Goal: Information Seeking & Learning: Learn about a topic

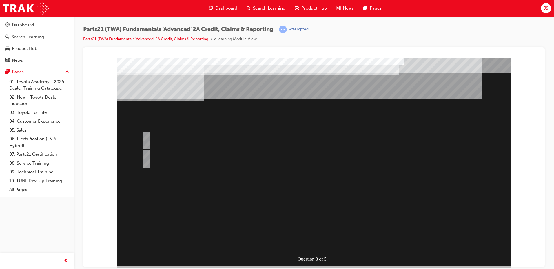
click at [178, 155] on div at bounding box center [314, 161] width 394 height 209
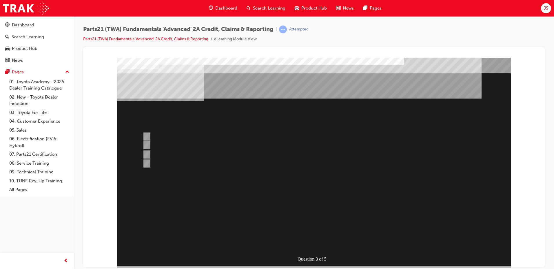
click at [171, 155] on div at bounding box center [292, 154] width 302 height 9
click at [202, 163] on div at bounding box center [292, 163] width 302 height 9
radio input "true"
click at [215, 142] on div at bounding box center [292, 145] width 302 height 9
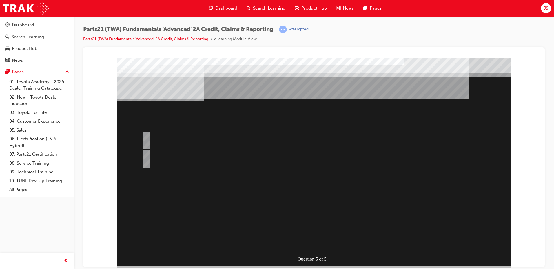
click at [176, 157] on div at bounding box center [314, 161] width 394 height 209
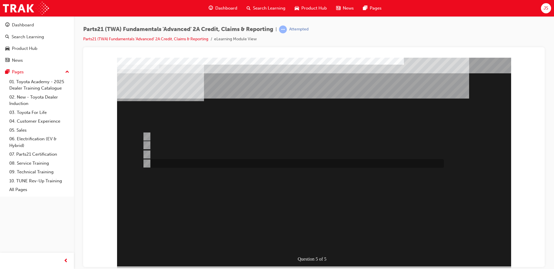
click at [175, 160] on div at bounding box center [292, 163] width 302 height 9
radio input "false"
radio input "true"
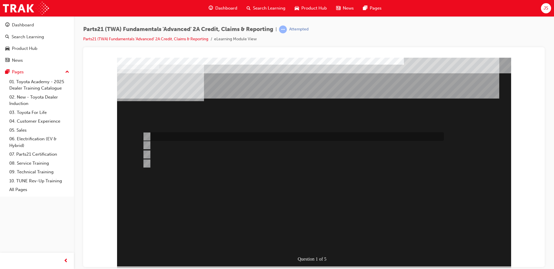
click at [212, 136] on div at bounding box center [292, 136] width 302 height 9
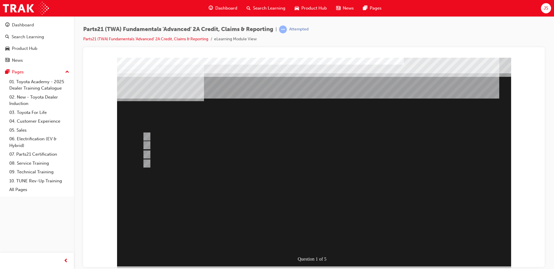
click at [194, 157] on div at bounding box center [314, 161] width 394 height 209
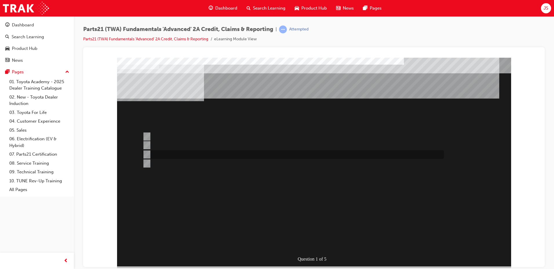
click at [195, 154] on div at bounding box center [292, 154] width 302 height 9
radio input "false"
radio input "true"
click at [195, 154] on div at bounding box center [292, 154] width 302 height 9
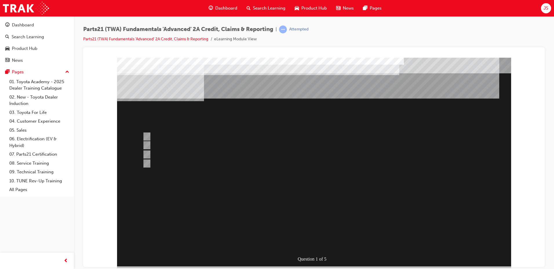
click at [319, 246] on div at bounding box center [314, 161] width 394 height 209
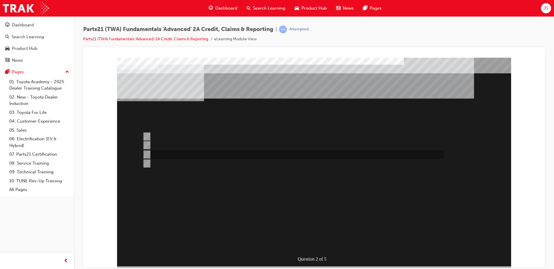
click at [188, 154] on div at bounding box center [292, 154] width 302 height 9
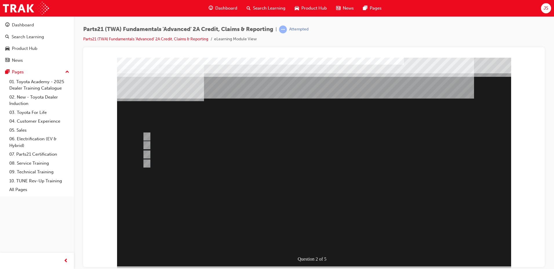
click at [166, 161] on div at bounding box center [314, 161] width 394 height 209
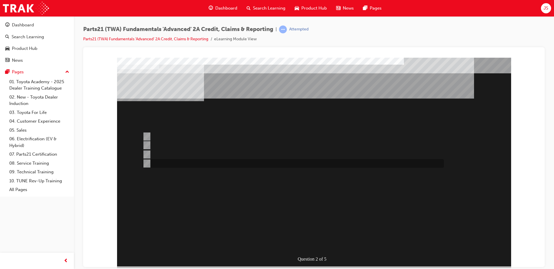
click at [166, 162] on div at bounding box center [292, 163] width 302 height 9
radio input "false"
radio input "true"
click at [172, 156] on div at bounding box center [292, 154] width 302 height 9
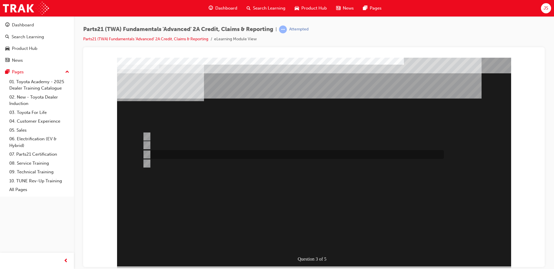
radio input "true"
click at [174, 144] on div at bounding box center [292, 145] width 302 height 9
radio input "true"
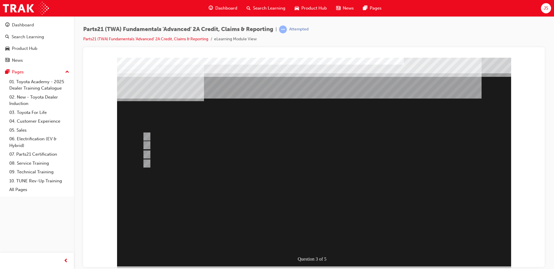
click at [162, 133] on div at bounding box center [314, 161] width 394 height 209
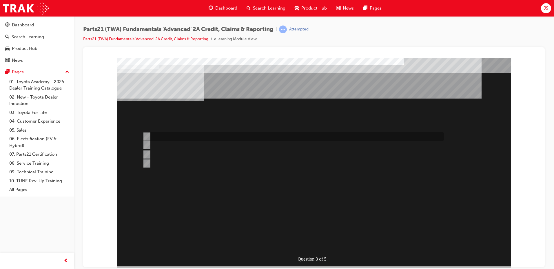
click at [162, 133] on div at bounding box center [292, 136] width 302 height 9
radio input "true"
click at [337, 245] on div "Question 3 of 5" at bounding box center [314, 161] width 394 height 209
click at [237, 139] on div at bounding box center [292, 136] width 302 height 9
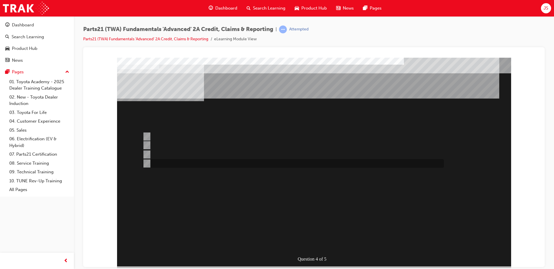
click at [222, 160] on div at bounding box center [292, 163] width 302 height 9
radio input "false"
radio input "true"
click at [224, 164] on div at bounding box center [292, 163] width 302 height 9
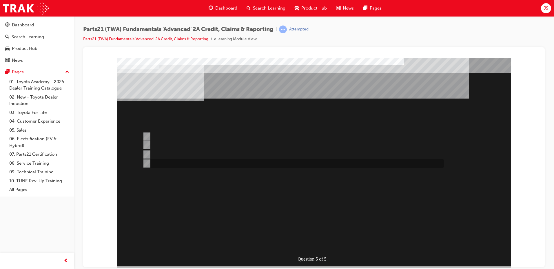
radio input "true"
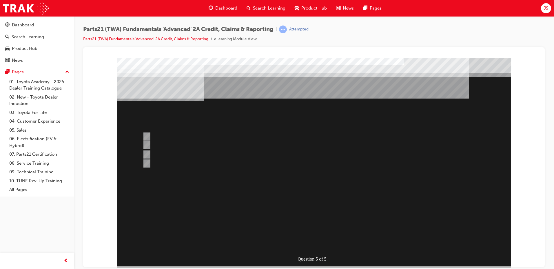
click at [232, 138] on div at bounding box center [314, 161] width 394 height 209
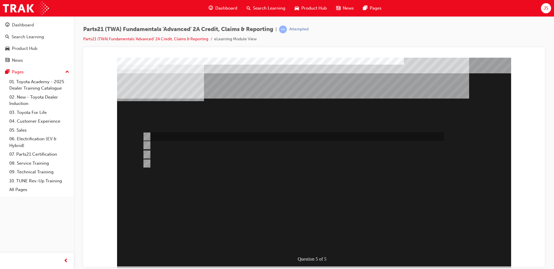
click at [226, 135] on div at bounding box center [292, 136] width 302 height 9
click at [210, 145] on div at bounding box center [292, 145] width 302 height 9
radio input "false"
radio input "true"
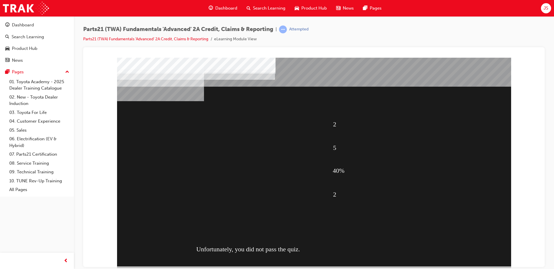
drag, startPoint x: 299, startPoint y: 227, endPoint x: 299, endPoint y: 239, distance: 12.2
click at [299, 239] on div "2 5 40% 2 Unfortunately, you did not pass the quiz." at bounding box center [314, 161] width 394 height 209
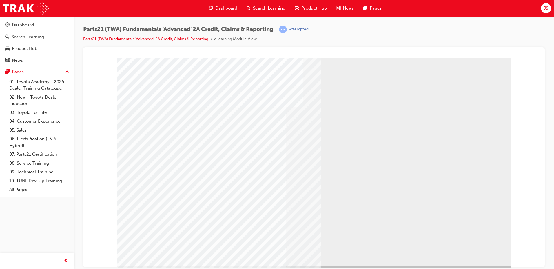
click at [304, 229] on div "" at bounding box center [314, 161] width 394 height 209
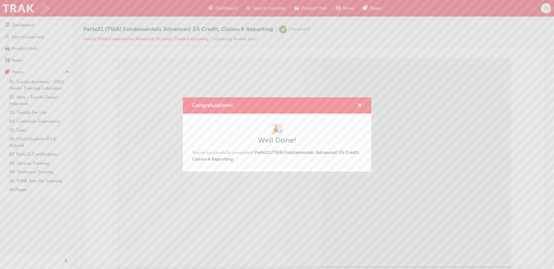
click at [363, 108] on div "Congratulations!" at bounding box center [277, 105] width 189 height 17
click at [360, 105] on span "cross-icon" at bounding box center [360, 105] width 4 height 5
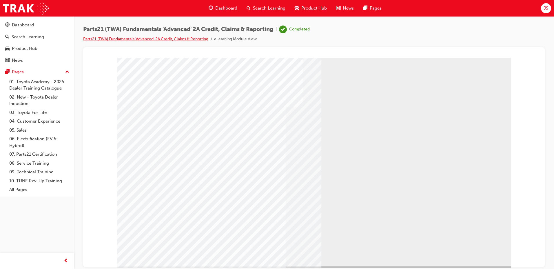
click at [152, 41] on link "Parts21 (TWA) Fundamentals 'Advanced' 2A Credit, Claims & Reporting" at bounding box center [145, 39] width 125 height 5
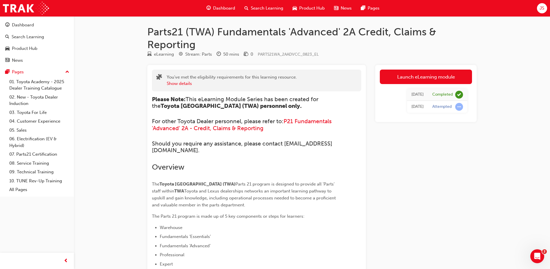
click at [266, 6] on span "Search Learning" at bounding box center [267, 8] width 32 height 7
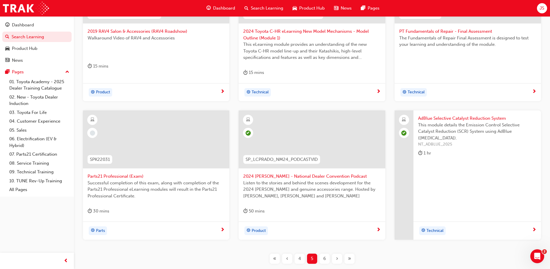
scroll to position [203, 0]
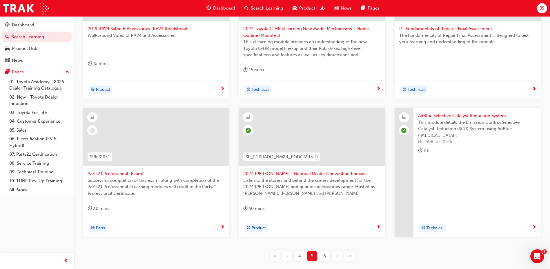
click at [120, 173] on span "Parts21 Professional (Exam)" at bounding box center [156, 174] width 137 height 7
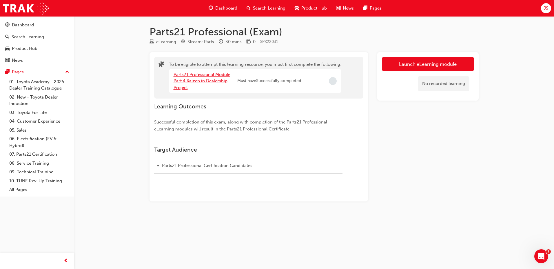
click at [196, 76] on link "Parts21 Professional Module Part 4 Kaizen in Dealership Project" at bounding box center [202, 81] width 57 height 18
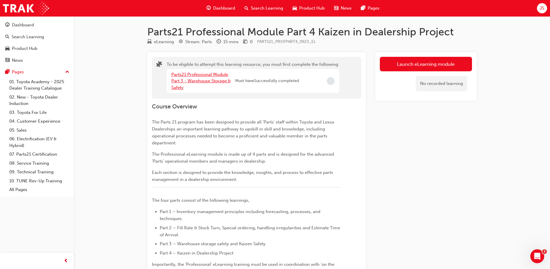
click at [196, 76] on link "Parts21 Professional Module Part 3 - Warehouse Storage & Safety" at bounding box center [200, 81] width 59 height 18
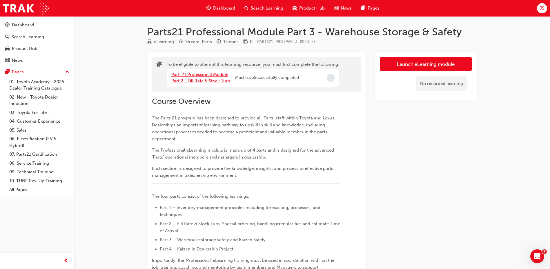
click at [196, 76] on link "Parts21 Professional Module Part 2 - Fill Rate & Stock Turn" at bounding box center [200, 78] width 59 height 12
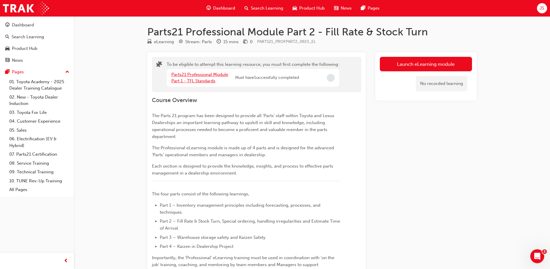
click at [196, 76] on link "Parts21 Professional Module Part 1 - TFL Standards" at bounding box center [199, 78] width 57 height 12
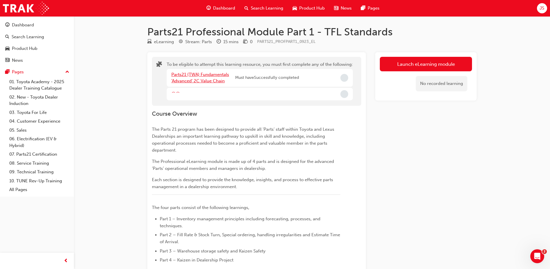
click at [196, 76] on link "Parts21 (TWA) Fundamentals 'Advanced' 2C Value Chain" at bounding box center [200, 78] width 58 height 12
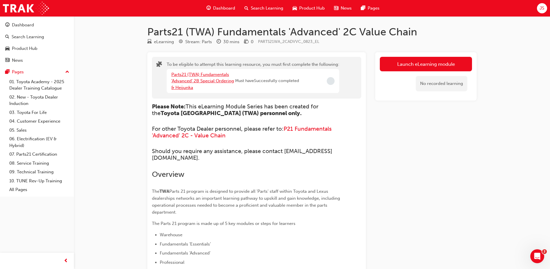
click at [196, 76] on link "Parts21 (TWA) Fundamentals 'Advanced' 2B Special Ordering & Heijunka" at bounding box center [202, 81] width 63 height 18
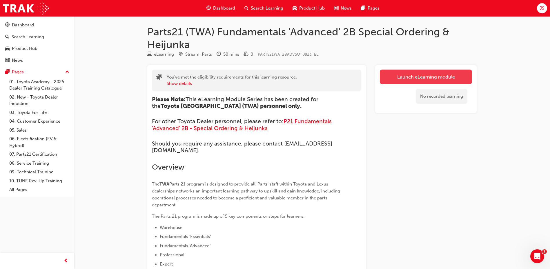
click at [405, 80] on button "Launch eLearning module" at bounding box center [426, 77] width 92 height 15
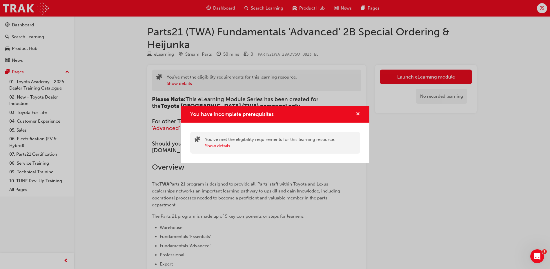
click at [359, 117] on span "cross-icon" at bounding box center [358, 114] width 4 height 5
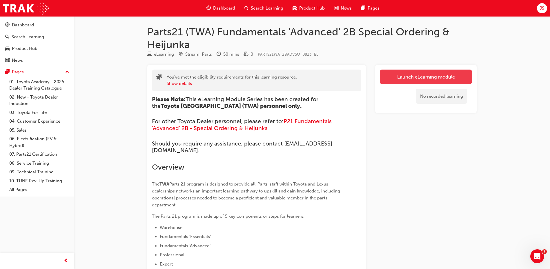
click at [409, 83] on button "Launch eLearning module" at bounding box center [426, 77] width 92 height 15
click at [399, 76] on link "Launch eLearning module" at bounding box center [426, 77] width 92 height 15
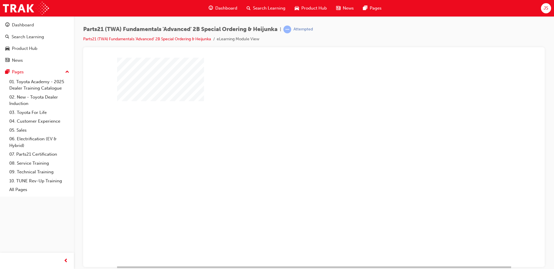
click at [298, 145] on div "play" at bounding box center [298, 145] width 0 height 0
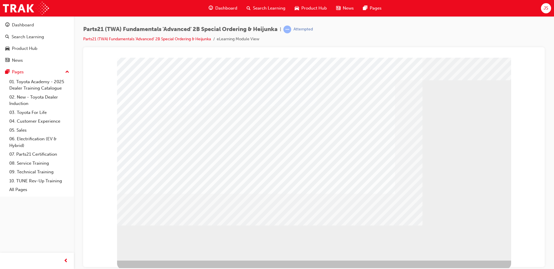
scroll to position [7, 0]
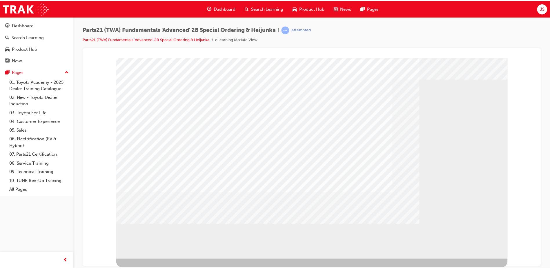
scroll to position [0, 0]
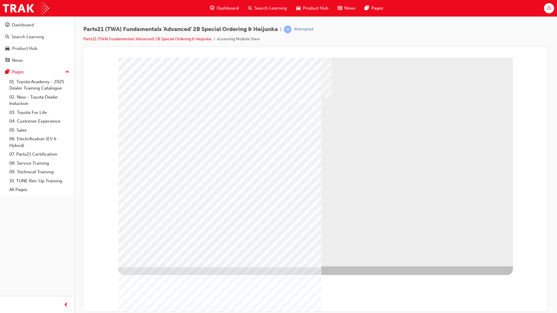
click at [471, 260] on div "multistate" at bounding box center [315, 161] width 394 height 209
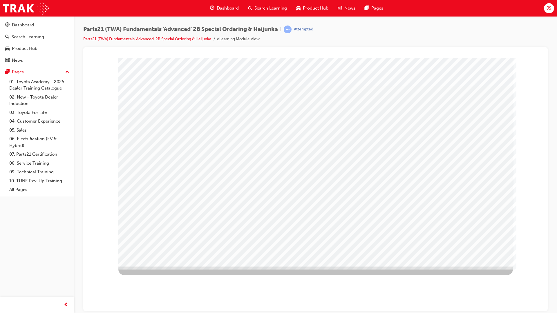
drag, startPoint x: 197, startPoint y: 136, endPoint x: 195, endPoint y: 154, distance: 18.2
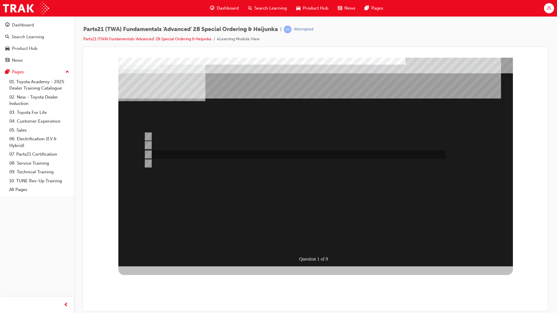
click at [248, 155] on div at bounding box center [293, 154] width 302 height 9
radio input "true"
click at [283, 154] on div at bounding box center [293, 154] width 302 height 9
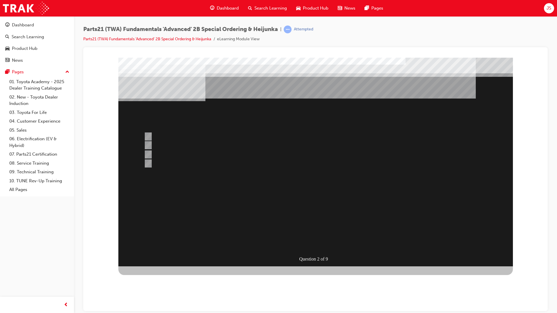
click at [180, 163] on div at bounding box center [315, 161] width 394 height 209
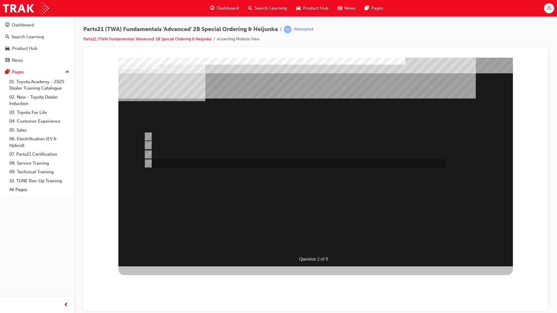
click at [180, 163] on div at bounding box center [293, 163] width 302 height 9
radio input "false"
radio input "true"
click at [163, 152] on div at bounding box center [293, 154] width 302 height 9
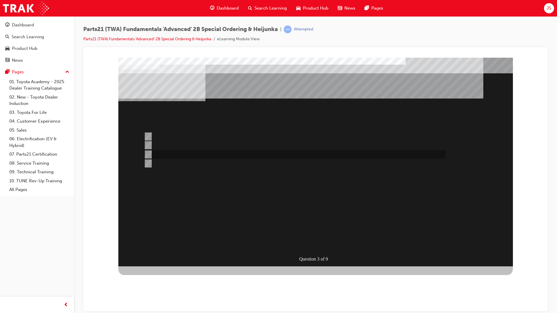
radio input "true"
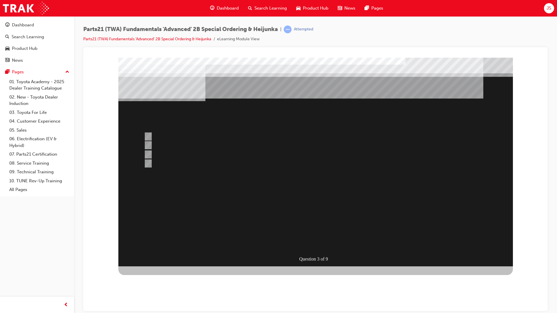
click at [157, 146] on div at bounding box center [315, 161] width 394 height 209
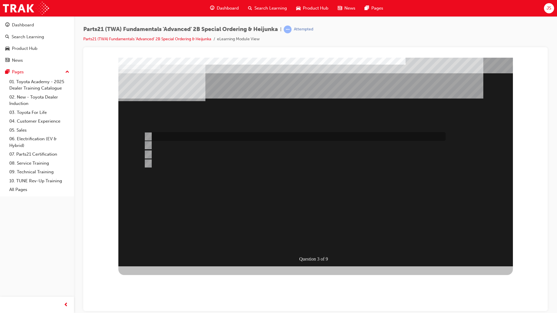
click at [159, 138] on div at bounding box center [293, 136] width 302 height 9
radio input "true"
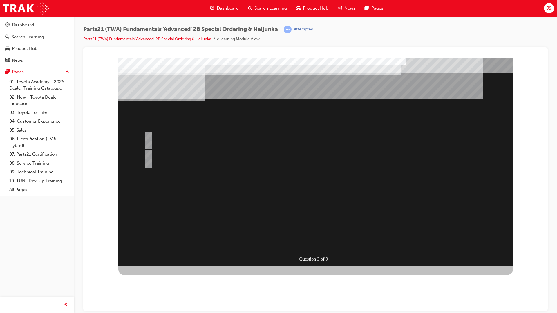
click at [303, 239] on div at bounding box center [315, 161] width 394 height 209
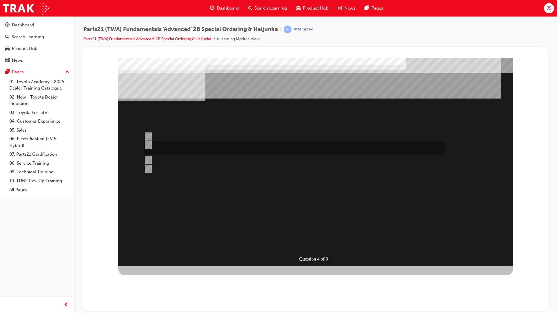
click at [199, 143] on div at bounding box center [293, 148] width 302 height 14
radio input "true"
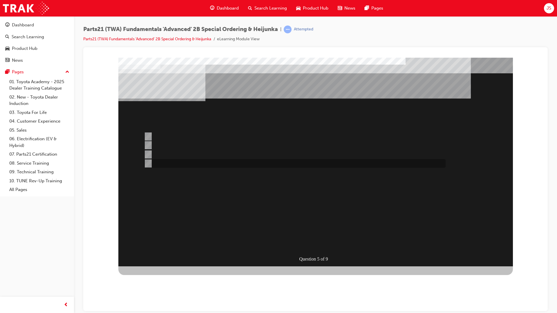
click at [165, 160] on div at bounding box center [293, 163] width 302 height 9
radio input "true"
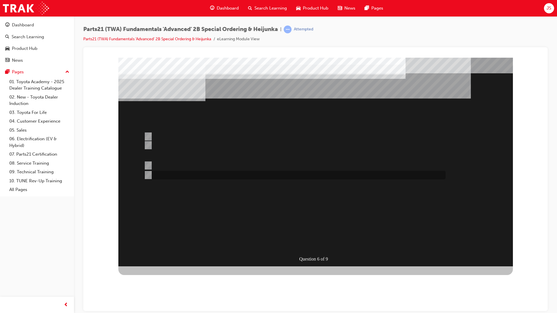
click at [205, 175] on div at bounding box center [293, 175] width 302 height 9
radio input "true"
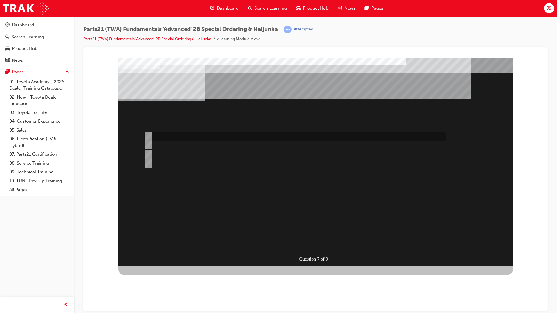
click at [237, 135] on div at bounding box center [293, 136] width 302 height 9
radio input "true"
click at [191, 143] on div at bounding box center [293, 145] width 302 height 9
radio input "true"
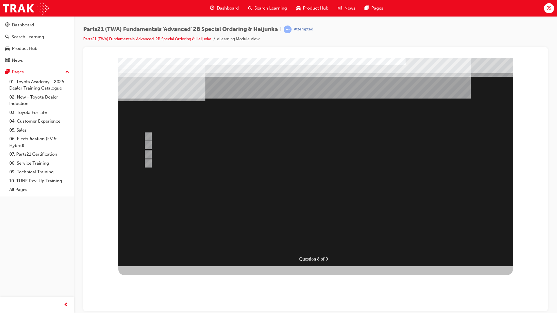
click at [180, 137] on div at bounding box center [315, 161] width 394 height 209
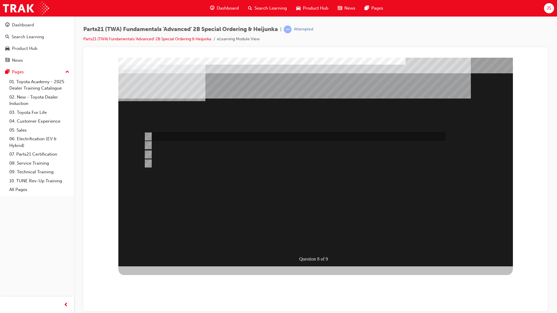
click at [182, 135] on div at bounding box center [293, 136] width 302 height 9
radio input "true"
click at [206, 137] on div at bounding box center [293, 136] width 302 height 9
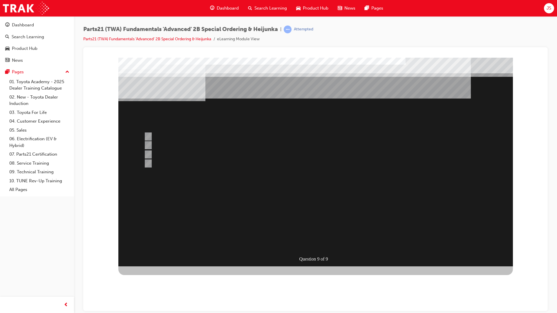
click at [195, 139] on div at bounding box center [315, 161] width 394 height 209
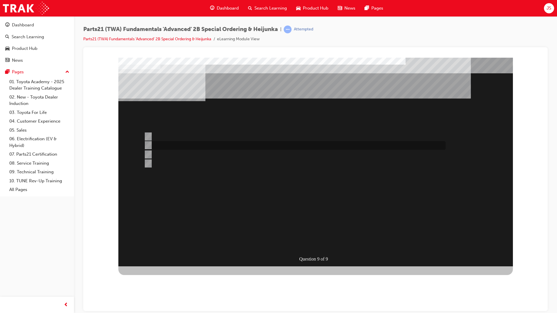
click at [193, 146] on div at bounding box center [293, 145] width 302 height 9
radio input "false"
radio input "true"
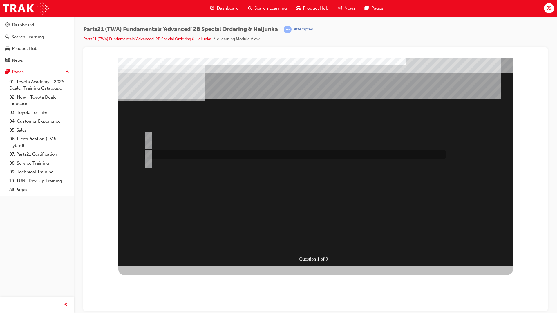
click at [179, 151] on div at bounding box center [293, 154] width 302 height 9
radio input "true"
click at [207, 154] on div at bounding box center [293, 154] width 302 height 9
radio input "true"
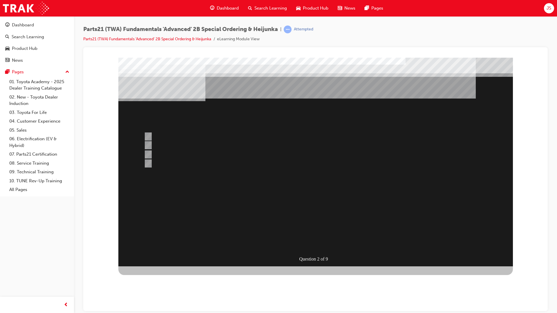
click at [191, 143] on div at bounding box center [315, 161] width 394 height 209
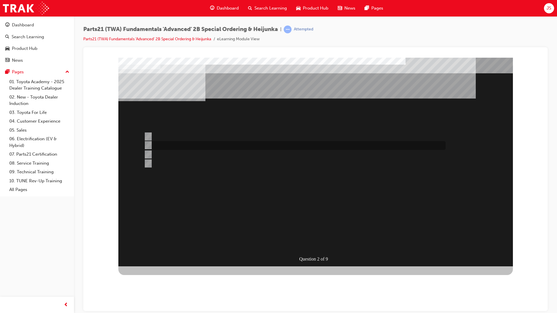
click at [191, 143] on div at bounding box center [293, 145] width 302 height 9
radio input "true"
click at [168, 159] on div at bounding box center [293, 163] width 302 height 9
radio input "true"
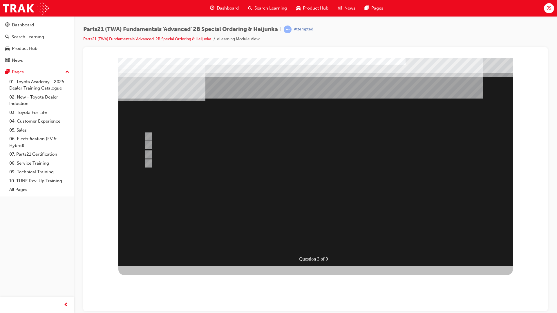
click at [182, 155] on div at bounding box center [315, 161] width 394 height 209
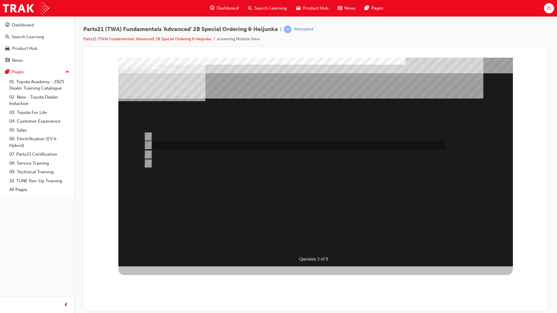
click at [186, 142] on div at bounding box center [293, 145] width 302 height 9
radio input "true"
click at [191, 137] on div at bounding box center [293, 136] width 302 height 9
radio input "true"
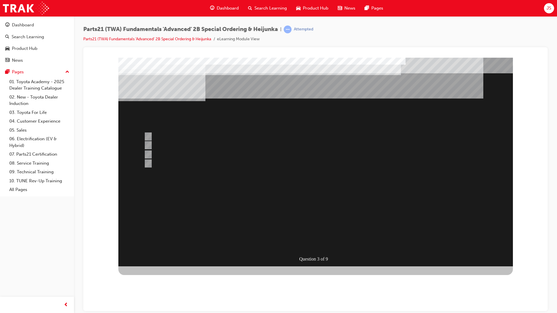
click at [309, 244] on div at bounding box center [315, 161] width 394 height 209
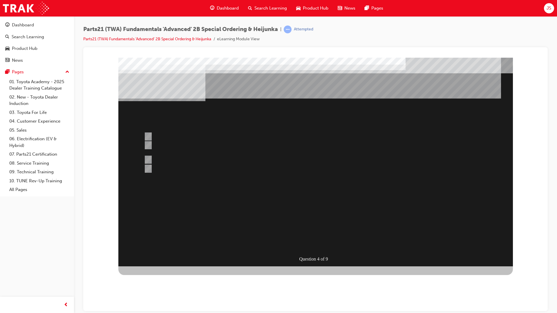
click at [492, 0] on div "Dashboard Search Learning Product Hub News Pages JS" at bounding box center [278, 8] width 557 height 17
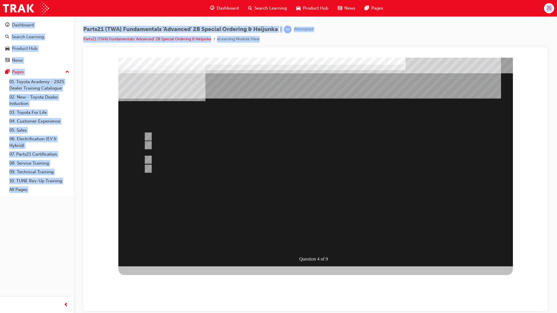
drag, startPoint x: 490, startPoint y: 6, endPoint x: 490, endPoint y: 37, distance: 30.8
click at [490, 37] on div "Dashboard Search Learning Product Hub News Pages JS Dashboard Search Learning P…" at bounding box center [278, 156] width 557 height 313
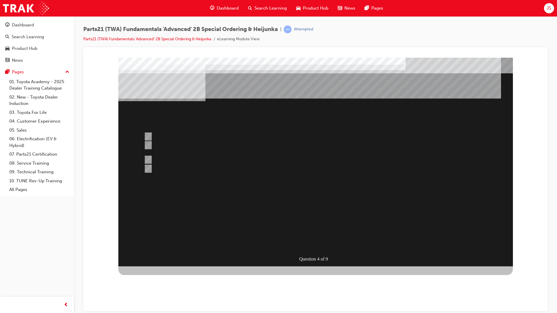
click at [72, 0] on div "Dashboard Search Learning Product Hub News Pages JS" at bounding box center [278, 8] width 557 height 17
click at [6, 0] on div "Dashboard Search Learning Product Hub News Pages JS" at bounding box center [278, 8] width 557 height 17
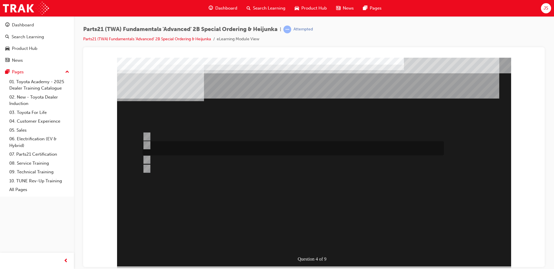
click at [235, 142] on div at bounding box center [292, 148] width 302 height 14
radio input "true"
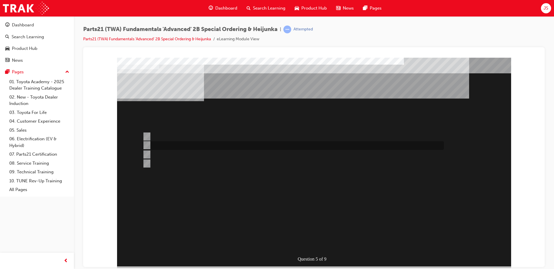
click at [201, 144] on div at bounding box center [292, 145] width 302 height 9
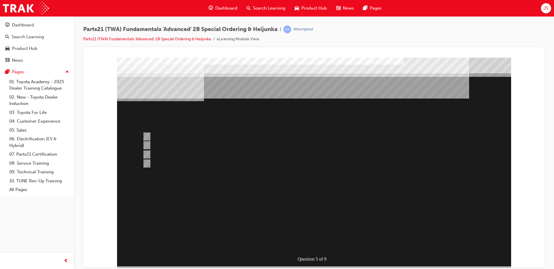
click at [208, 167] on div at bounding box center [314, 161] width 394 height 209
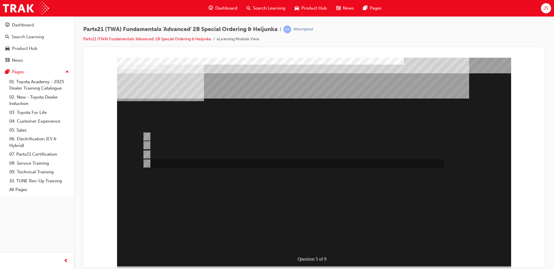
click at [212, 164] on div at bounding box center [292, 163] width 302 height 9
radio input "false"
radio input "true"
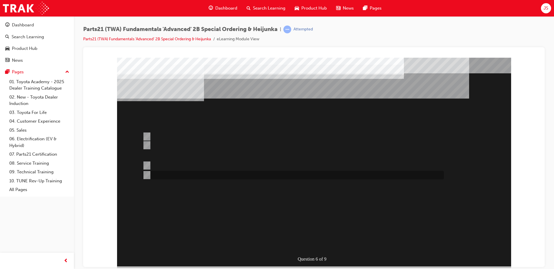
click at [201, 175] on div at bounding box center [292, 175] width 302 height 9
radio input "true"
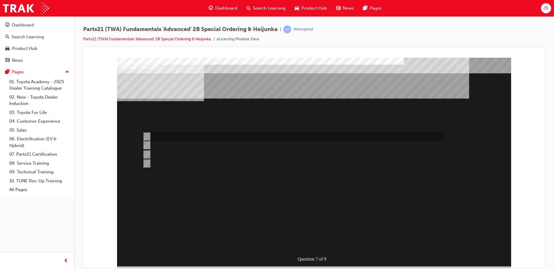
click at [168, 134] on div at bounding box center [292, 136] width 302 height 9
radio input "true"
click at [209, 146] on div at bounding box center [292, 145] width 302 height 9
click at [223, 158] on div at bounding box center [292, 154] width 302 height 9
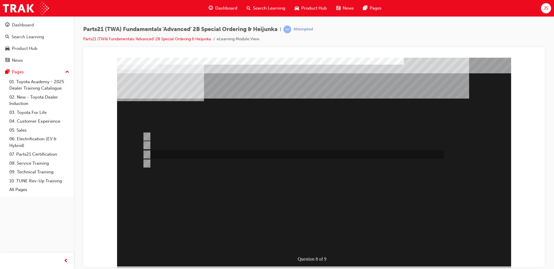
radio input "false"
radio input "true"
click at [214, 147] on div at bounding box center [292, 145] width 302 height 9
radio input "true"
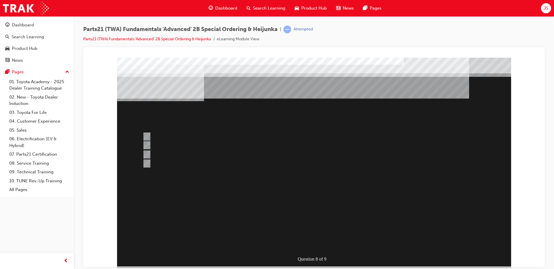
click at [187, 132] on div at bounding box center [314, 161] width 394 height 209
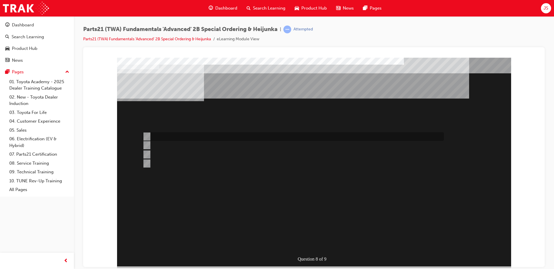
click at [187, 134] on div at bounding box center [292, 136] width 302 height 9
radio input "true"
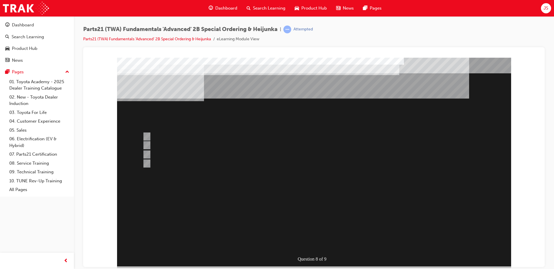
click at [305, 241] on div at bounding box center [314, 161] width 394 height 209
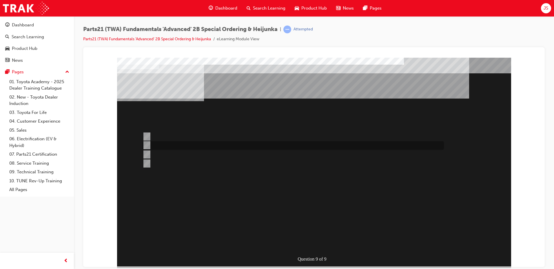
click at [207, 148] on div at bounding box center [292, 145] width 302 height 9
radio input "true"
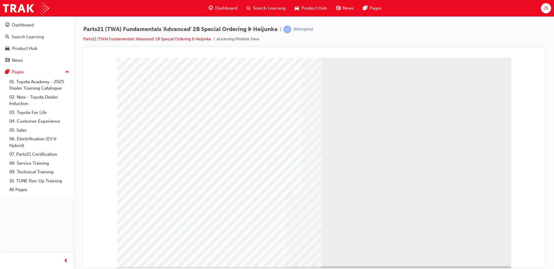
click at [282, 7] on span "Search Learning" at bounding box center [269, 8] width 32 height 7
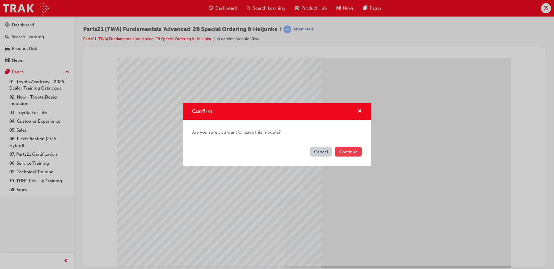
click at [355, 152] on button "Continue" at bounding box center [348, 152] width 27 height 10
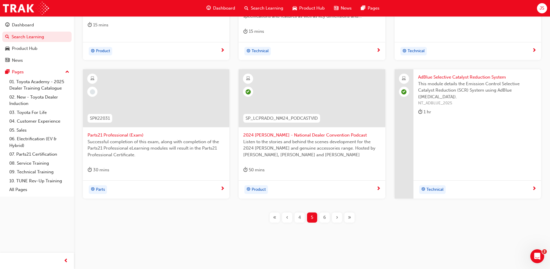
scroll to position [242, 0]
click at [325, 216] on span "6" at bounding box center [324, 217] width 3 height 7
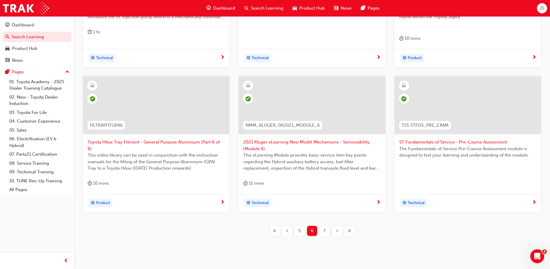
scroll to position [249, 0]
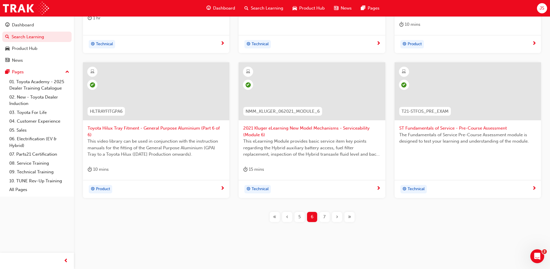
click at [329, 218] on div "7" at bounding box center [325, 217] width 10 height 10
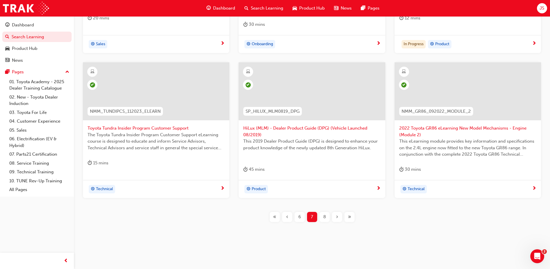
click at [477, 217] on div "« ‹ 6 7 8 › »" at bounding box center [312, 217] width 458 height 10
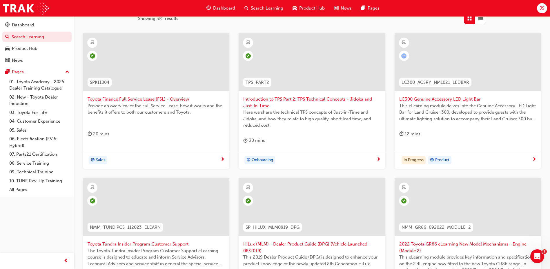
scroll to position [249, 0]
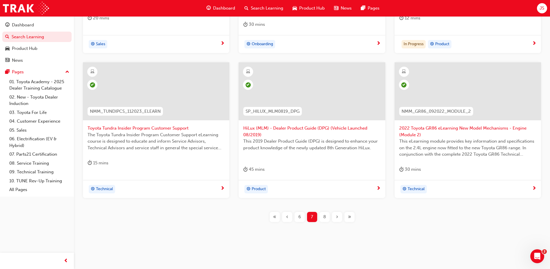
click at [328, 215] on div "8" at bounding box center [325, 217] width 10 height 10
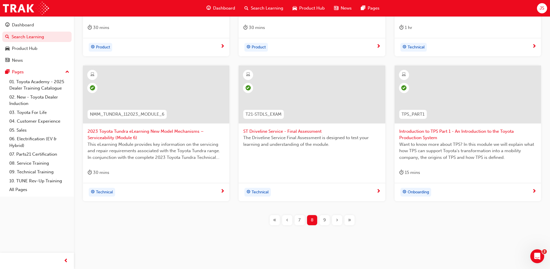
scroll to position [242, 0]
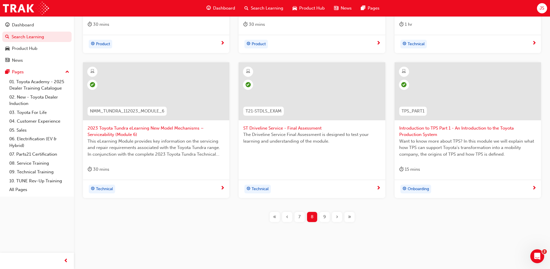
click at [321, 216] on div "9" at bounding box center [325, 217] width 10 height 10
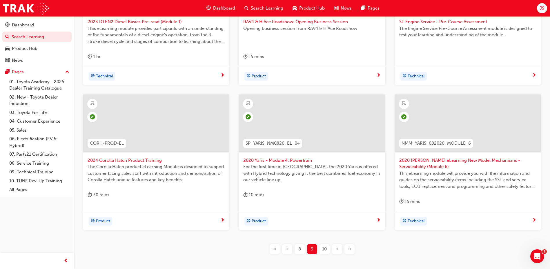
scroll to position [213, 0]
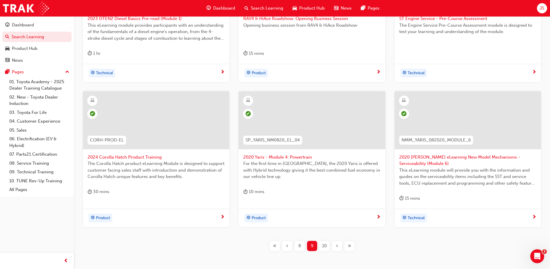
click at [326, 243] on span "10" at bounding box center [324, 246] width 5 height 7
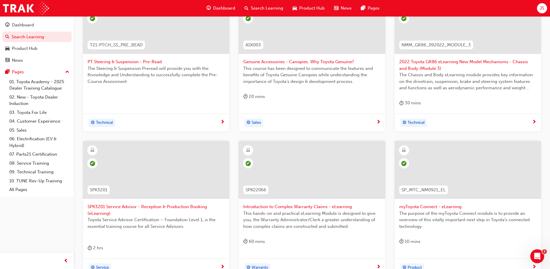
scroll to position [242, 0]
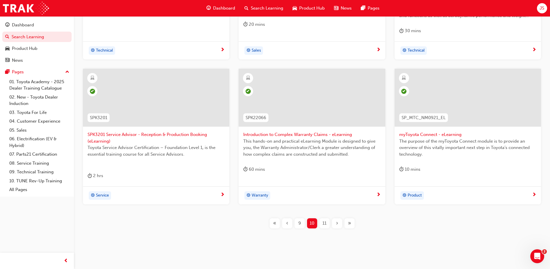
click at [327, 221] on span "11" at bounding box center [324, 223] width 4 height 7
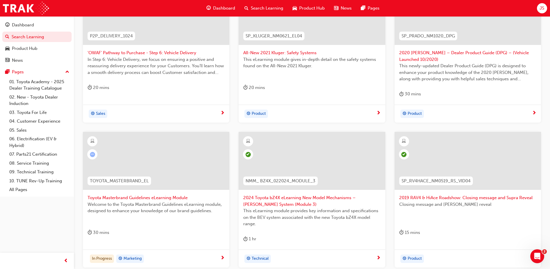
scroll to position [242, 0]
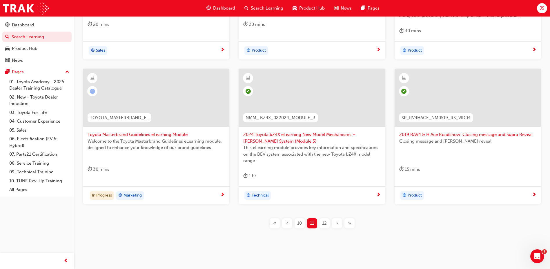
click at [326, 224] on span "12" at bounding box center [324, 223] width 5 height 7
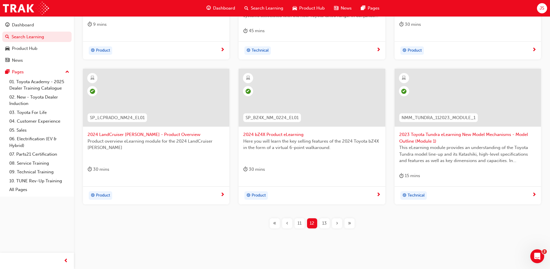
scroll to position [249, 0]
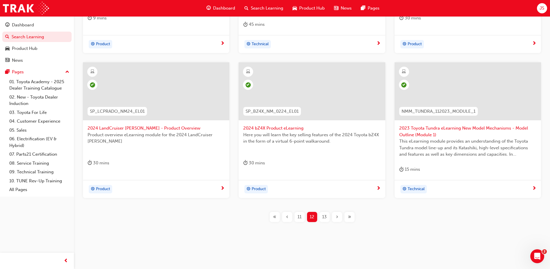
click at [325, 215] on span "13" at bounding box center [324, 217] width 5 height 7
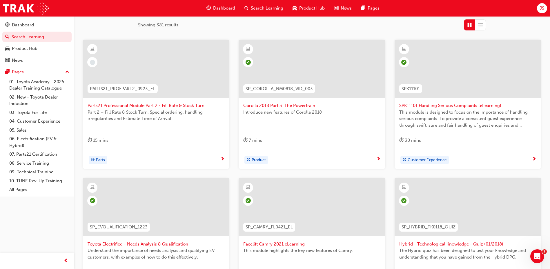
scroll to position [119, 0]
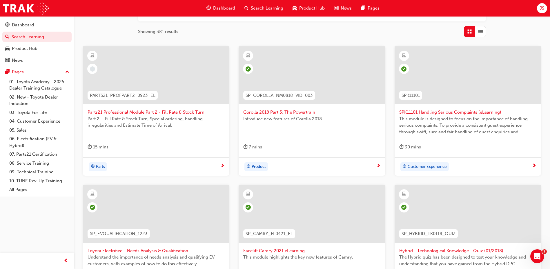
click at [152, 110] on span "Parts21 Professional Module Part 2 - Fill Rate & Stock Turn" at bounding box center [156, 112] width 137 height 7
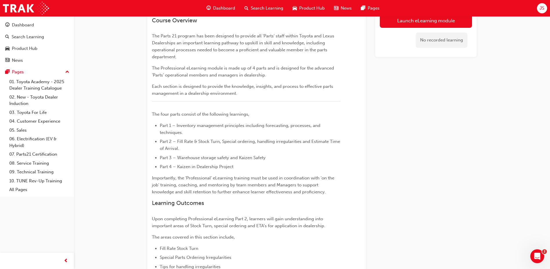
scroll to position [3, 0]
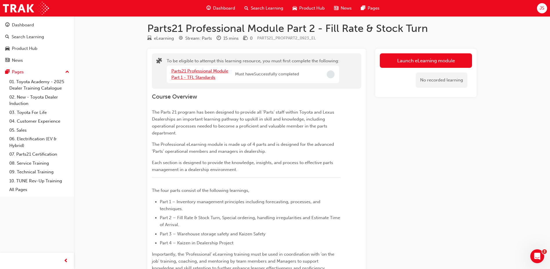
click at [196, 73] on link "Parts21 Professional Module Part 1 - TFL Standards" at bounding box center [199, 74] width 57 height 12
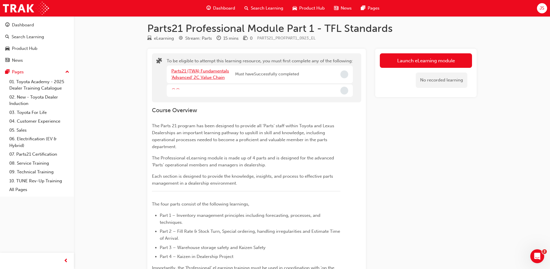
click at [199, 73] on link "Parts21 (TWA) Fundamentals 'Advanced' 2C Value Chain" at bounding box center [200, 74] width 58 height 12
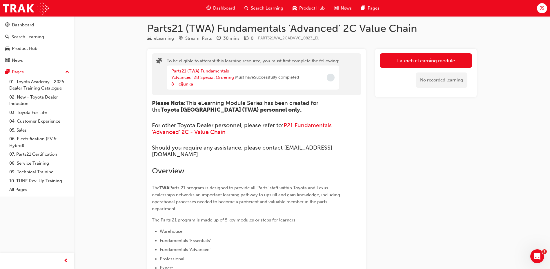
click at [199, 74] on div "Parts21 (TWA) Fundamentals 'Advanced' 2B Special Ordering & Heijunka" at bounding box center [203, 78] width 64 height 20
click at [194, 80] on link "Parts21 (TWA) Fundamentals 'Advanced' 2B Special Ordering & Heijunka" at bounding box center [202, 77] width 63 height 18
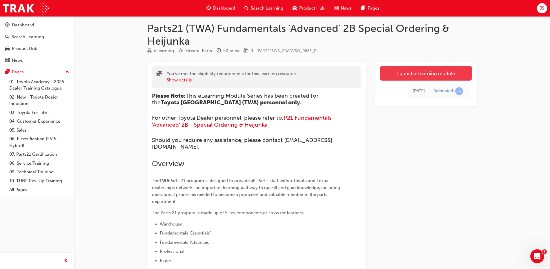
click at [421, 77] on link "Launch eLearning module" at bounding box center [426, 73] width 92 height 15
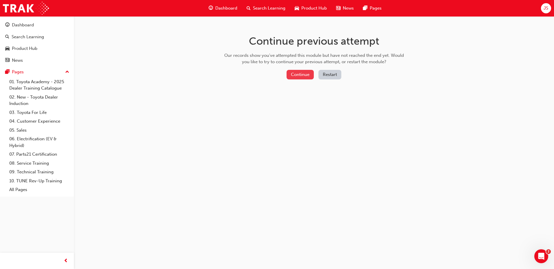
click at [303, 76] on button "Continue" at bounding box center [300, 75] width 27 height 10
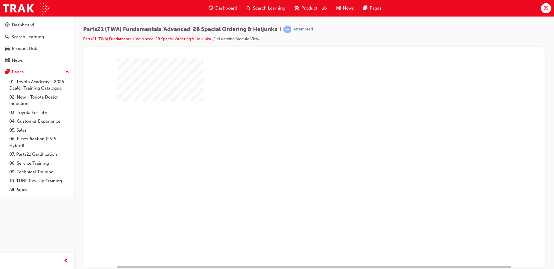
click at [298, 145] on div "play" at bounding box center [298, 145] width 0 height 0
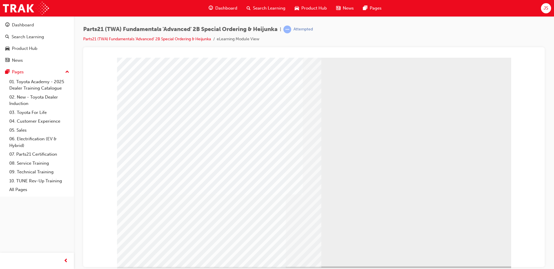
drag, startPoint x: 135, startPoint y: 9, endPoint x: 130, endPoint y: 9, distance: 4.9
click at [135, 9] on div "Dashboard Search Learning Product Hub News Pages JS" at bounding box center [277, 8] width 554 height 17
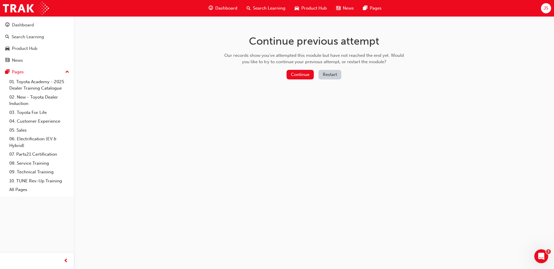
click at [260, 8] on span "Search Learning" at bounding box center [269, 8] width 32 height 7
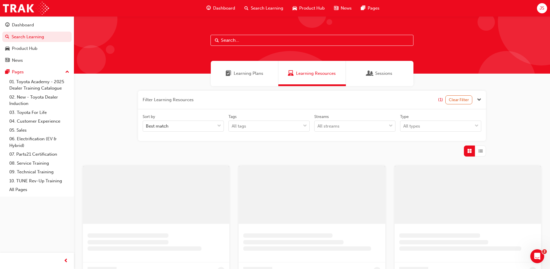
click at [255, 41] on input "text" at bounding box center [312, 40] width 203 height 11
type input "control"
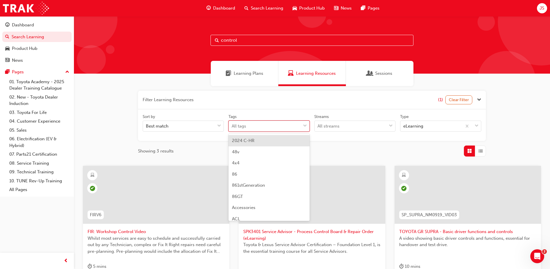
click at [248, 124] on div "All tags" at bounding box center [265, 126] width 72 height 10
click at [232, 124] on input "Tags option 2024 C-HR focused, 1 of 190. 190 results available. Use Up and Down…" at bounding box center [232, 126] width 1 height 5
click at [403, 125] on div "eLearning" at bounding box center [413, 126] width 20 height 7
click at [403, 125] on input "Type eLearning" at bounding box center [403, 126] width 1 height 5
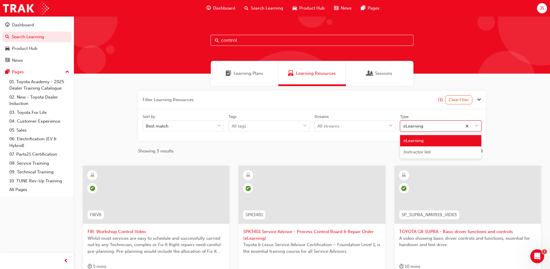
click at [311, 63] on div "Learning Resources" at bounding box center [312, 73] width 68 height 25
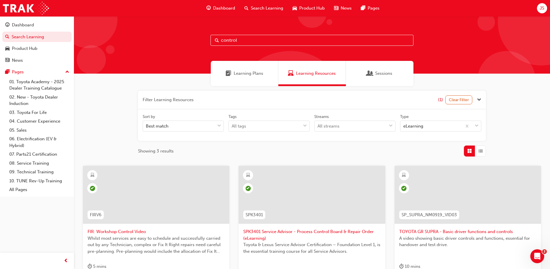
drag, startPoint x: 260, startPoint y: 41, endPoint x: 133, endPoint y: 43, distance: 127.0
click at [134, 42] on div "control" at bounding box center [312, 44] width 476 height 57
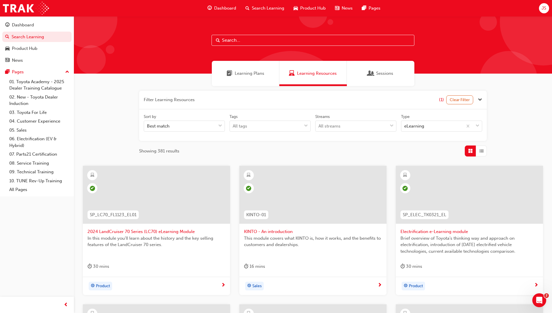
drag, startPoint x: 267, startPoint y: 40, endPoint x: 164, endPoint y: 34, distance: 103.4
click at [164, 34] on div at bounding box center [313, 44] width 479 height 57
click at [329, 200] on div at bounding box center [313, 195] width 147 height 58
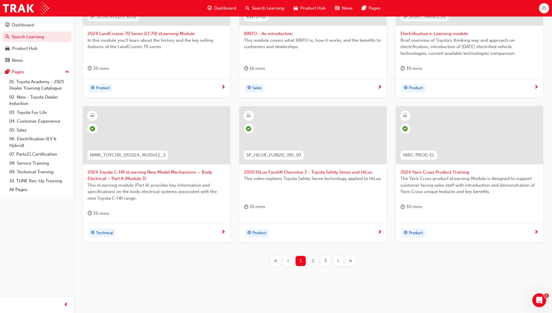
click at [313, 263] on span "2" at bounding box center [313, 261] width 3 height 7
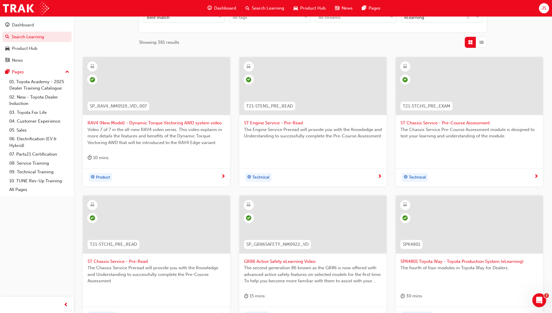
scroll to position [191, 0]
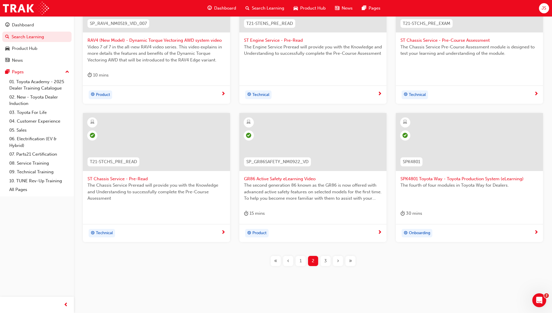
click at [320, 259] on button "3" at bounding box center [326, 261] width 12 height 10
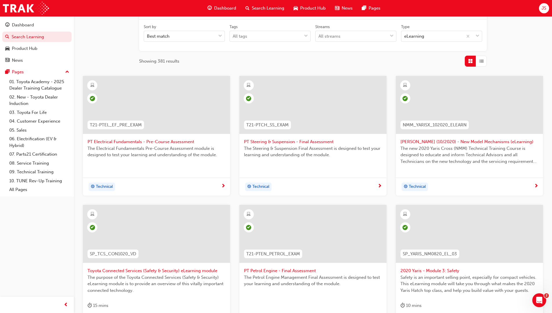
scroll to position [182, 0]
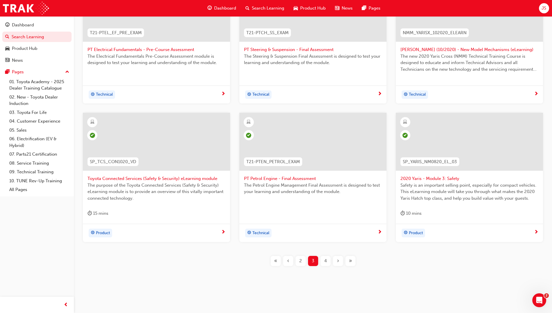
click at [339, 261] on div "›" at bounding box center [338, 261] width 10 height 10
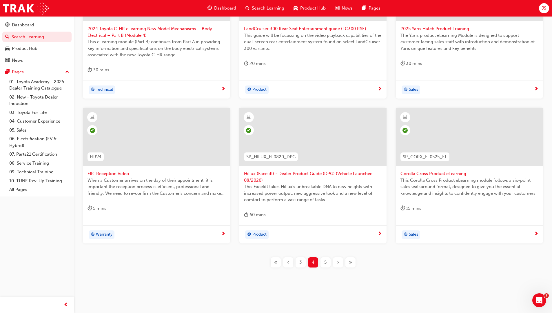
scroll to position [204, 0]
click at [335, 256] on div "›" at bounding box center [338, 261] width 10 height 10
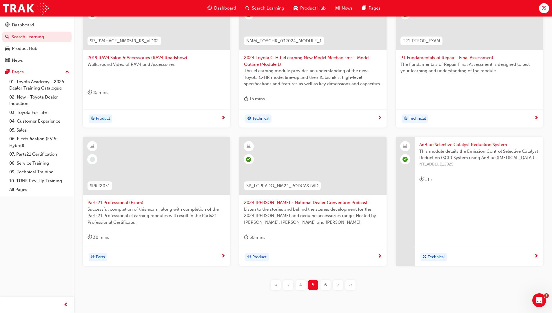
scroll to position [198, 0]
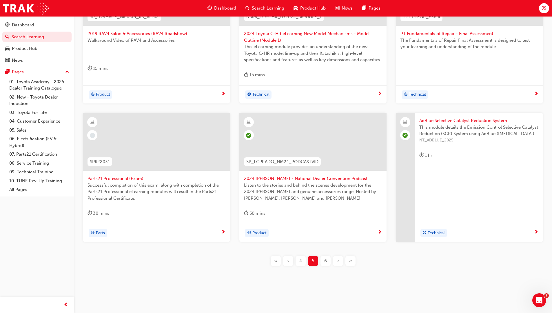
click at [333, 260] on div "›" at bounding box center [338, 261] width 10 height 10
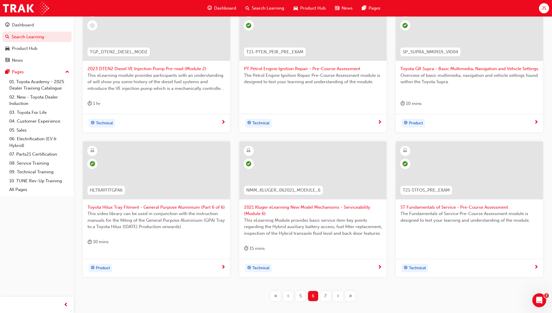
scroll to position [198, 0]
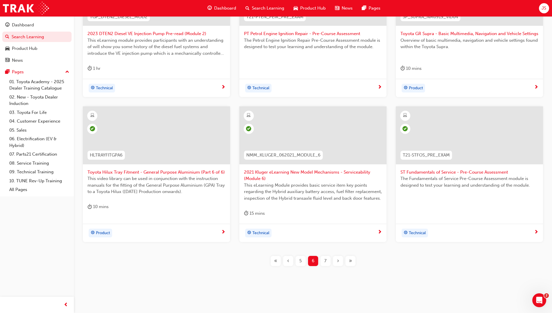
click at [326, 263] on span "7" at bounding box center [326, 261] width 2 height 7
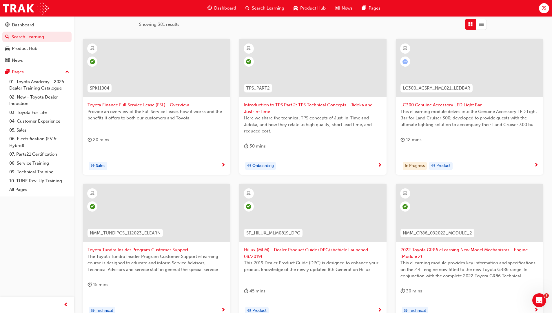
scroll to position [140, 0]
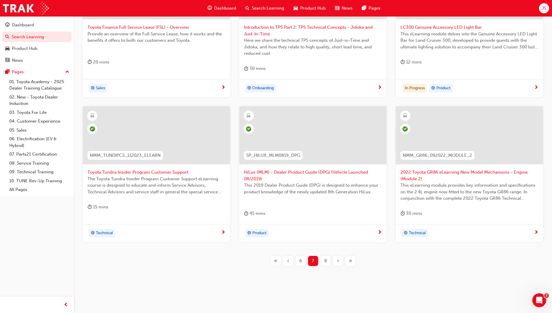
click at [329, 263] on div "8" at bounding box center [326, 261] width 10 height 10
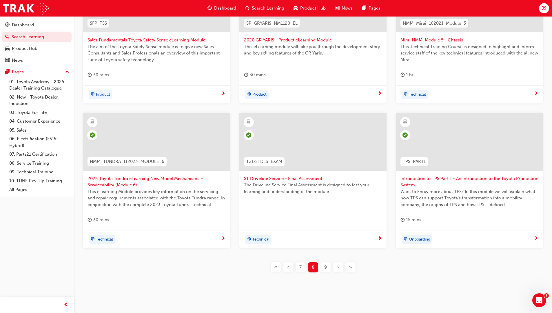
scroll to position [198, 0]
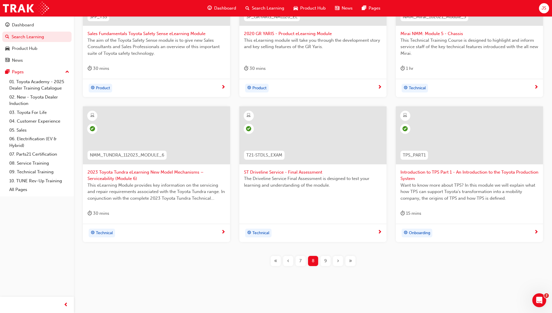
click at [325, 255] on div "SFP_TSS Sales Fundamentals Toyota Safety Sense eLearning Module The aim of the …" at bounding box center [313, 122] width 460 height 308
click at [326, 265] on div "9" at bounding box center [326, 261] width 10 height 10
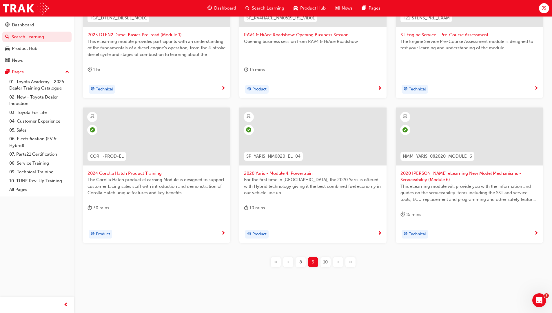
scroll to position [198, 0]
click at [329, 260] on div "10" at bounding box center [326, 261] width 10 height 10
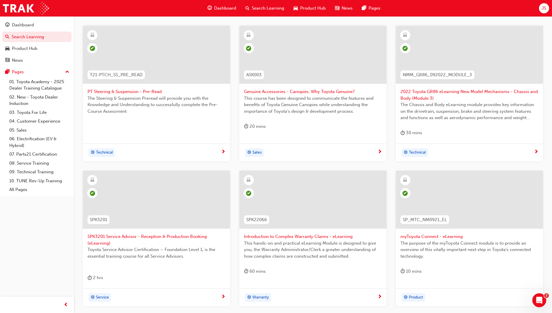
scroll to position [204, 0]
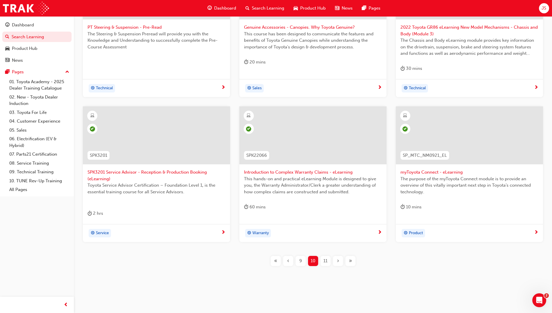
click at [324, 259] on span "11" at bounding box center [326, 261] width 4 height 7
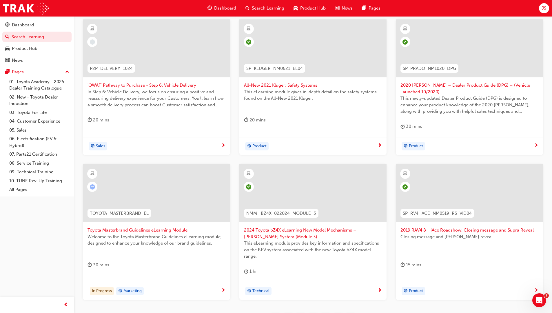
scroll to position [204, 0]
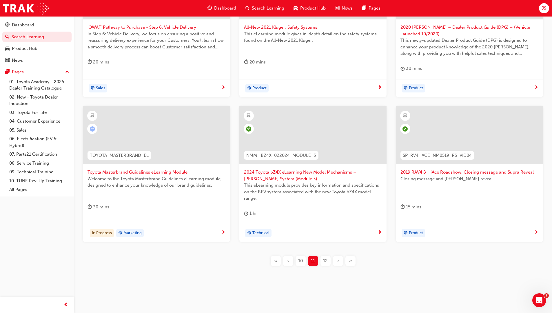
click at [328, 259] on div "12" at bounding box center [326, 261] width 10 height 10
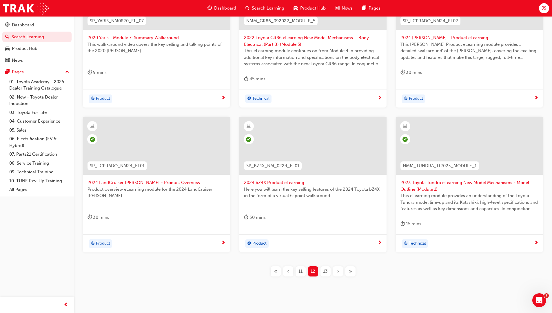
scroll to position [204, 0]
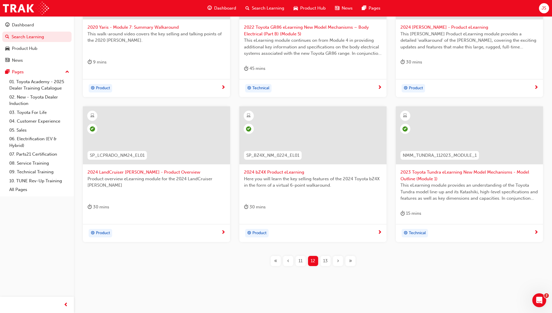
click at [327, 262] on span "13" at bounding box center [325, 261] width 5 height 7
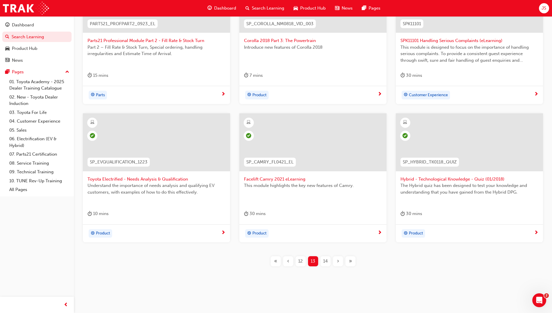
scroll to position [191, 0]
click at [327, 265] on div "14" at bounding box center [326, 261] width 10 height 10
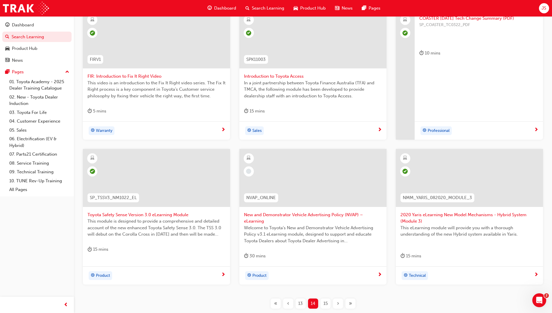
scroll to position [198, 0]
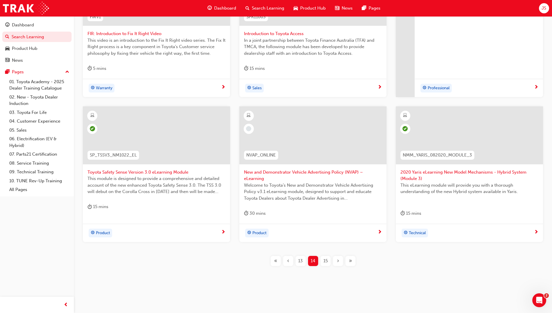
click at [322, 260] on div "15" at bounding box center [326, 261] width 10 height 10
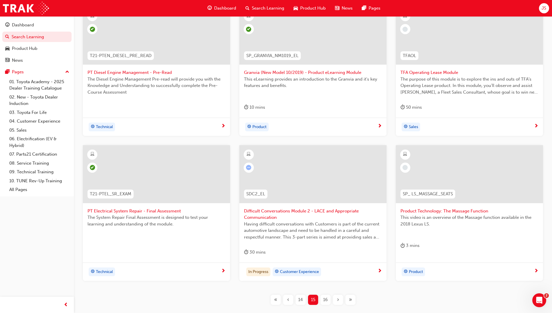
scroll to position [198, 0]
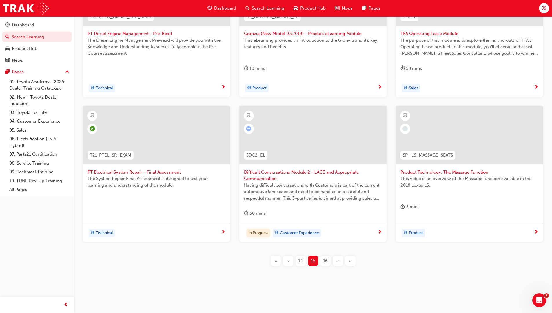
click at [323, 261] on span "16" at bounding box center [325, 261] width 5 height 7
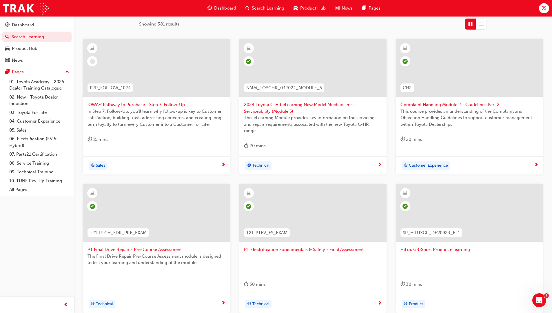
scroll to position [140, 0]
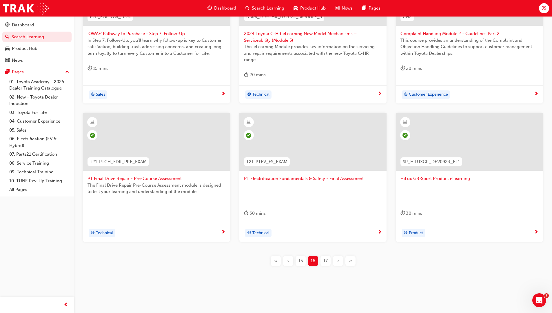
click at [326, 258] on span "17" at bounding box center [326, 261] width 4 height 7
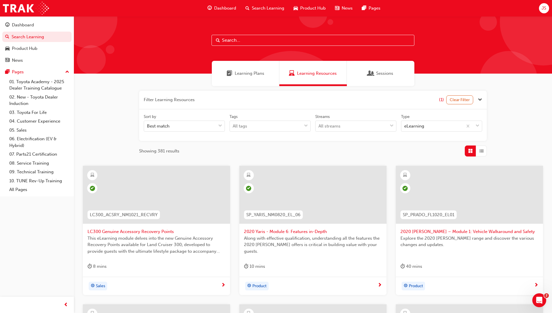
click at [254, 41] on input "text" at bounding box center [313, 40] width 203 height 11
click at [52, 184] on link "10. TUNE Rev-Up Training" at bounding box center [39, 181] width 65 height 9
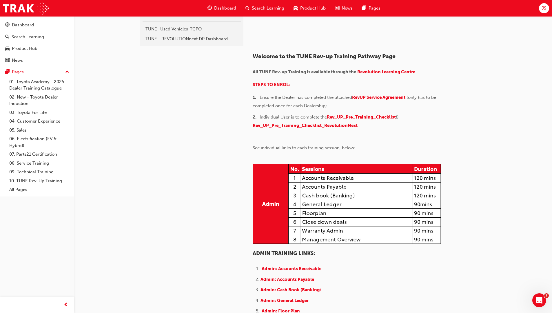
scroll to position [87, 0]
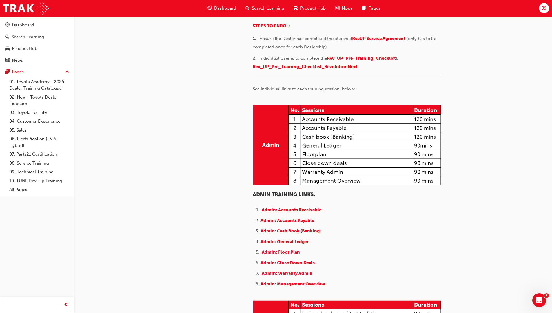
click at [397, 16] on span "Revolution Learning Centre" at bounding box center [387, 12] width 58 height 5
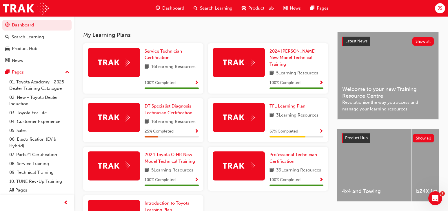
scroll to position [168, 0]
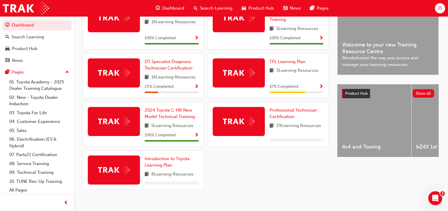
scroll to position [163, 0]
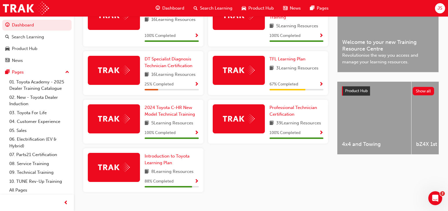
click at [206, 5] on span "Search Learning" at bounding box center [216, 8] width 32 height 7
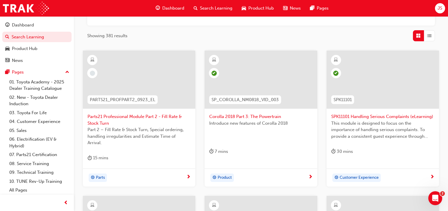
scroll to position [116, 0]
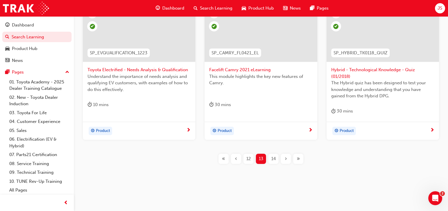
click at [276, 160] on span "14" at bounding box center [273, 158] width 5 height 7
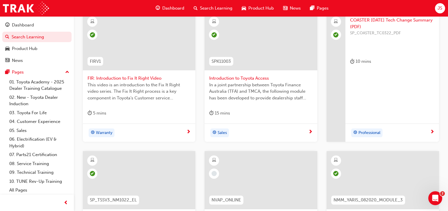
scroll to position [272, 0]
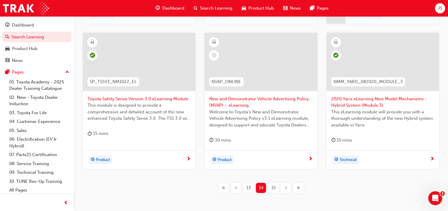
click at [238, 100] on span "New and Demonstrator Vehicle Advertising Policy (NVAP) – eLearning" at bounding box center [260, 101] width 103 height 13
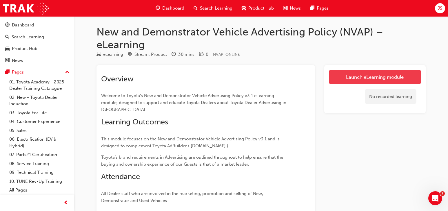
click at [339, 83] on link "Launch eLearning module" at bounding box center [375, 77] width 92 height 15
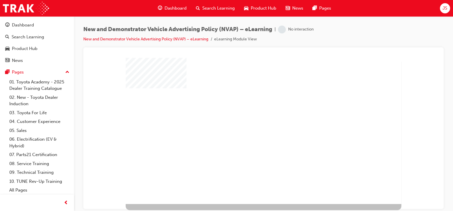
click at [252, 119] on div "play" at bounding box center [252, 119] width 0 height 0
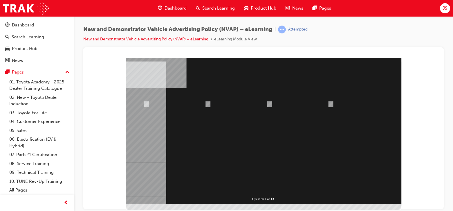
radio input "true"
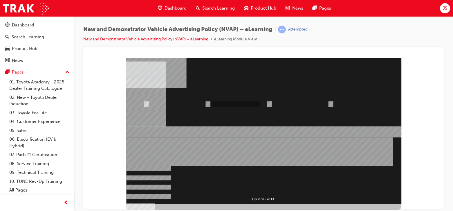
radio input "true"
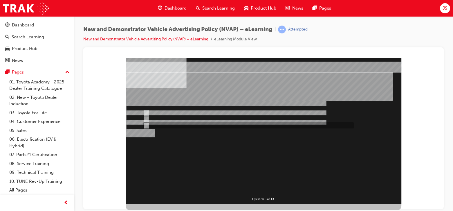
radio input "true"
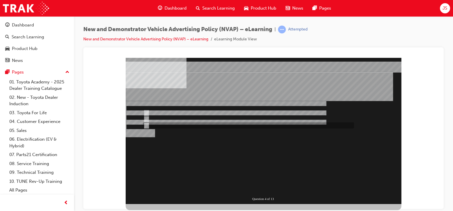
radio input "true"
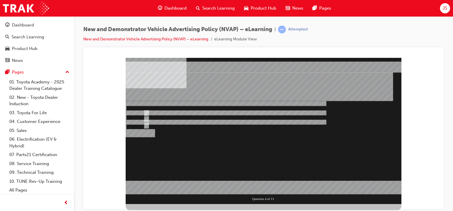
click at [182, 119] on div at bounding box center [264, 130] width 276 height 146
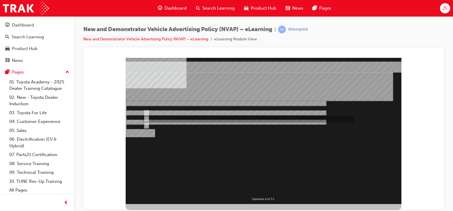
radio input "true"
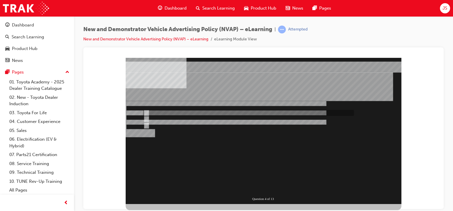
radio input "true"
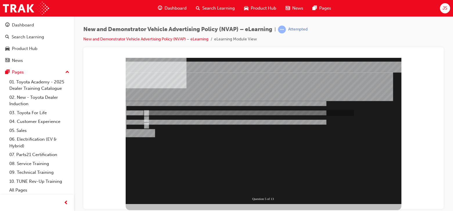
radio input "true"
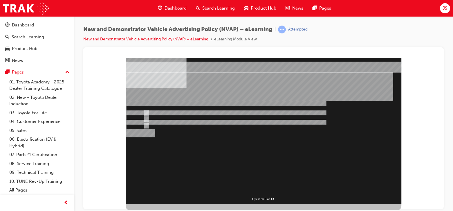
click at [193, 109] on div "" at bounding box center [248, 112] width 211 height 6
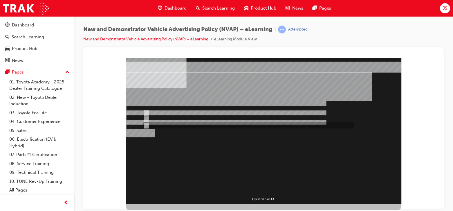
radio input "true"
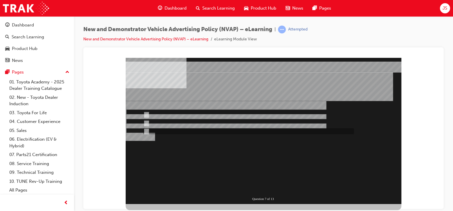
radio input "true"
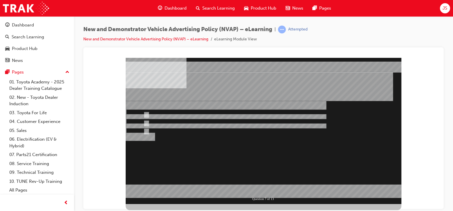
click at [170, 113] on div at bounding box center [264, 130] width 276 height 146
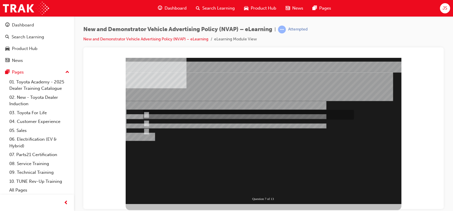
radio input "true"
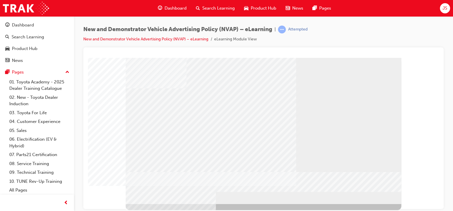
drag, startPoint x: 193, startPoint y: 153, endPoint x: 209, endPoint y: 168, distance: 21.1
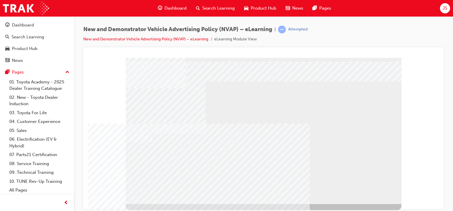
drag, startPoint x: 323, startPoint y: 183, endPoint x: 331, endPoint y: 183, distance: 7.5
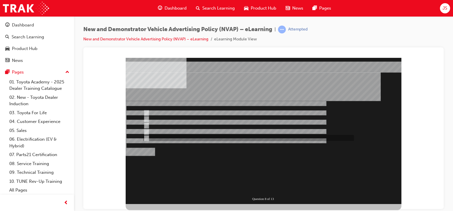
checkbox input "true"
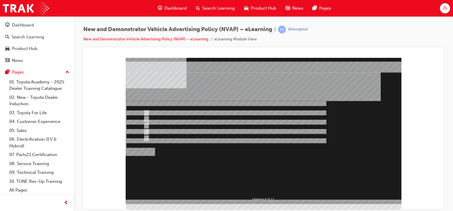
click at [162, 124] on div at bounding box center [264, 130] width 276 height 146
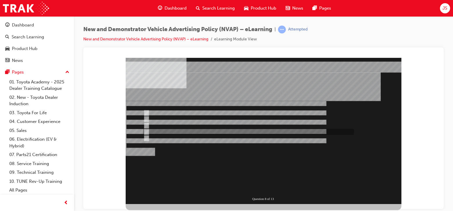
checkbox input "false"
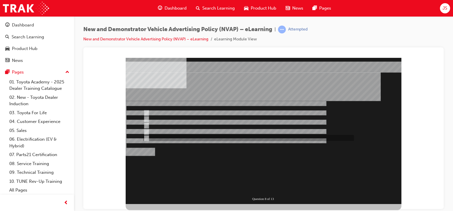
checkbox input "false"
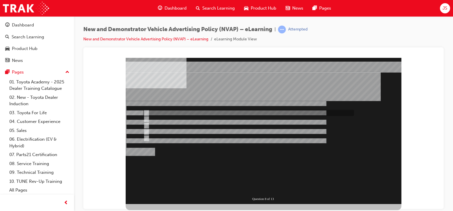
checkbox input "true"
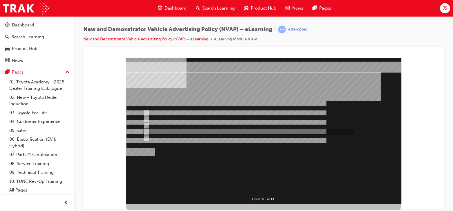
checkbox input "true"
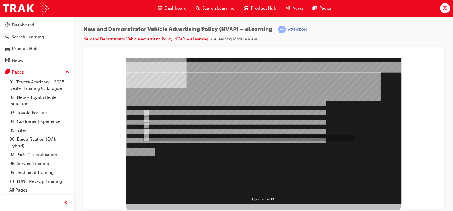
checkbox input "true"
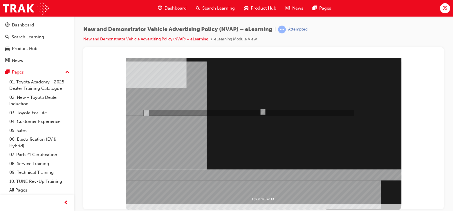
radio input "true"
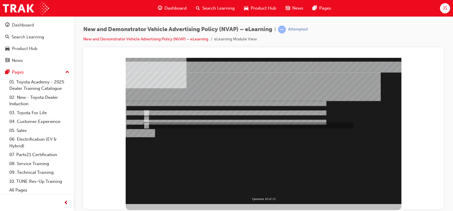
radio input "true"
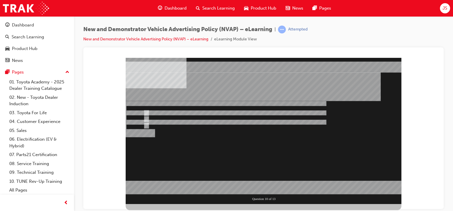
click at [174, 117] on div at bounding box center [264, 130] width 276 height 146
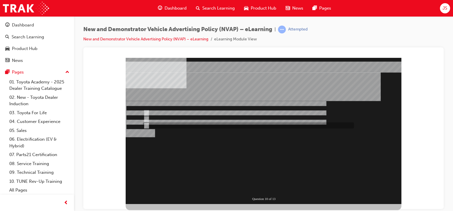
radio input "false"
radio input "true"
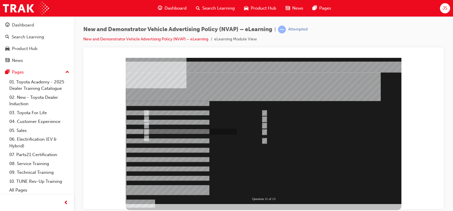
checkbox input "false"
checkbox input "true"
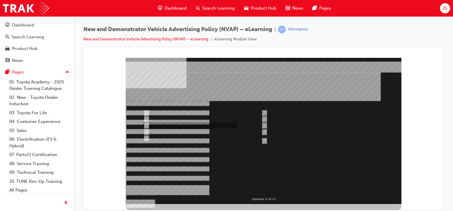
checkbox input "true"
checkbox input "false"
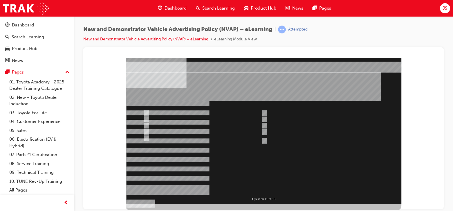
click at [263, 111] on div at bounding box center [264, 130] width 276 height 146
checkbox input "true"
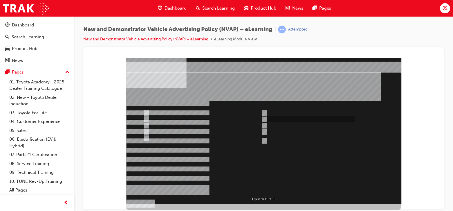
checkbox input "false"
checkbox input "true"
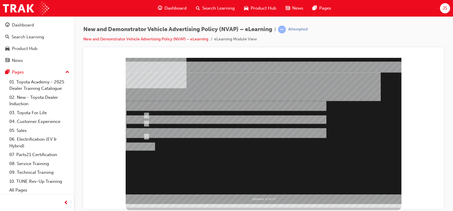
click at [153, 120] on div at bounding box center [264, 130] width 276 height 146
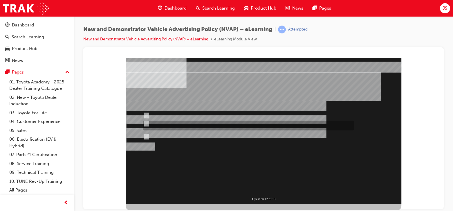
radio input "false"
radio input "true"
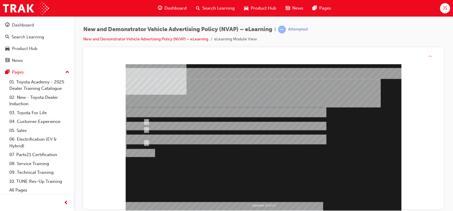
click at [169, 139] on div at bounding box center [264, 137] width 276 height 146
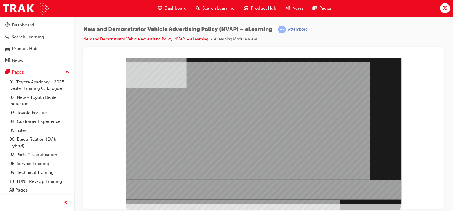
click at [381, 198] on div "" at bounding box center [264, 130] width 276 height 146
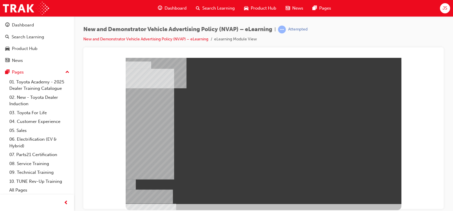
drag, startPoint x: 161, startPoint y: 98, endPoint x: 194, endPoint y: 97, distance: 33.4
click at [194, 97] on div at bounding box center [264, 130] width 276 height 146
drag, startPoint x: 131, startPoint y: 92, endPoint x: 135, endPoint y: 92, distance: 4.7
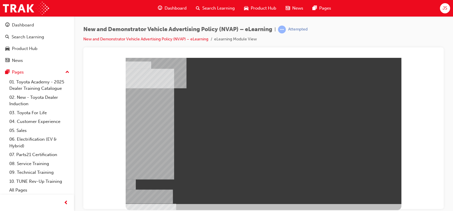
click at [132, 92] on div "" at bounding box center [264, 130] width 276 height 146
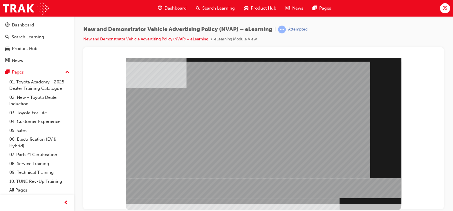
click at [382, 189] on div "" at bounding box center [264, 130] width 276 height 146
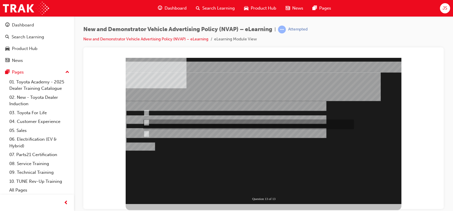
radio input "true"
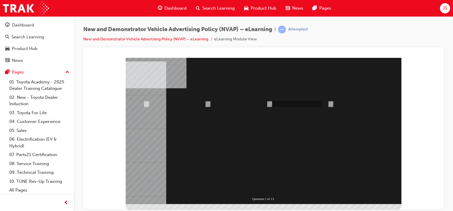
radio input "true"
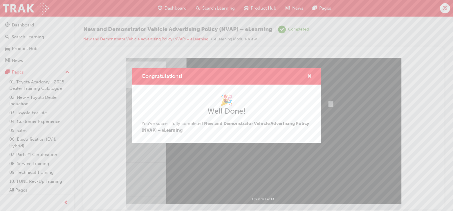
click at [314, 70] on div "Congratulations!" at bounding box center [226, 76] width 189 height 17
click at [310, 74] on span "cross-icon" at bounding box center [309, 76] width 4 height 5
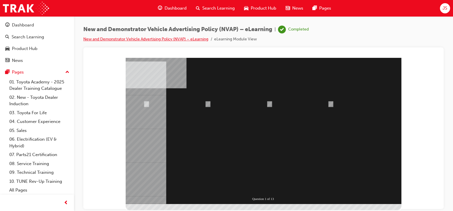
click at [147, 40] on link "New and Demonstrator Vehicle Advertising Policy (NVAP) – eLearning" at bounding box center [145, 39] width 125 height 5
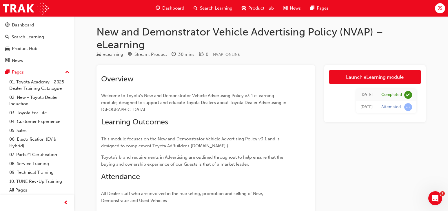
click at [225, 9] on span "Search Learning" at bounding box center [216, 8] width 32 height 7
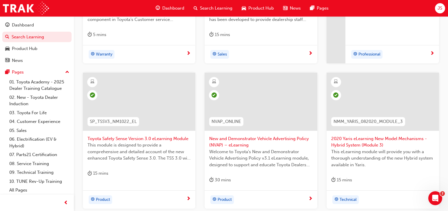
scroll to position [301, 0]
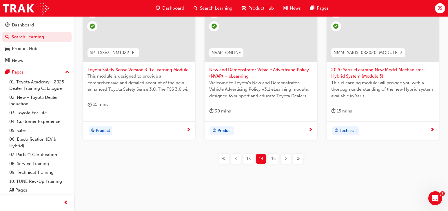
click at [271, 154] on div "15" at bounding box center [274, 158] width 10 height 10
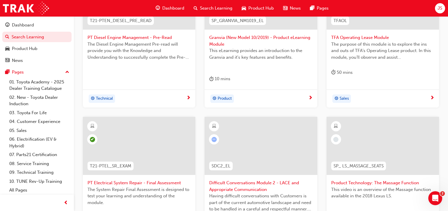
scroll to position [301, 0]
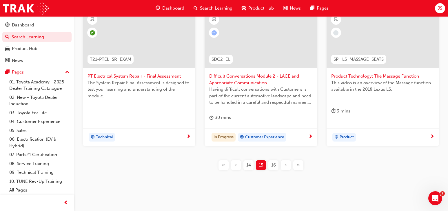
click at [275, 163] on span "16" at bounding box center [273, 165] width 5 height 7
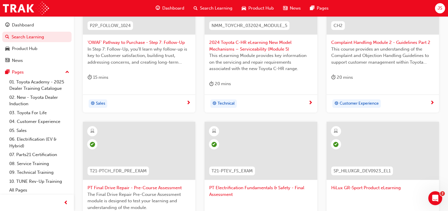
scroll to position [272, 0]
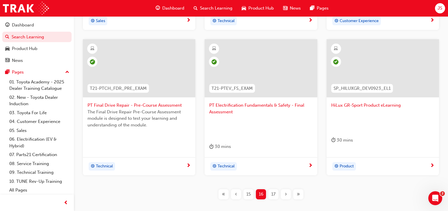
click at [271, 191] on span "17" at bounding box center [273, 194] width 4 height 7
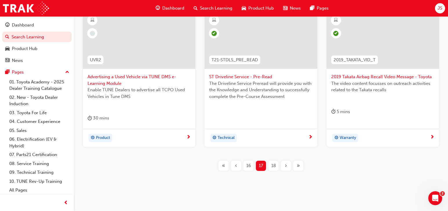
scroll to position [301, 0]
click at [273, 162] on span "18" at bounding box center [273, 165] width 5 height 7
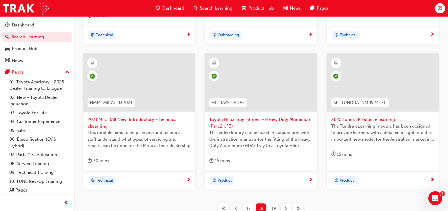
scroll to position [301, 0]
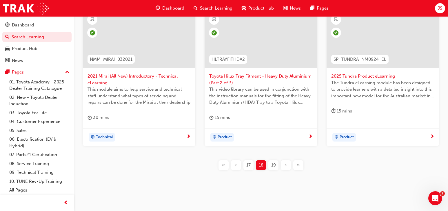
click at [272, 162] on span "19" at bounding box center [273, 165] width 5 height 7
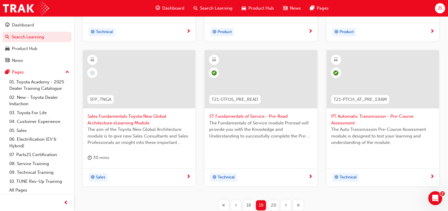
scroll to position [272, 0]
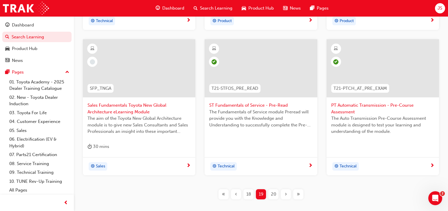
click at [270, 195] on div "20" at bounding box center [274, 194] width 10 height 10
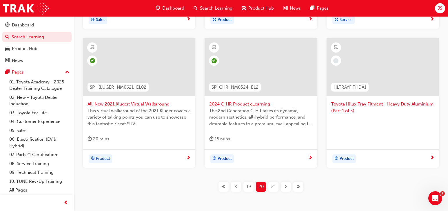
scroll to position [301, 0]
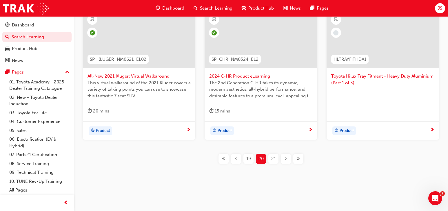
click at [279, 164] on div "TCPO001 Introduction to Toyota Certified Pre-owned [TCPO] eLearning 30 mins Sal…" at bounding box center [261, 19] width 356 height 308
click at [276, 159] on span "21" at bounding box center [273, 158] width 5 height 7
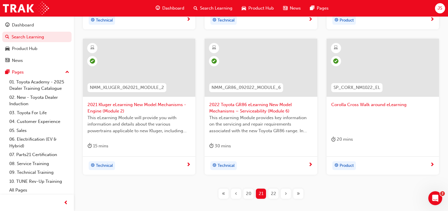
scroll to position [301, 0]
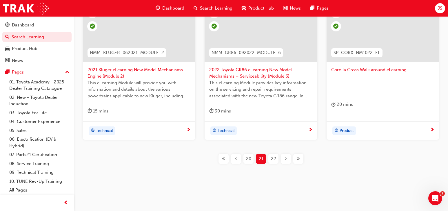
click at [279, 162] on button "22" at bounding box center [273, 158] width 12 height 10
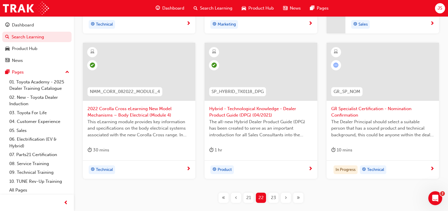
scroll to position [272, 0]
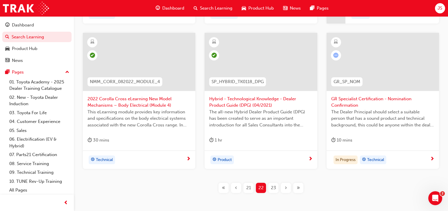
click at [276, 184] on div "23" at bounding box center [274, 187] width 10 height 10
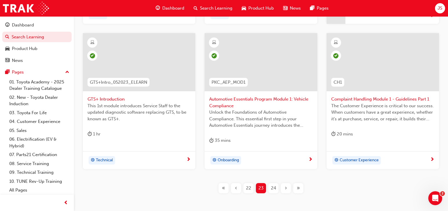
scroll to position [301, 0]
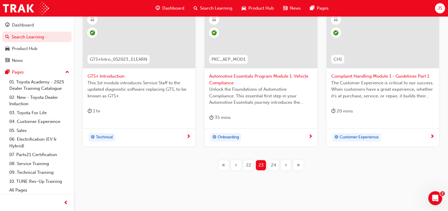
click at [273, 165] on span "24" at bounding box center [273, 165] width 5 height 7
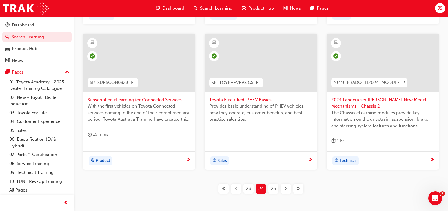
scroll to position [301, 0]
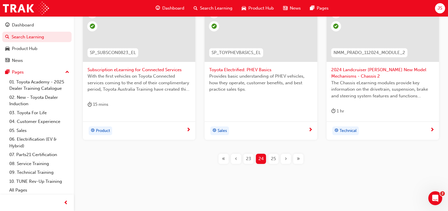
click at [273, 157] on span "25" at bounding box center [273, 158] width 5 height 7
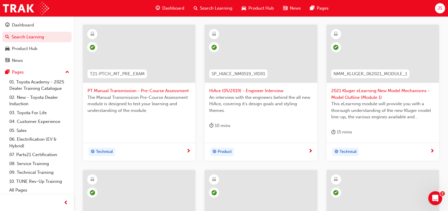
scroll to position [127, 0]
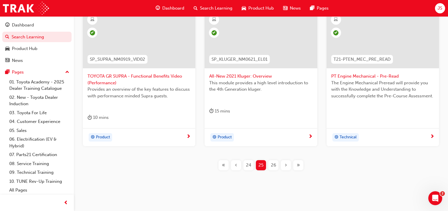
click at [274, 161] on div "26" at bounding box center [274, 165] width 10 height 10
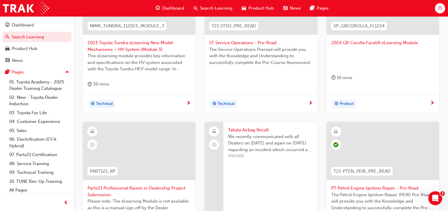
scroll to position [182, 0]
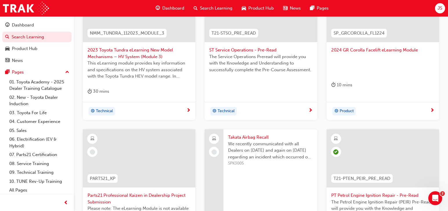
click at [247, 136] on span "Takata Airbag Recall" at bounding box center [270, 137] width 84 height 7
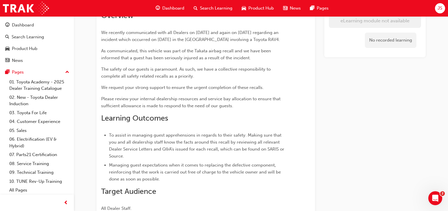
scroll to position [100, 0]
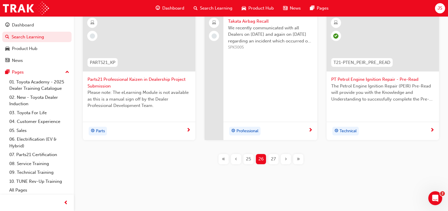
scroll to position [298, 0]
click at [273, 162] on div "27" at bounding box center [274, 158] width 10 height 10
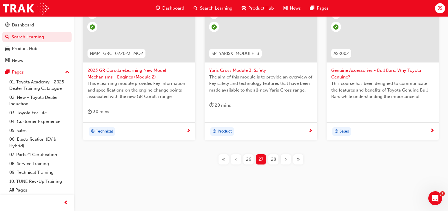
scroll to position [307, 0]
click at [275, 157] on span "28" at bounding box center [273, 158] width 5 height 7
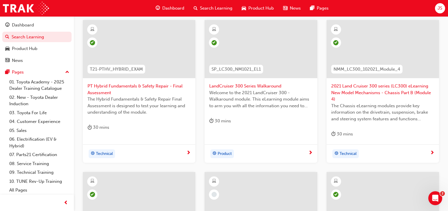
scroll to position [133, 0]
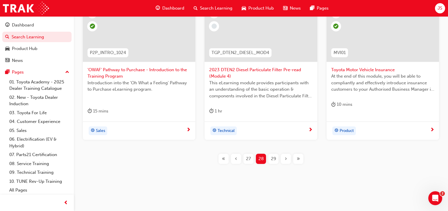
click at [273, 156] on span "29" at bounding box center [273, 158] width 5 height 7
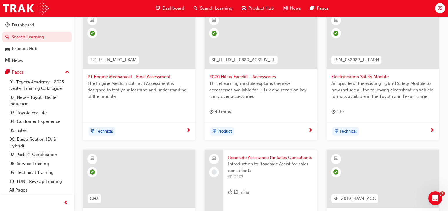
scroll to position [243, 0]
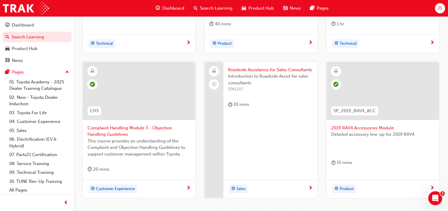
click at [297, 69] on span "Roadside Assistance for Sales Consultants" at bounding box center [270, 69] width 84 height 7
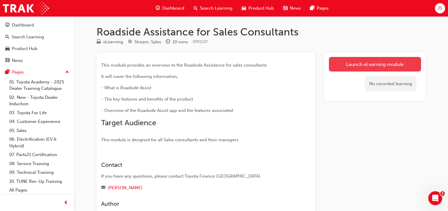
click at [346, 69] on link "Launch eLearning module" at bounding box center [375, 64] width 92 height 15
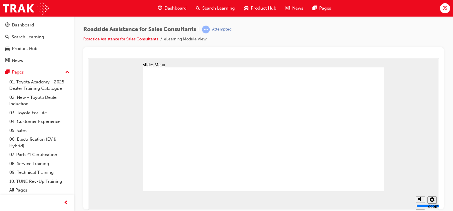
click at [391, 199] on div "playback controls" at bounding box center [252, 200] width 322 height 19
click at [398, 199] on div "playback controls" at bounding box center [252, 200] width 322 height 19
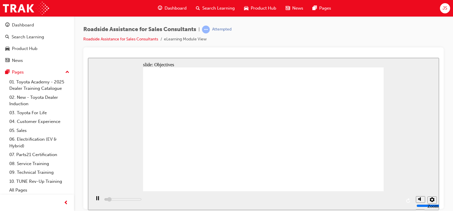
click at [398, 199] on div "playback controls" at bounding box center [252, 200] width 322 height 19
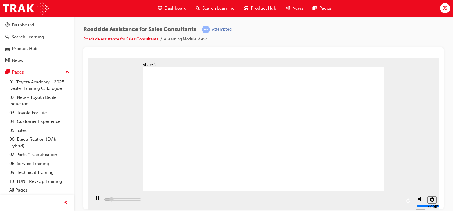
click at [384, 121] on div "slide: 2 Next page Page 1 of 1 Previous page Open Menu Help Save and Exit Toyot…" at bounding box center [263, 133] width 351 height 152
click at [383, 121] on div "slide: 2 Next page Page 1 of 1 Previous page Open Menu Help Save and Exit Toyot…" at bounding box center [263, 133] width 351 height 152
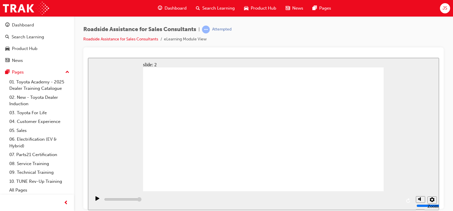
click at [288, 191] on div "playback controls" at bounding box center [252, 200] width 322 height 19
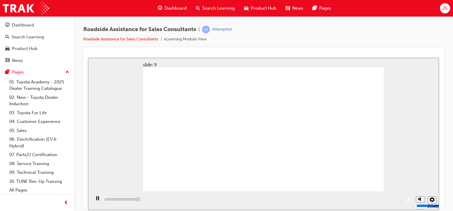
drag, startPoint x: 281, startPoint y: 181, endPoint x: 285, endPoint y: 182, distance: 4.1
type input "23000"
checkbox input "true"
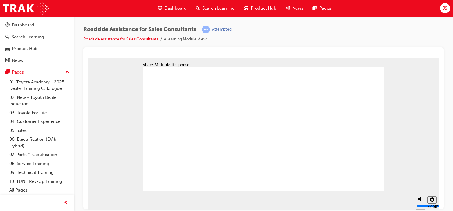
checkbox input "true"
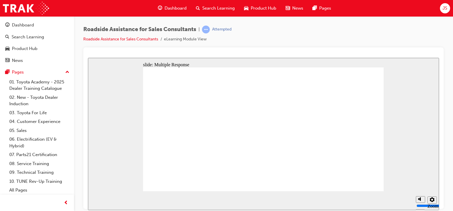
checkbox input "true"
click at [140, 38] on link "Roadside Assistance for Sales Consultants" at bounding box center [120, 39] width 75 height 5
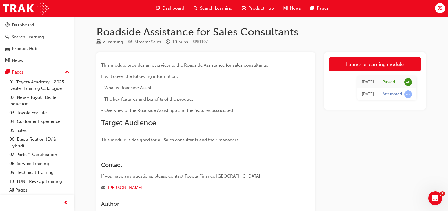
click at [207, 10] on span "Search Learning" at bounding box center [216, 8] width 32 height 7
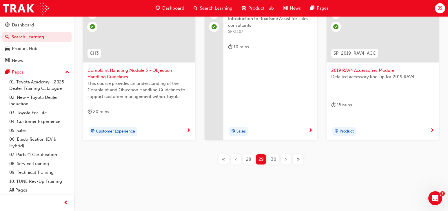
scroll to position [301, 0]
click at [276, 160] on span "30" at bounding box center [273, 158] width 5 height 7
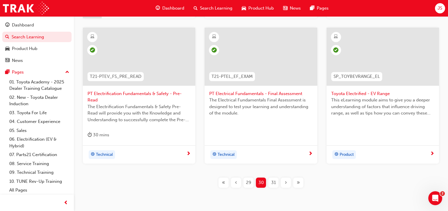
scroll to position [301, 0]
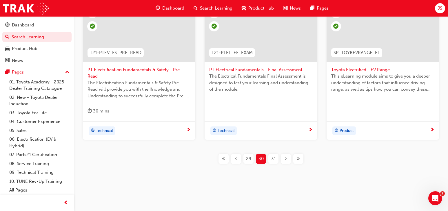
click at [269, 164] on div "31" at bounding box center [274, 158] width 10 height 10
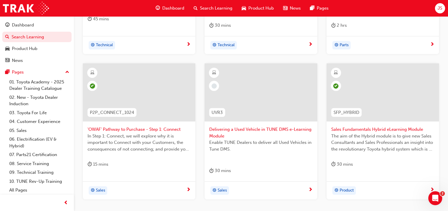
scroll to position [261, 0]
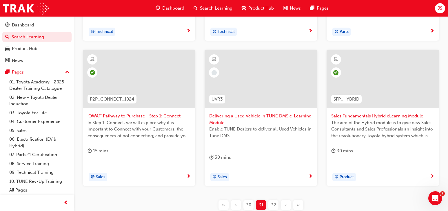
click at [270, 201] on div "32" at bounding box center [274, 205] width 10 height 10
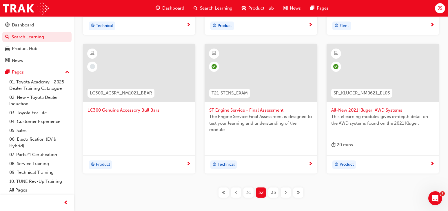
scroll to position [261, 0]
click at [133, 110] on span "LC300 Genuine Accessory Bull Bars" at bounding box center [139, 109] width 103 height 7
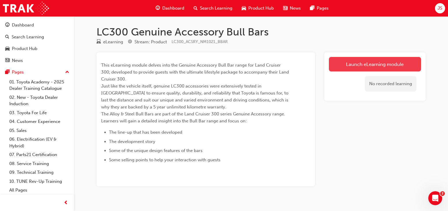
click at [346, 59] on link "Launch eLearning module" at bounding box center [375, 64] width 92 height 15
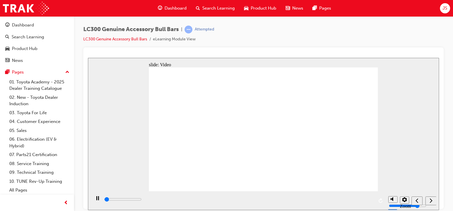
click at [430, 200] on icon "next" at bounding box center [430, 199] width 3 height 5
click at [429, 203] on div "next" at bounding box center [430, 200] width 6 height 6
click at [428, 200] on div "next" at bounding box center [430, 200] width 6 height 6
click at [429, 200] on icon "next" at bounding box center [430, 199] width 3 height 5
click at [366, 198] on div "playback controls" at bounding box center [239, 199] width 270 height 6
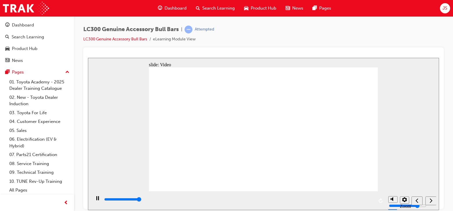
click at [371, 198] on div "playback controls" at bounding box center [239, 199] width 270 height 6
click at [430, 199] on icon "next" at bounding box center [430, 199] width 3 height 5
click at [434, 200] on div "next" at bounding box center [430, 200] width 6 height 6
click at [419, 200] on nav "slide navigation" at bounding box center [423, 200] width 25 height 19
click at [96, 199] on icon "play/pause" at bounding box center [97, 197] width 3 height 4
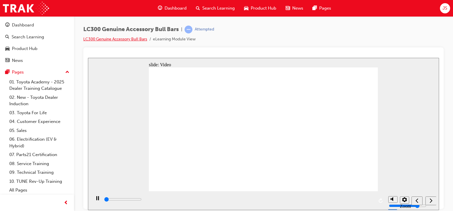
click at [106, 39] on link "LC300 Genuine Accessory Bull Bars" at bounding box center [115, 39] width 64 height 5
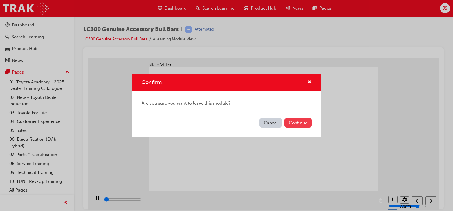
type input "2800"
click at [292, 125] on button "Continue" at bounding box center [297, 123] width 27 height 10
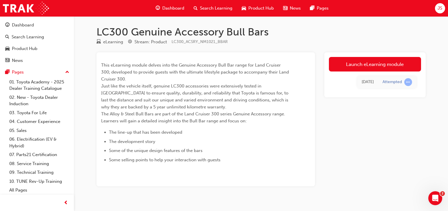
click at [182, 43] on span "LC300_ACSRY_NM1021_BBAR" at bounding box center [200, 41] width 56 height 5
click at [217, 12] on div "Search Learning" at bounding box center [213, 8] width 48 height 12
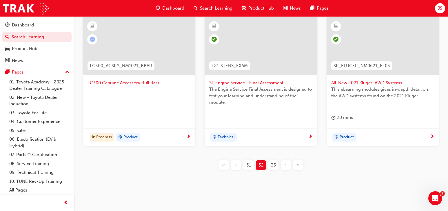
scroll to position [294, 0]
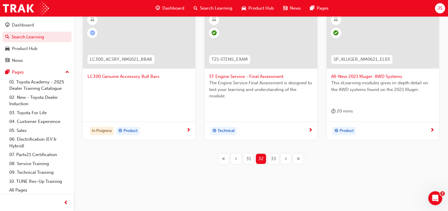
click at [273, 155] on span "33" at bounding box center [273, 158] width 5 height 7
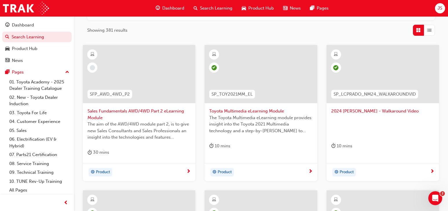
scroll to position [120, 0]
click at [153, 112] on span "Sales Fundamentals AWD/4WD Part 2 eLearning Module" at bounding box center [139, 114] width 103 height 13
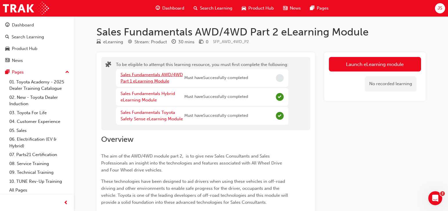
click at [162, 75] on link "Sales Fundamentals AWD/4WD Part 1 eLearning Module" at bounding box center [152, 78] width 62 height 12
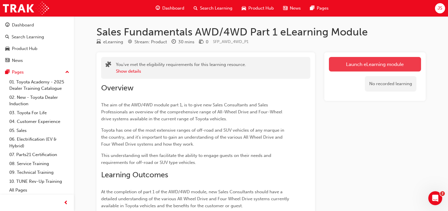
click at [349, 59] on link "Launch eLearning module" at bounding box center [375, 64] width 92 height 15
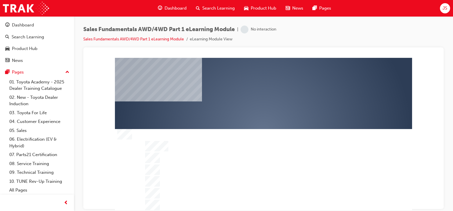
click at [247, 117] on div "play" at bounding box center [247, 117] width 0 height 0
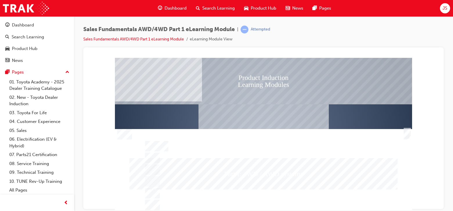
click at [404, 135] on div "SmartShape" at bounding box center [406, 133] width 6 height 10
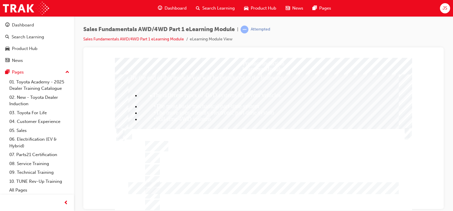
click at [407, 135] on div "Trigger this button to continue" at bounding box center [407, 133] width 6 height 10
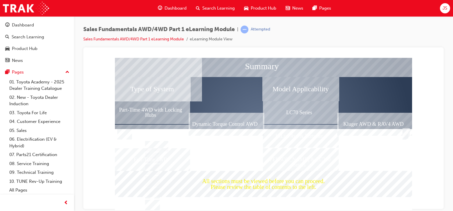
click at [268, 202] on div at bounding box center [263, 168] width 297 height 81
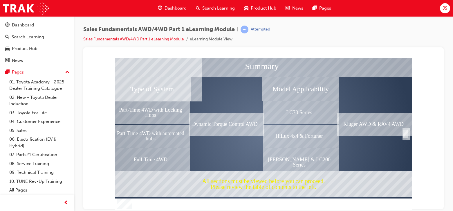
click at [406, 133] on div "Completion" at bounding box center [405, 133] width 6 height 10
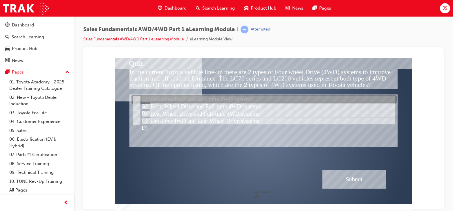
click at [167, 101] on div at bounding box center [263, 99] width 265 height 9
radio input "true"
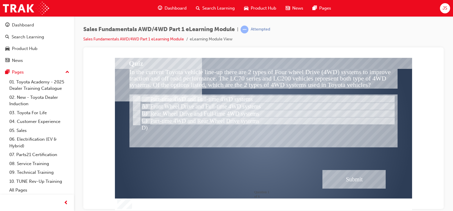
click at [365, 178] on div "Submit" at bounding box center [353, 178] width 63 height 19
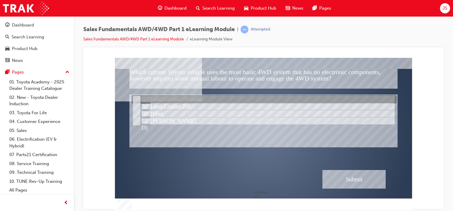
click at [276, 101] on div at bounding box center [263, 99] width 265 height 9
radio input "true"
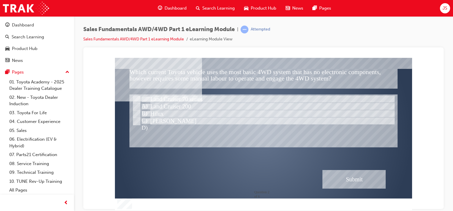
click at [331, 173] on div "Submit" at bounding box center [353, 178] width 63 height 19
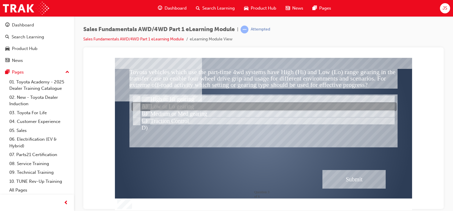
click at [171, 105] on div at bounding box center [263, 106] width 265 height 9
radio input "true"
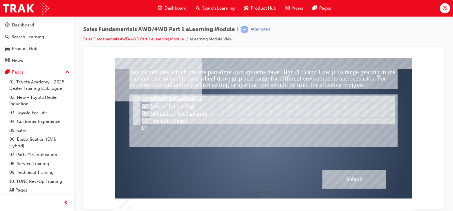
click at [349, 179] on div "Submit" at bounding box center [353, 178] width 63 height 19
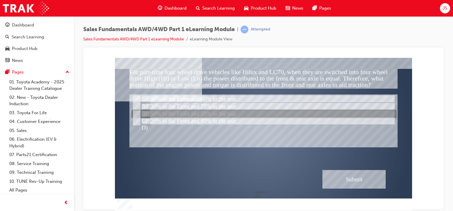
click at [198, 110] on div at bounding box center [263, 114] width 265 height 9
radio input "true"
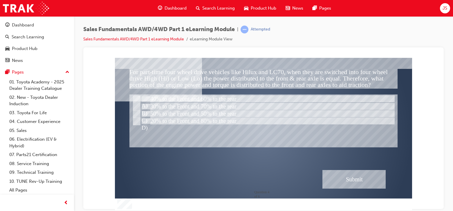
click at [377, 178] on div "Submit" at bounding box center [353, 178] width 63 height 19
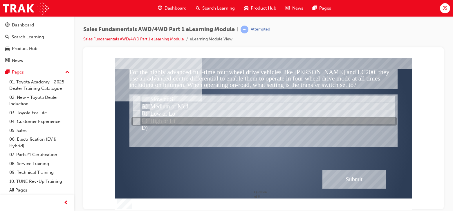
click at [171, 123] on div at bounding box center [263, 121] width 265 height 9
radio input "true"
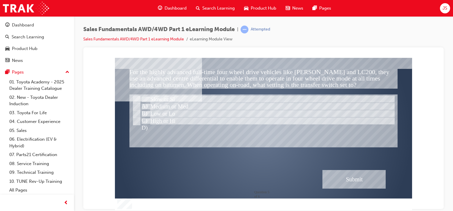
click at [362, 180] on div "Submit" at bounding box center [353, 178] width 63 height 19
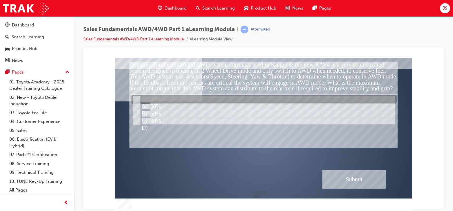
click at [152, 101] on div at bounding box center [263, 99] width 265 height 9
radio input "true"
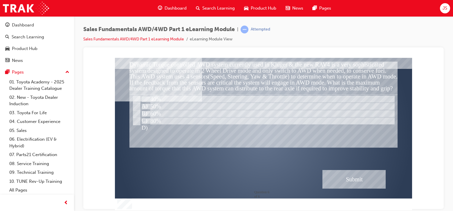
click at [332, 180] on div "Submit" at bounding box center [353, 178] width 63 height 19
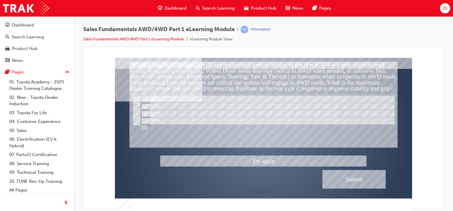
click at [139, 104] on div at bounding box center [263, 133] width 297 height 152
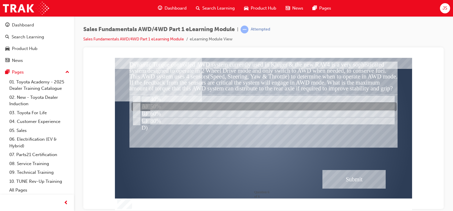
click at [139, 105] on input "50%" at bounding box center [136, 107] width 6 height 6
radio input "true"
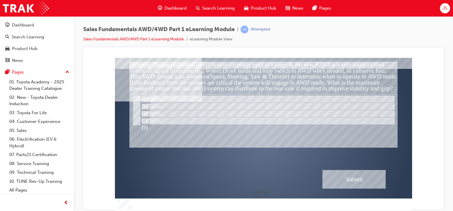
click at [355, 176] on div "Submit" at bounding box center [353, 178] width 63 height 19
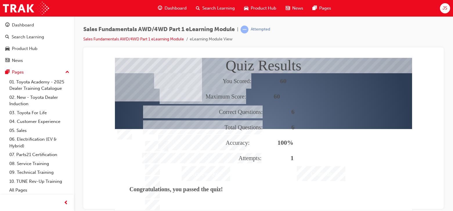
click at [313, 179] on div "Continue" at bounding box center [321, 173] width 48 height 15
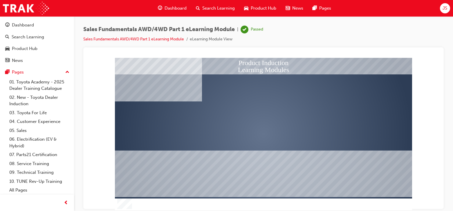
click at [222, 7] on span "Search Learning" at bounding box center [218, 8] width 32 height 7
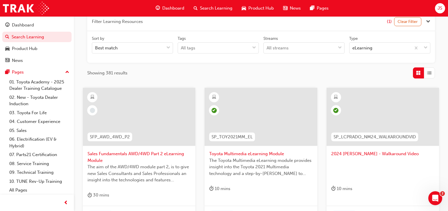
scroll to position [87, 0]
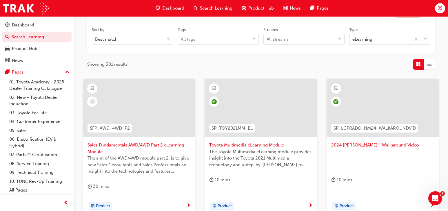
click at [146, 146] on span "Sales Fundamentals AWD/4WD Part 2 eLearning Module" at bounding box center [139, 148] width 103 height 13
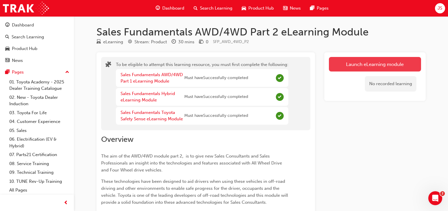
click at [348, 62] on button "Launch eLearning module" at bounding box center [375, 64] width 92 height 15
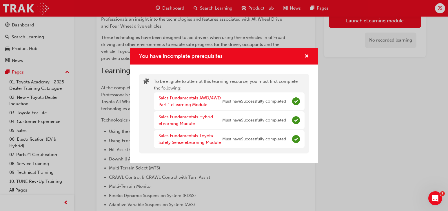
scroll to position [145, 0]
click at [307, 57] on span "cross-icon" at bounding box center [307, 56] width 4 height 5
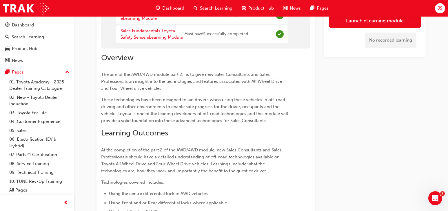
scroll to position [0, 0]
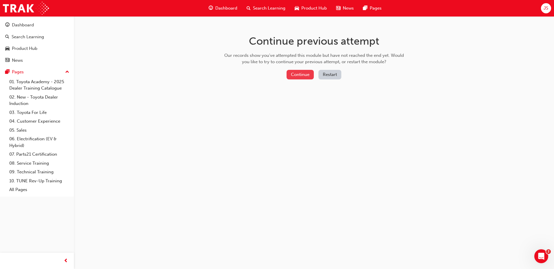
click at [295, 71] on button "Continue" at bounding box center [300, 75] width 27 height 10
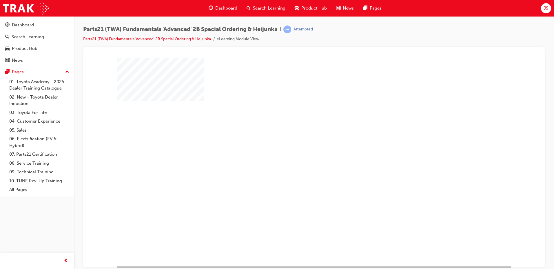
click at [276, 8] on span "Search Learning" at bounding box center [269, 8] width 32 height 7
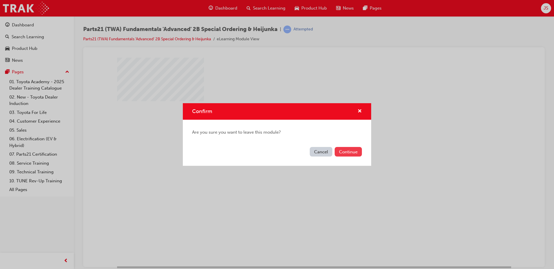
click at [347, 152] on button "Continue" at bounding box center [348, 152] width 27 height 10
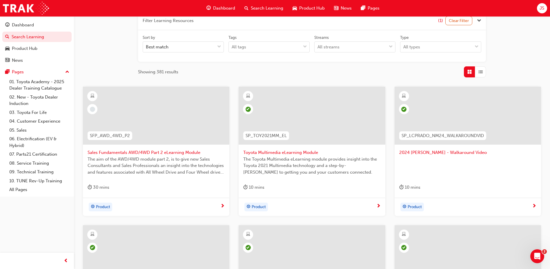
scroll to position [87, 0]
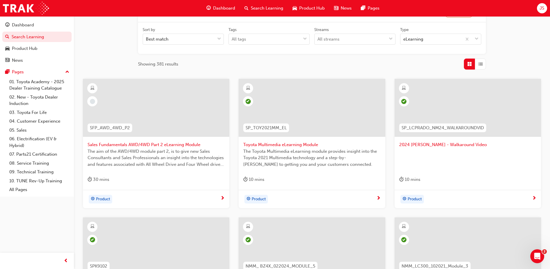
click at [180, 146] on span "Sales Fundamentals AWD/4WD Part 2 eLearning Module" at bounding box center [156, 145] width 137 height 7
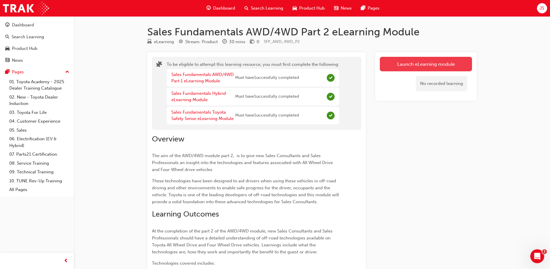
click at [422, 65] on button "Launch eLearning module" at bounding box center [426, 64] width 92 height 15
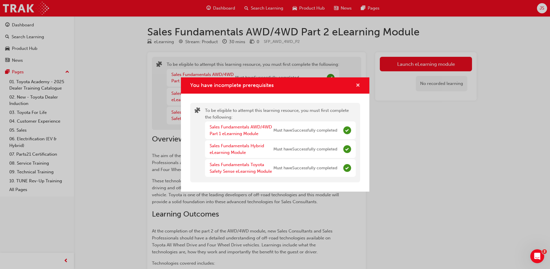
click at [360, 87] on span "cross-icon" at bounding box center [358, 85] width 4 height 5
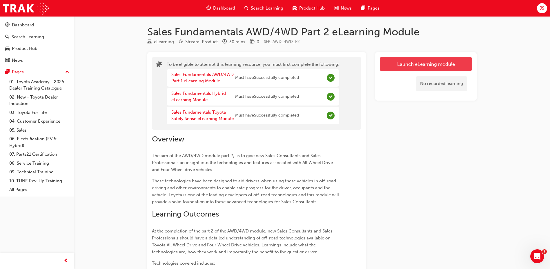
click at [452, 60] on button "Launch eLearning module" at bounding box center [426, 64] width 92 height 15
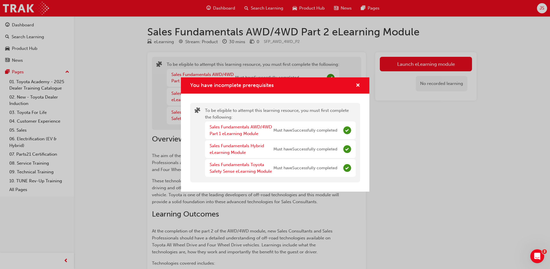
click at [355, 84] on div "You have incomplete prerequisites" at bounding box center [355, 85] width 9 height 7
click at [357, 84] on span "cross-icon" at bounding box center [358, 85] width 4 height 5
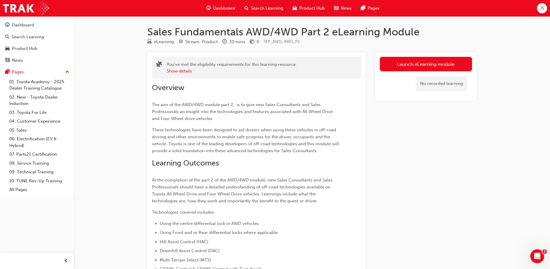
click at [411, 55] on div "Launch eLearning module No recorded learning" at bounding box center [426, 76] width 102 height 48
click at [410, 60] on link "Launch eLearning module" at bounding box center [426, 64] width 92 height 15
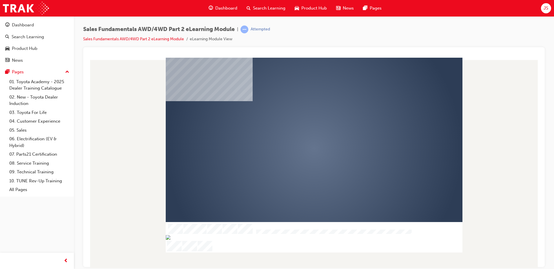
click at [298, 132] on div "play" at bounding box center [298, 132] width 0 height 0
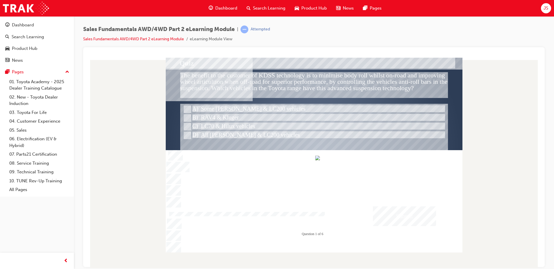
click at [418, 248] on div at bounding box center [314, 201] width 297 height 103
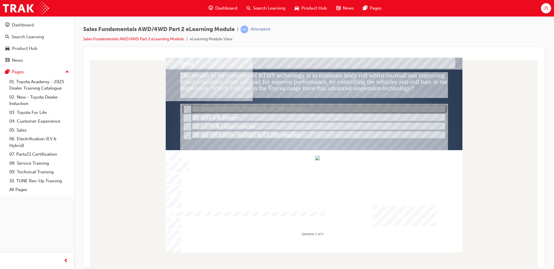
click at [265, 109] on div at bounding box center [314, 109] width 265 height 9
radio input "true"
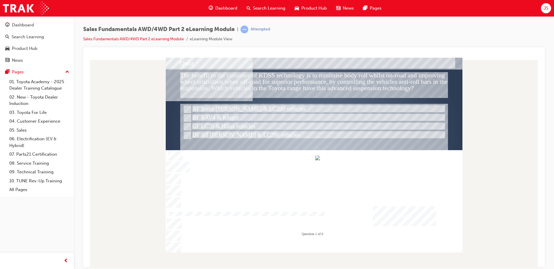
click at [391, 216] on div "Submit" at bounding box center [404, 216] width 63 height 20
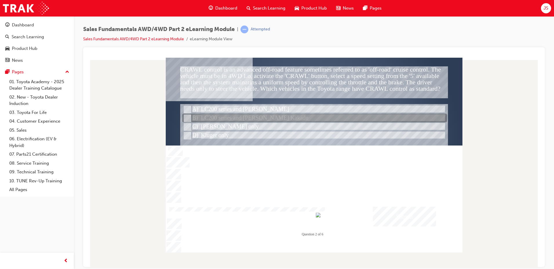
click at [227, 119] on div at bounding box center [314, 118] width 265 height 9
radio input "true"
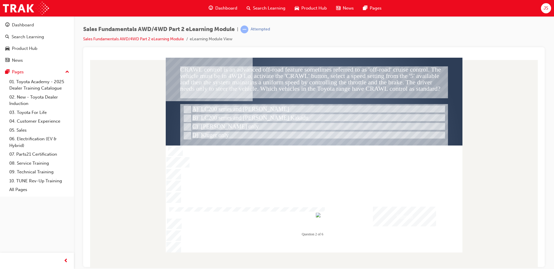
click at [428, 216] on div "Submit" at bounding box center [404, 216] width 63 height 20
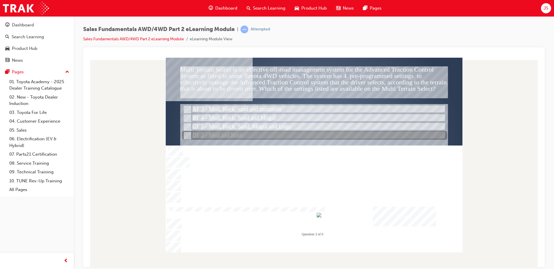
click at [229, 136] on div at bounding box center [314, 135] width 265 height 9
radio input "true"
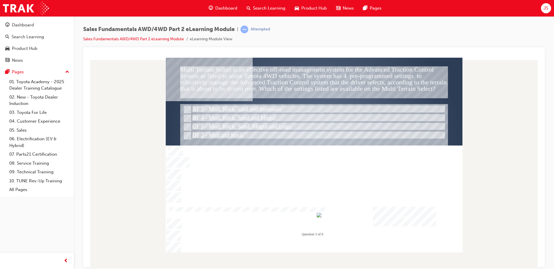
click at [414, 207] on div "Submit" at bounding box center [404, 216] width 63 height 20
click at [227, 112] on div at bounding box center [314, 154] width 297 height 195
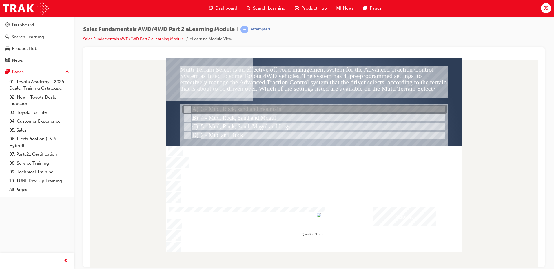
click at [228, 110] on div at bounding box center [314, 109] width 265 height 9
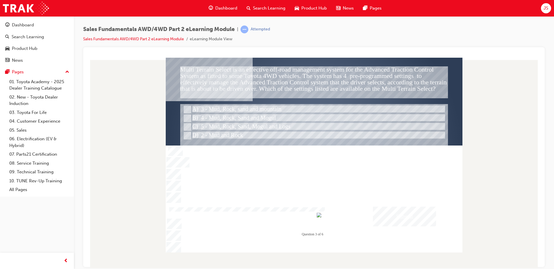
click at [413, 208] on div "Submit" at bounding box center [404, 216] width 63 height 20
click at [192, 118] on div at bounding box center [314, 154] width 297 height 195
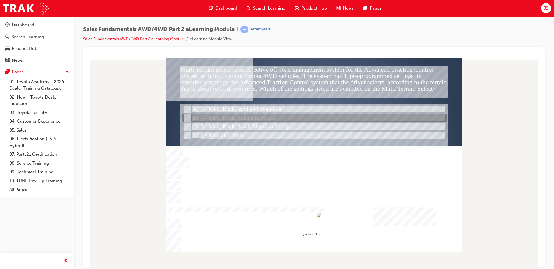
click at [192, 118] on div at bounding box center [314, 118] width 265 height 9
radio input "false"
radio input "true"
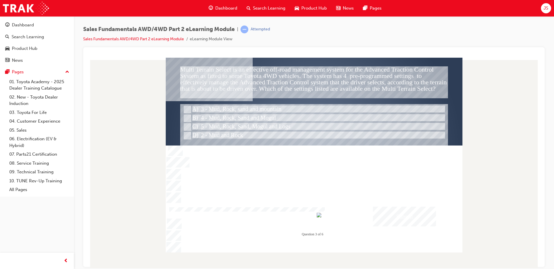
click at [394, 219] on div "Submit" at bounding box center [404, 216] width 63 height 20
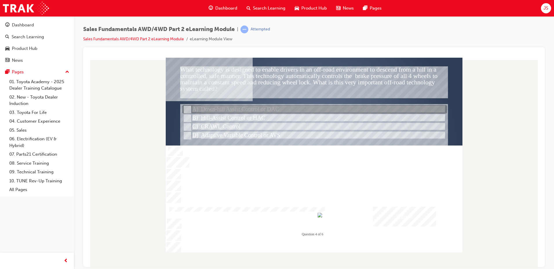
click at [263, 109] on div at bounding box center [314, 109] width 265 height 9
radio input "true"
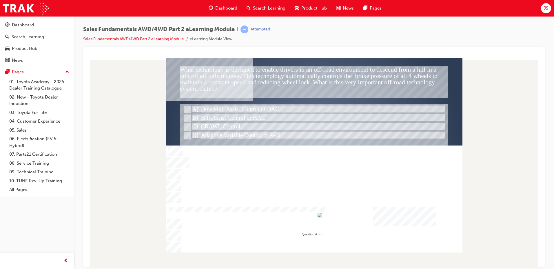
click at [391, 217] on div "Submit" at bounding box center [404, 216] width 63 height 20
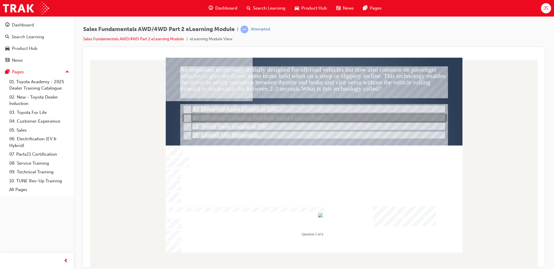
click at [255, 115] on div at bounding box center [314, 118] width 265 height 9
radio input "true"
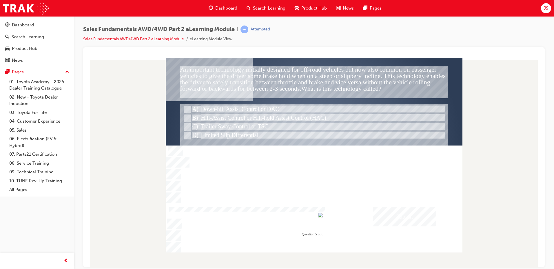
click at [414, 218] on div "Submit" at bounding box center [404, 216] width 63 height 20
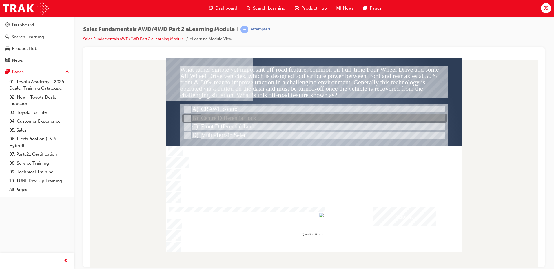
click at [266, 116] on div at bounding box center [314, 118] width 265 height 9
radio input "true"
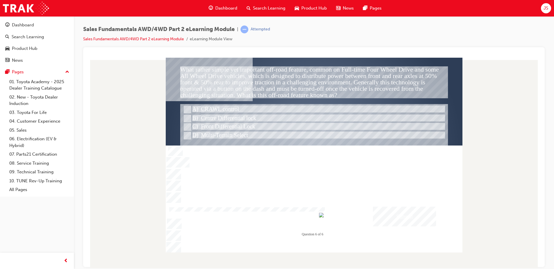
click at [387, 221] on div "Submit" at bounding box center [404, 216] width 63 height 20
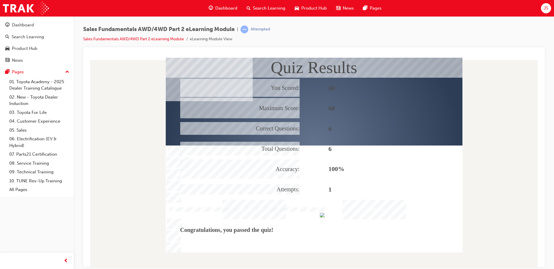
click at [345, 212] on div "Continue" at bounding box center [375, 210] width 64 height 20
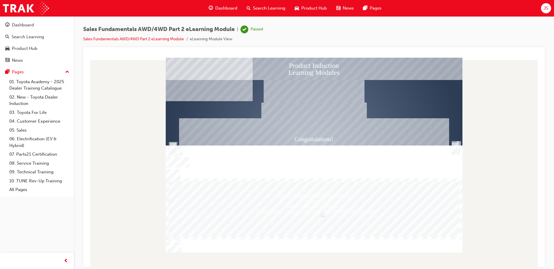
click at [275, 10] on span "Search Learning" at bounding box center [269, 8] width 32 height 7
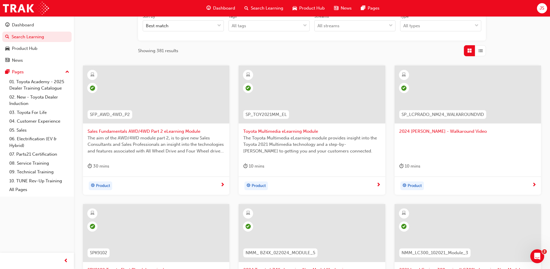
scroll to position [145, 0]
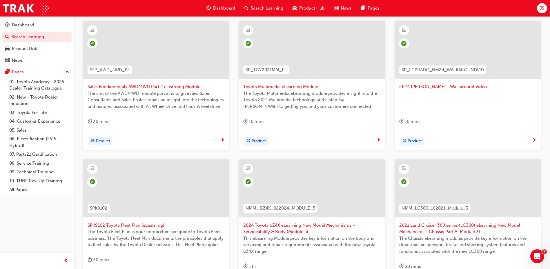
click at [92, 88] on span "Sales Fundamentals AWD/4WD Part 2 eLearning Module" at bounding box center [156, 87] width 137 height 7
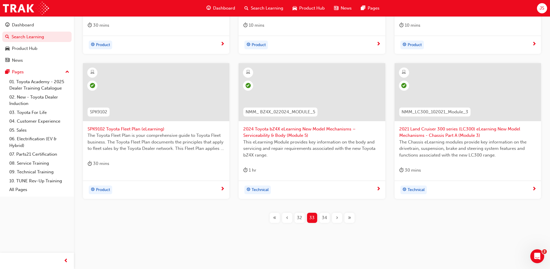
scroll to position [242, 0]
click at [324, 215] on span "34" at bounding box center [324, 217] width 5 height 7
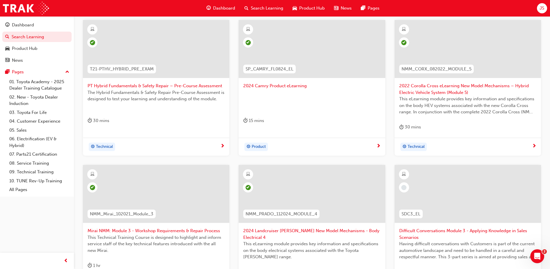
scroll to position [213, 0]
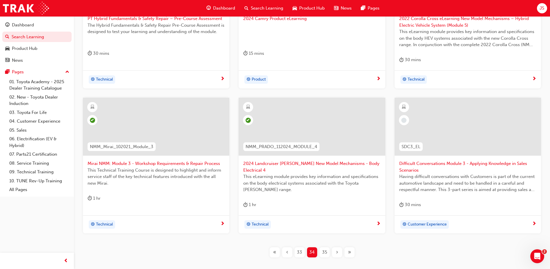
click at [325, 252] on span "35" at bounding box center [324, 252] width 5 height 7
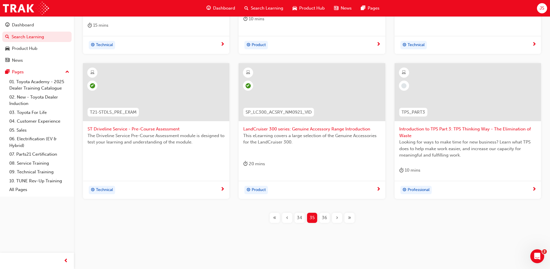
scroll to position [249, 0]
click at [320, 218] on div "36" at bounding box center [325, 217] width 10 height 10
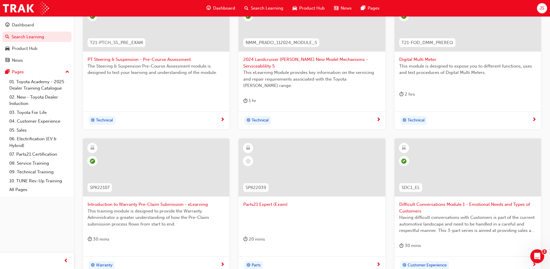
scroll to position [242, 0]
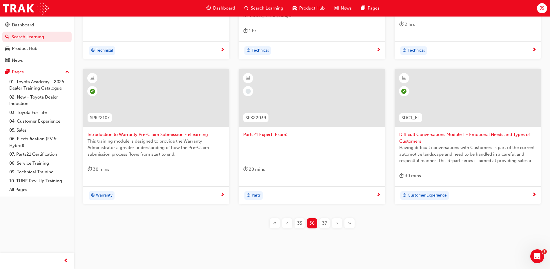
click at [322, 220] on span "37" at bounding box center [324, 223] width 5 height 7
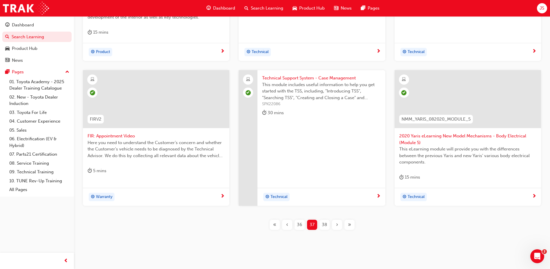
scroll to position [249, 0]
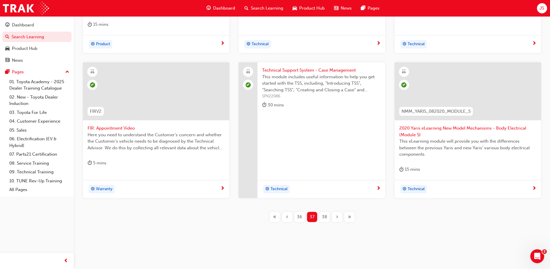
click at [321, 217] on div "38" at bounding box center [325, 217] width 10 height 10
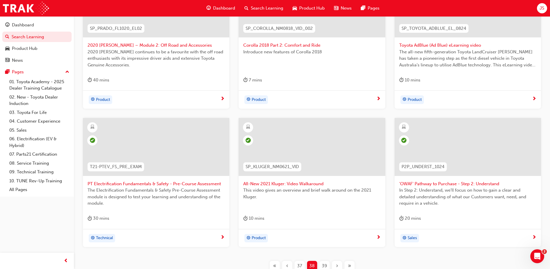
scroll to position [206, 0]
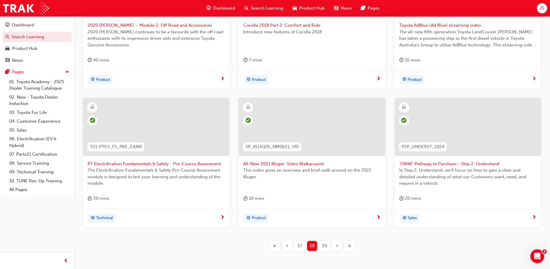
click at [322, 247] on span "39" at bounding box center [324, 246] width 5 height 7
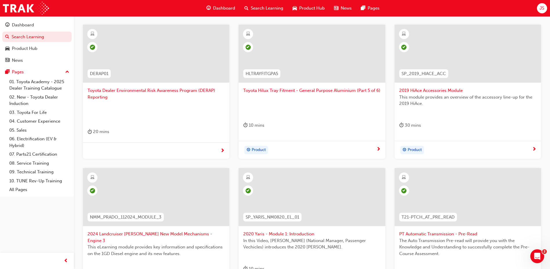
scroll to position [241, 0]
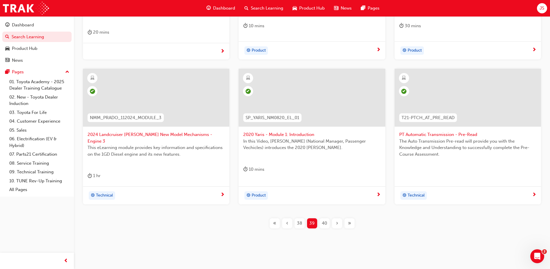
click at [321, 218] on div "40" at bounding box center [325, 223] width 10 height 10
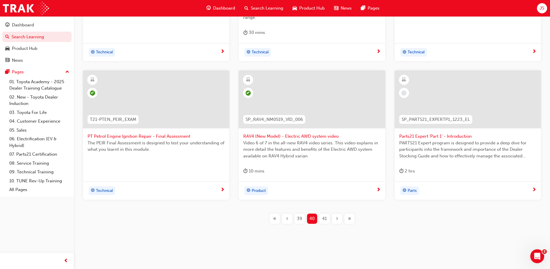
scroll to position [241, 0]
click at [325, 215] on span "41" at bounding box center [324, 218] width 5 height 7
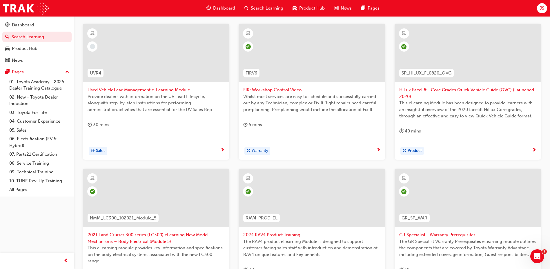
scroll to position [241, 0]
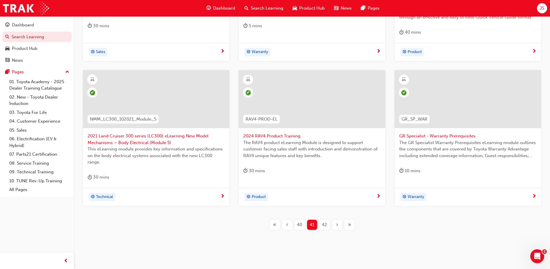
click at [326, 225] on span "42" at bounding box center [324, 225] width 5 height 7
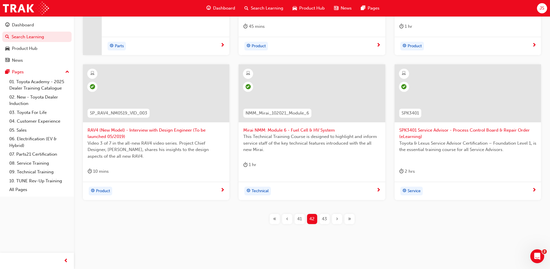
scroll to position [242, 0]
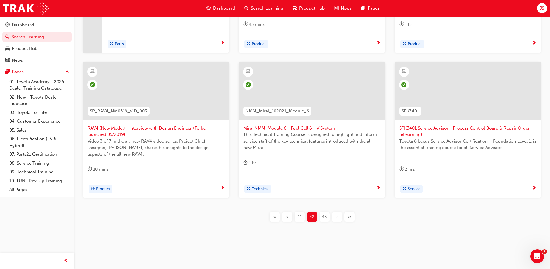
click at [323, 214] on span "43" at bounding box center [324, 217] width 5 height 7
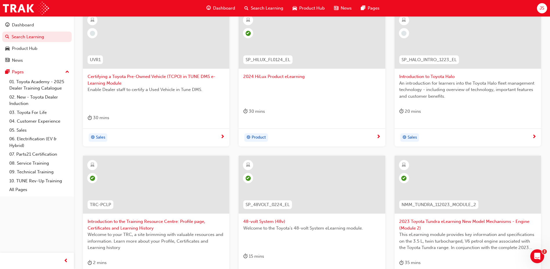
scroll to position [249, 0]
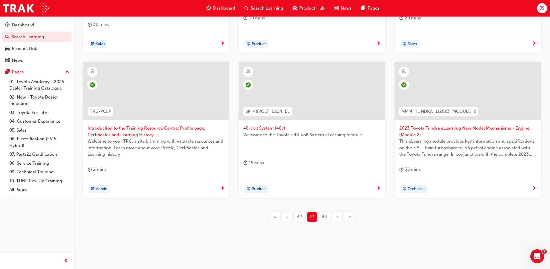
click at [324, 219] on span "44" at bounding box center [324, 217] width 5 height 7
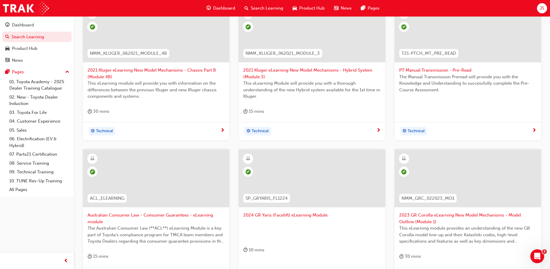
scroll to position [249, 0]
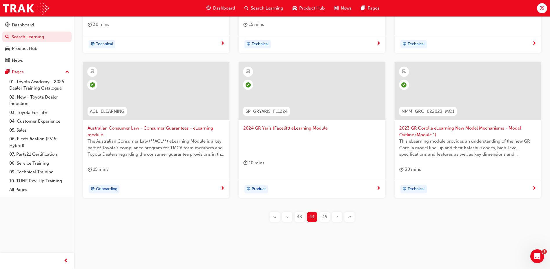
click at [320, 218] on div "45" at bounding box center [325, 217] width 10 height 10
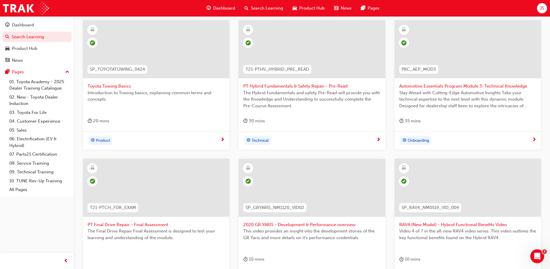
scroll to position [235, 0]
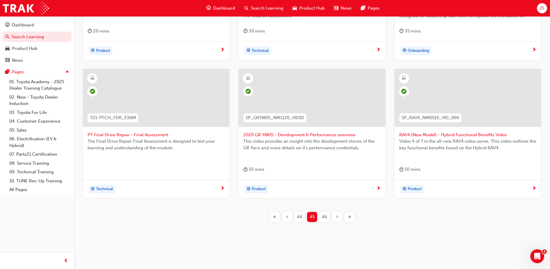
click at [326, 219] on span "46" at bounding box center [324, 217] width 5 height 7
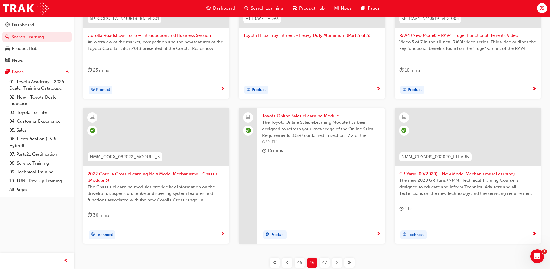
scroll to position [206, 0]
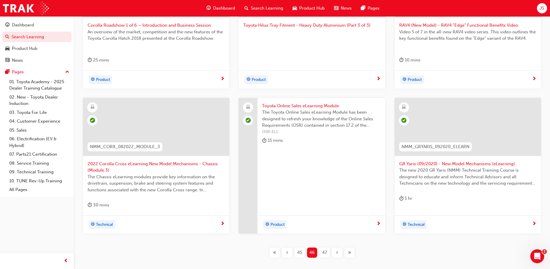
click at [321, 252] on div "47" at bounding box center [325, 253] width 10 height 10
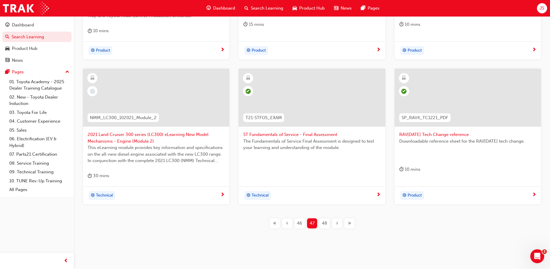
click at [323, 221] on div "48" at bounding box center [325, 223] width 10 height 10
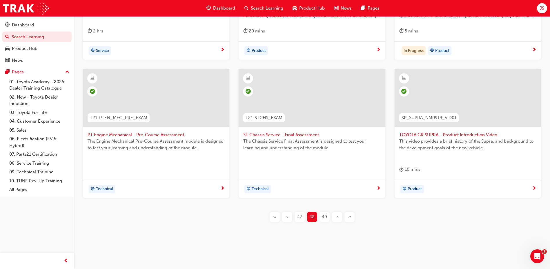
click at [303, 219] on div "47" at bounding box center [300, 217] width 10 height 10
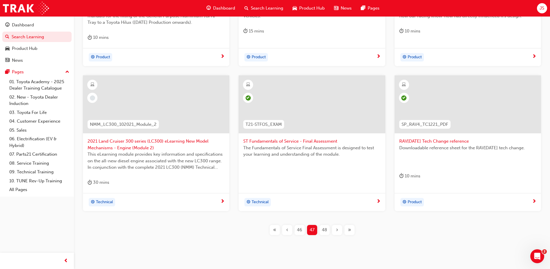
click at [158, 138] on span "2021 Land Cruiser 300 series (LC300) eLearning New Model Mechanisms - Engine (M…" at bounding box center [156, 144] width 137 height 13
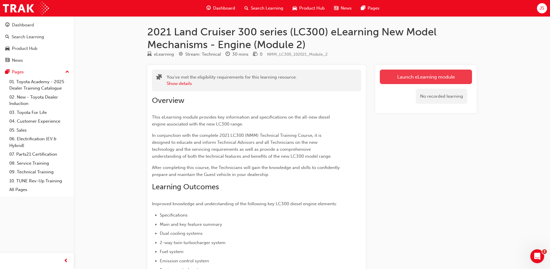
click at [400, 74] on link "Launch eLearning module" at bounding box center [426, 77] width 92 height 15
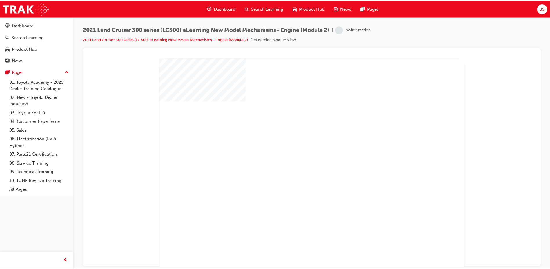
click at [297, 146] on div "play" at bounding box center [297, 146] width 0 height 0
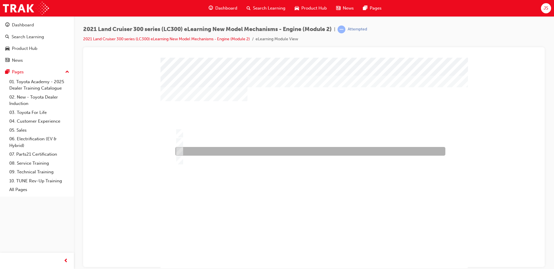
click at [239, 150] on div at bounding box center [309, 151] width 270 height 9
radio input "true"
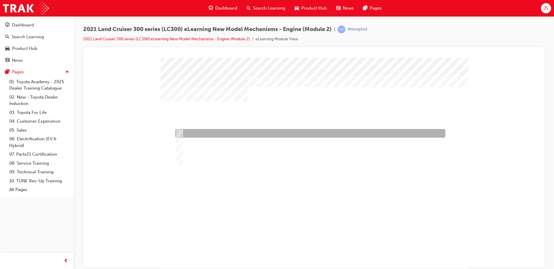
click at [204, 132] on div at bounding box center [309, 133] width 270 height 9
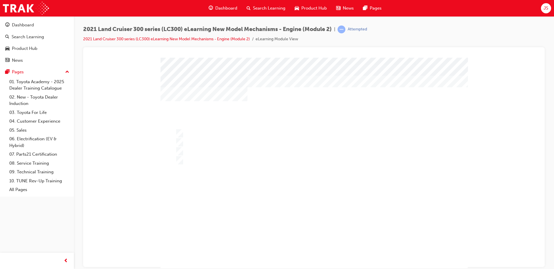
click at [189, 146] on div at bounding box center [314, 166] width 307 height 218
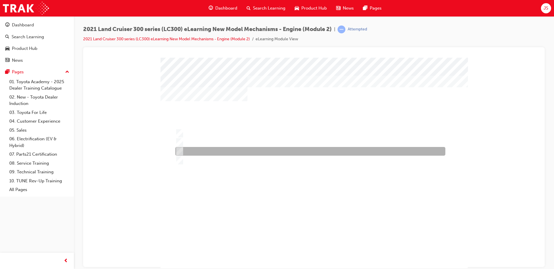
click at [189, 148] on div at bounding box center [309, 151] width 270 height 9
radio input "false"
radio input "true"
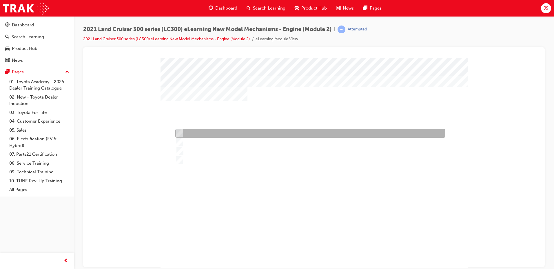
click at [178, 134] on input "The No. 2 skid control ECU" at bounding box center [178, 133] width 6 height 6
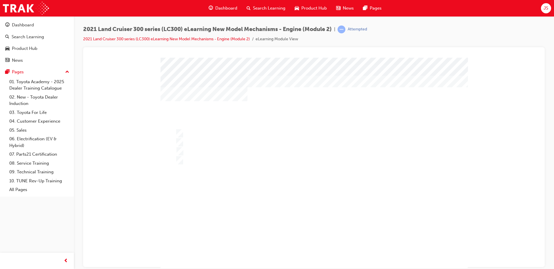
click at [262, 158] on div at bounding box center [314, 166] width 307 height 218
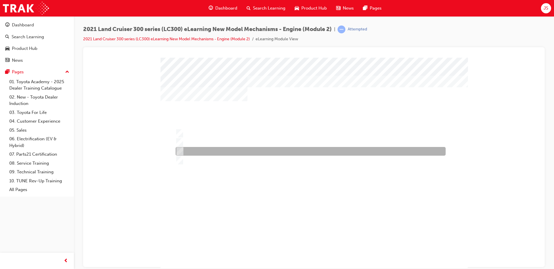
click at [218, 148] on div at bounding box center [309, 151] width 270 height 9
radio input "false"
radio input "true"
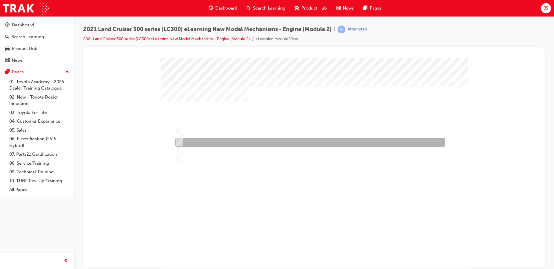
click at [254, 143] on div at bounding box center [309, 142] width 270 height 9
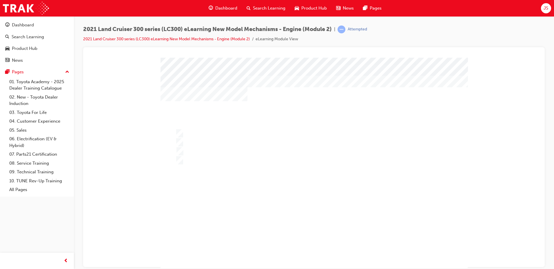
click at [281, 160] on div at bounding box center [314, 166] width 307 height 218
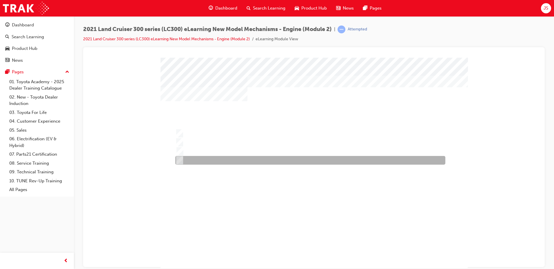
click at [281, 160] on div at bounding box center [309, 160] width 270 height 9
radio input "false"
radio input "true"
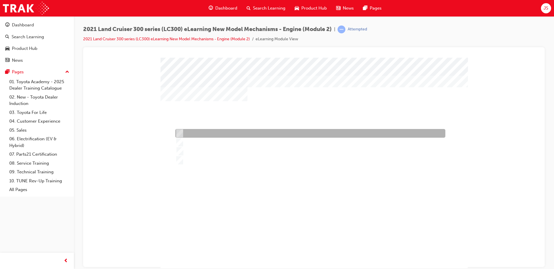
click at [275, 131] on div at bounding box center [309, 133] width 270 height 9
radio input "true"
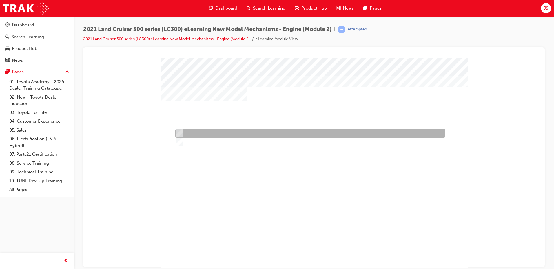
click at [193, 136] on div at bounding box center [309, 133] width 270 height 9
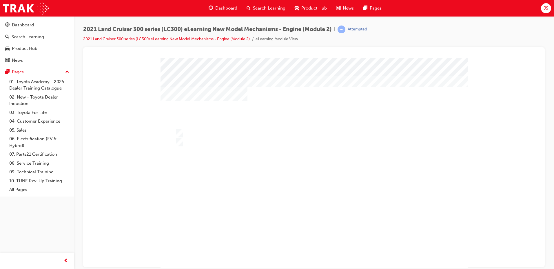
click at [198, 142] on div at bounding box center [314, 166] width 307 height 218
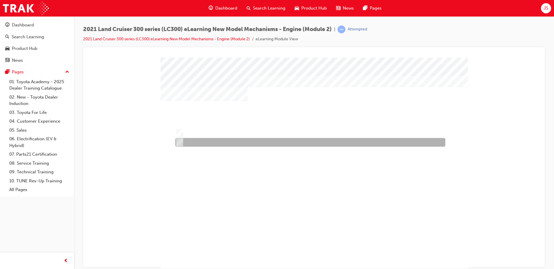
click at [198, 142] on div at bounding box center [309, 142] width 270 height 9
radio input "false"
radio input "true"
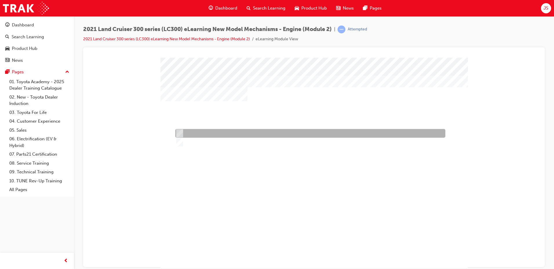
click at [174, 129] on div at bounding box center [309, 133] width 270 height 9
radio input "true"
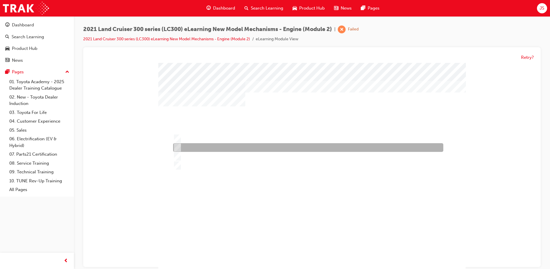
click at [241, 146] on div at bounding box center [307, 148] width 270 height 9
radio input "true"
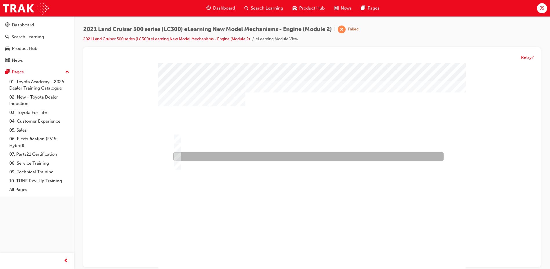
click at [213, 155] on div at bounding box center [307, 157] width 270 height 9
radio input "true"
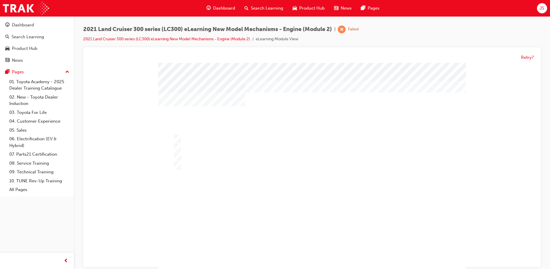
click at [320, 237] on div "" at bounding box center [311, 172] width 307 height 218
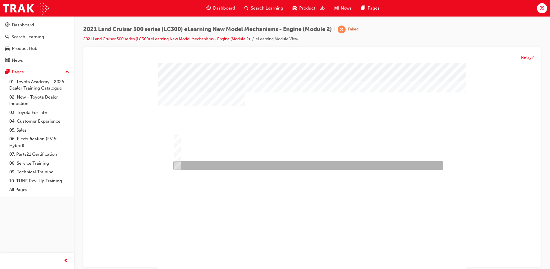
click at [281, 165] on div at bounding box center [307, 166] width 270 height 9
radio input "true"
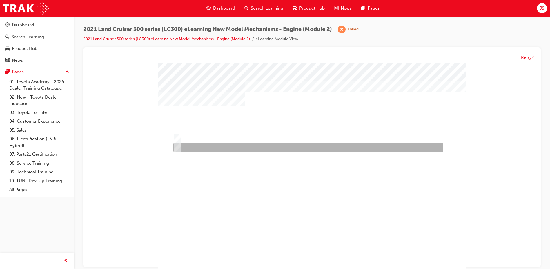
click at [174, 150] on input "False" at bounding box center [176, 148] width 6 height 6
radio input "true"
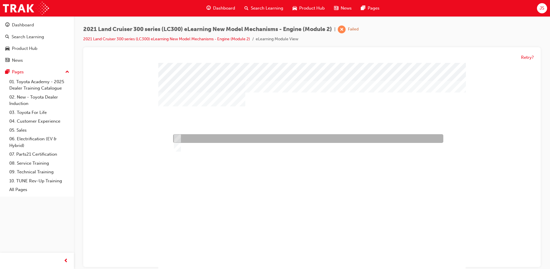
click at [193, 138] on div at bounding box center [307, 139] width 270 height 9
radio input "true"
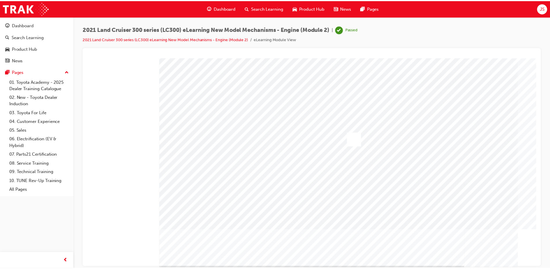
scroll to position [16, 0]
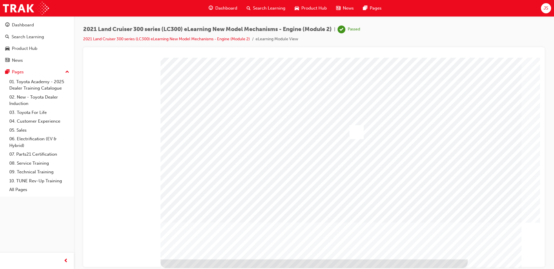
click at [359, 131] on div at bounding box center [357, 132] width 14 height 14
click at [273, 10] on span "Search Learning" at bounding box center [269, 8] width 32 height 7
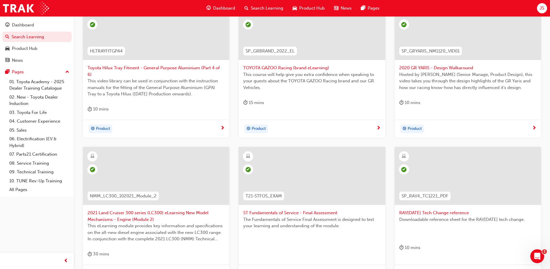
scroll to position [242, 0]
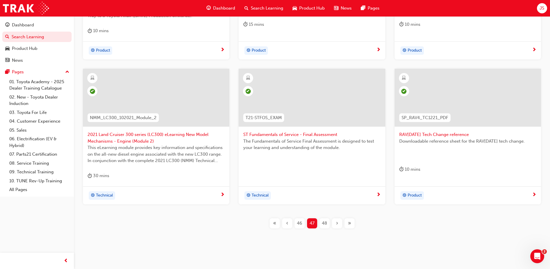
click at [320, 218] on div "48" at bounding box center [325, 223] width 10 height 10
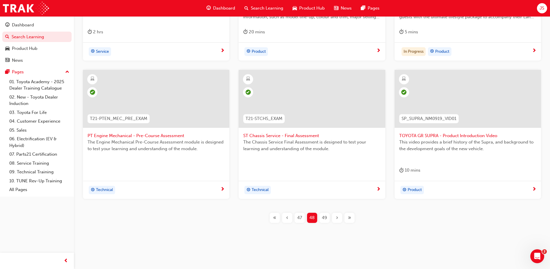
scroll to position [235, 0]
click at [322, 217] on span "49" at bounding box center [324, 217] width 5 height 7
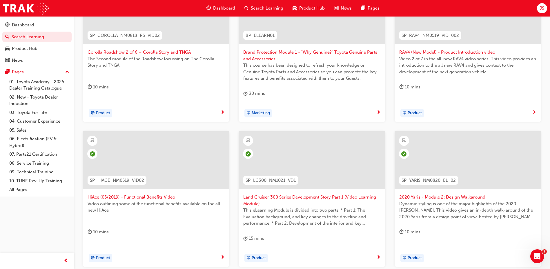
scroll to position [249, 0]
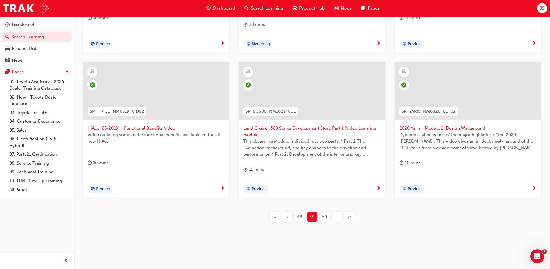
click at [328, 219] on div "50" at bounding box center [325, 217] width 10 height 10
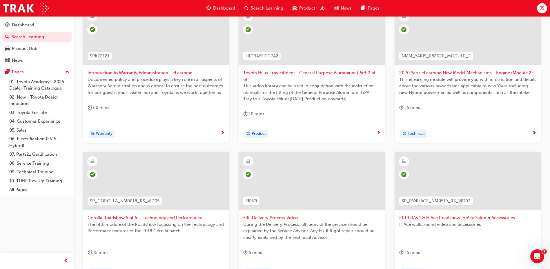
scroll to position [235, 0]
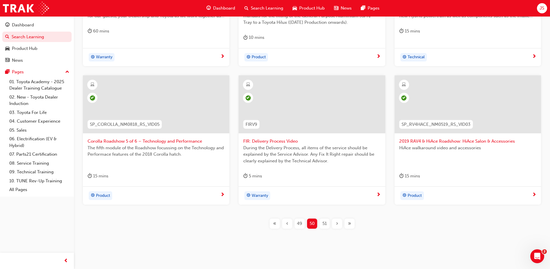
click at [325, 220] on span "51" at bounding box center [324, 223] width 4 height 7
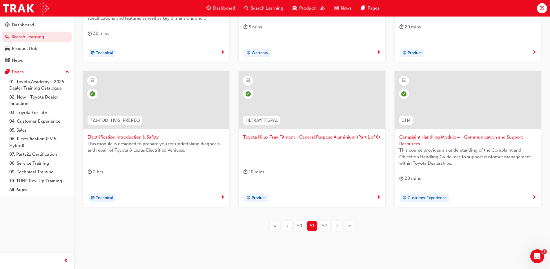
scroll to position [242, 0]
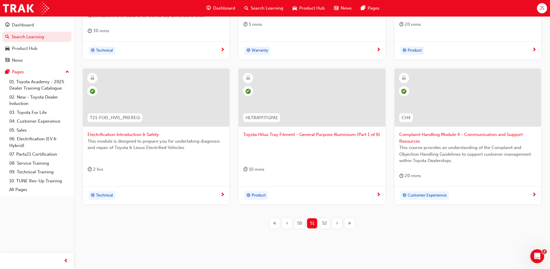
click at [320, 218] on div "52" at bounding box center [325, 223] width 10 height 10
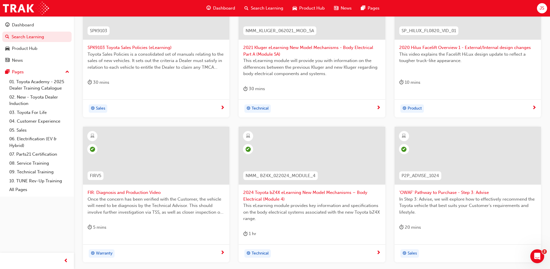
scroll to position [104, 0]
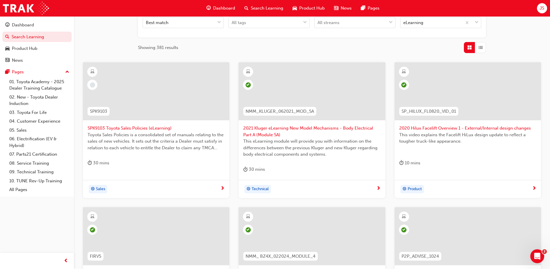
click at [146, 129] on span "SPK9103 Toyota Sales Policies (eLearning)" at bounding box center [156, 128] width 137 height 7
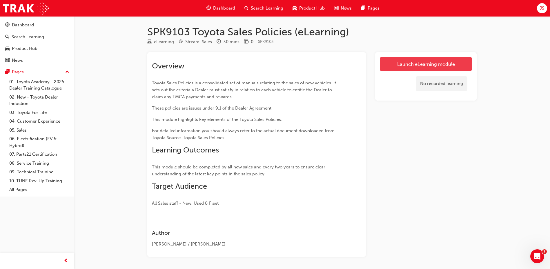
click at [408, 63] on link "Launch eLearning module" at bounding box center [426, 64] width 92 height 15
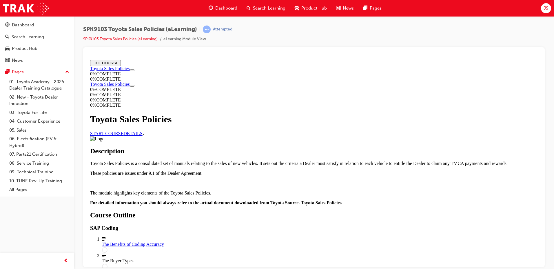
click at [124, 131] on link "START COURSE" at bounding box center [106, 133] width 33 height 5
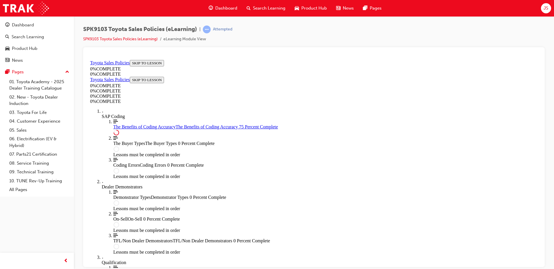
scroll to position [285, 0]
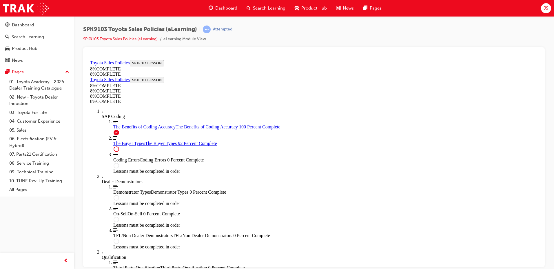
scroll to position [2050, 0]
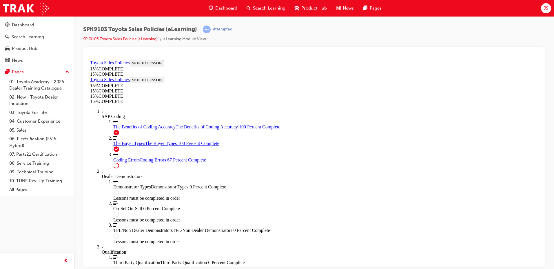
scroll to position [464, 0]
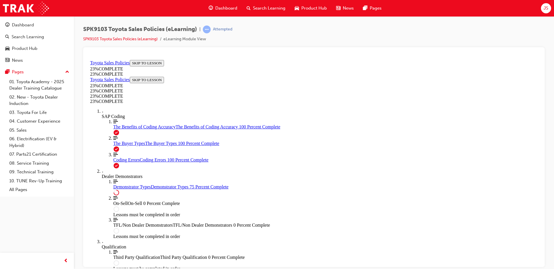
scroll to position [266, 0]
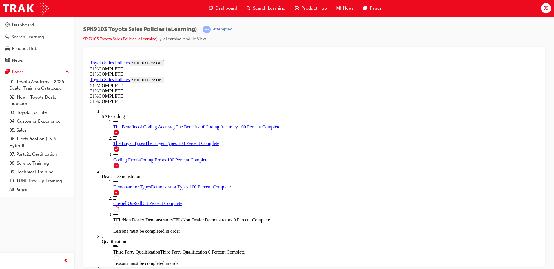
scroll to position [320, 0]
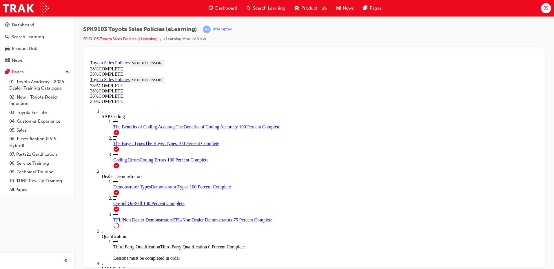
scroll to position [181, 0]
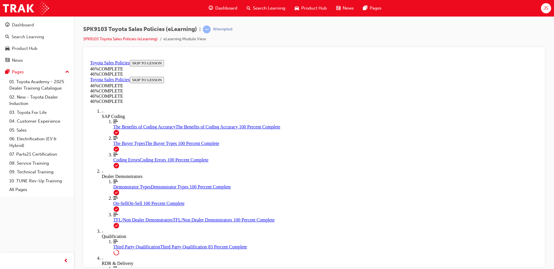
scroll to position [480, 0]
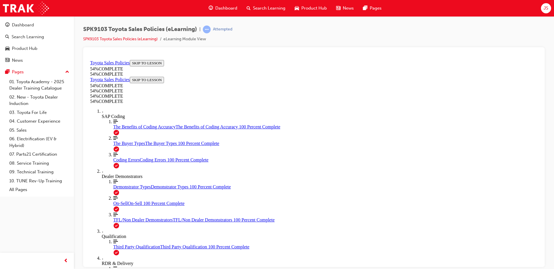
scroll to position [238, 0]
drag, startPoint x: 500, startPoint y: 134, endPoint x: 499, endPoint y: 163, distance: 29.3
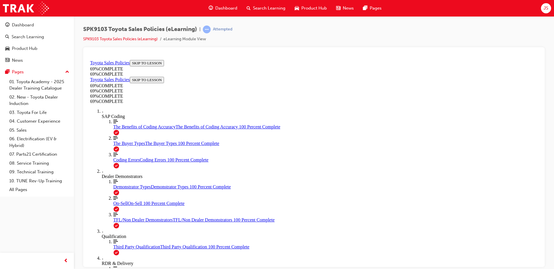
scroll to position [445, 0]
drag, startPoint x: 347, startPoint y: 141, endPoint x: 341, endPoint y: 145, distance: 7.0
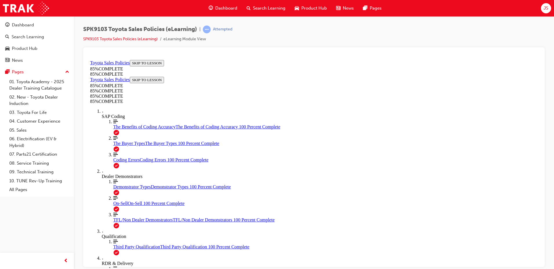
drag, startPoint x: 358, startPoint y: 116, endPoint x: 283, endPoint y: 191, distance: 105.8
drag, startPoint x: 327, startPoint y: 186, endPoint x: 288, endPoint y: 249, distance: 74.0
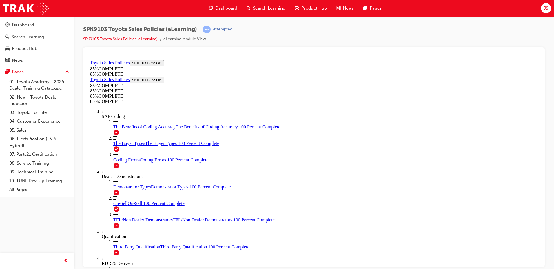
drag, startPoint x: 373, startPoint y: 171, endPoint x: 294, endPoint y: 276, distance: 130.7
drag, startPoint x: 358, startPoint y: 155, endPoint x: 313, endPoint y: 211, distance: 72.2
drag, startPoint x: 356, startPoint y: 160, endPoint x: 444, endPoint y: 239, distance: 117.7
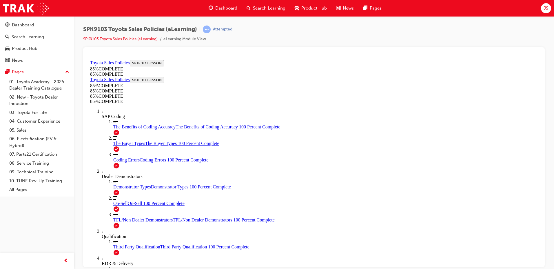
drag, startPoint x: 360, startPoint y: 162, endPoint x: 294, endPoint y: 235, distance: 98.8
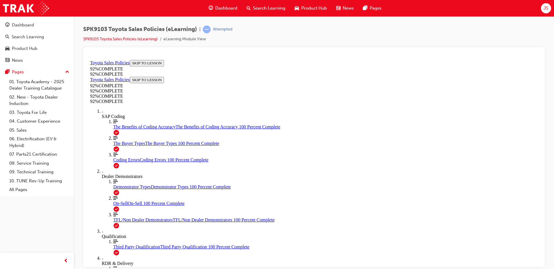
scroll to position [20, 0]
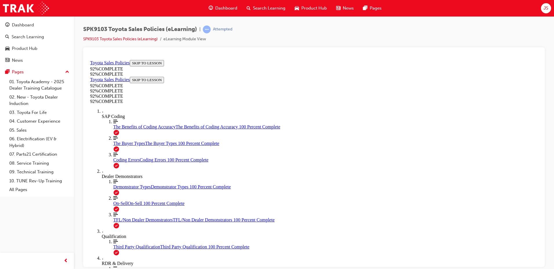
scroll to position [79, 0]
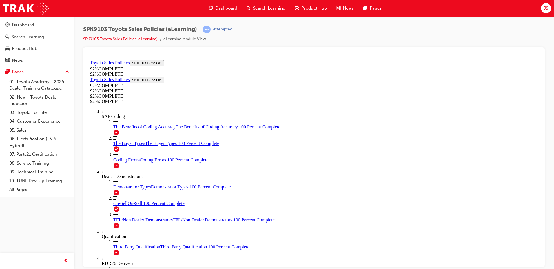
scroll to position [150, 0]
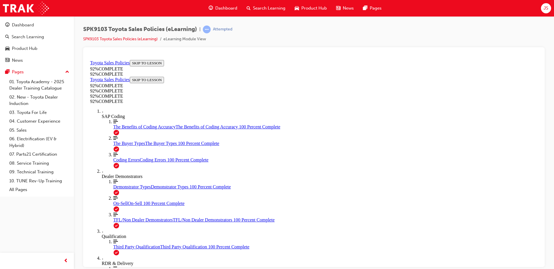
scroll to position [21, 0]
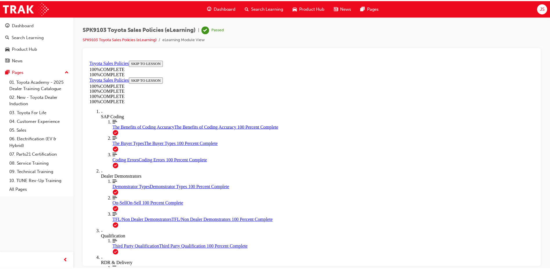
scroll to position [89, 0]
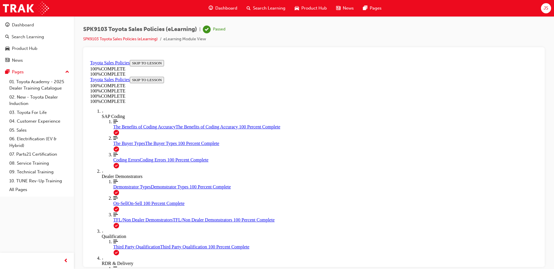
click at [284, 8] on span "Search Learning" at bounding box center [269, 8] width 32 height 7
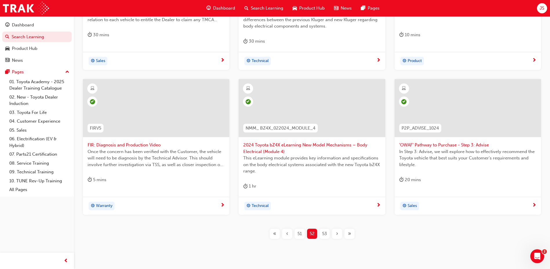
scroll to position [232, 0]
click at [323, 232] on span "53" at bounding box center [324, 233] width 5 height 7
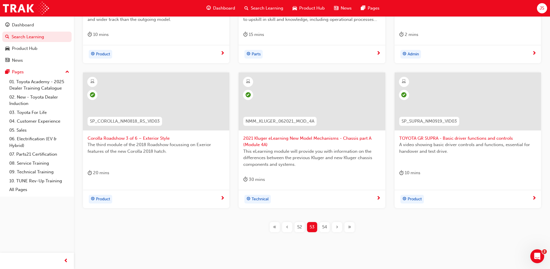
click at [327, 229] on div "54" at bounding box center [325, 227] width 10 height 10
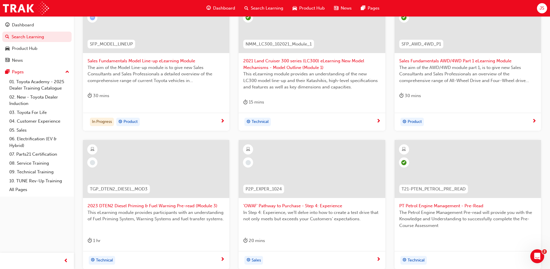
scroll to position [242, 0]
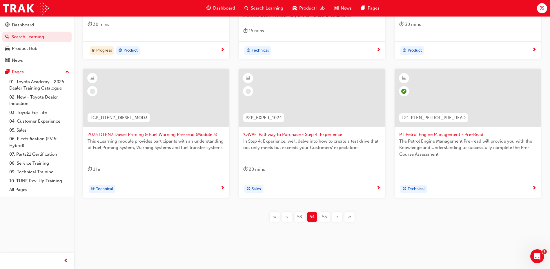
click at [324, 218] on span "55" at bounding box center [324, 217] width 5 height 7
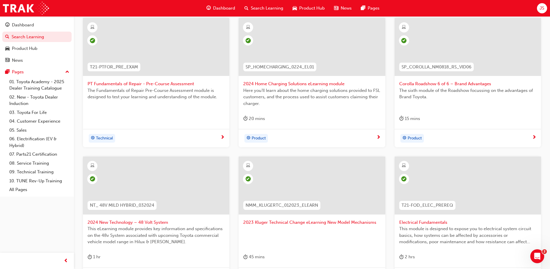
scroll to position [235, 0]
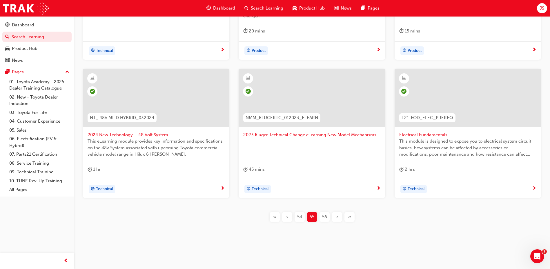
click at [321, 218] on div "56" at bounding box center [325, 217] width 10 height 10
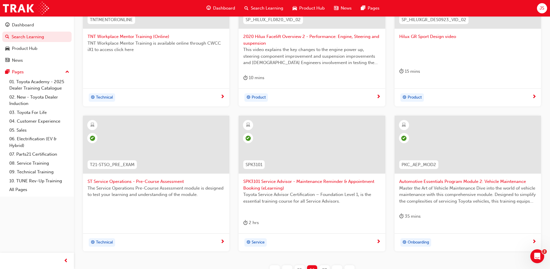
scroll to position [104, 0]
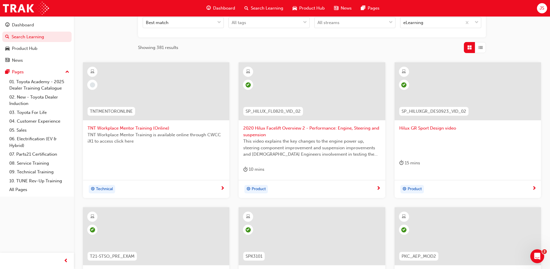
click at [134, 128] on span "TNT Workplace Mentor Training (Online)" at bounding box center [156, 128] width 137 height 7
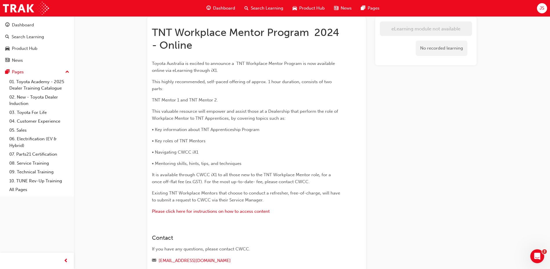
scroll to position [73, 0]
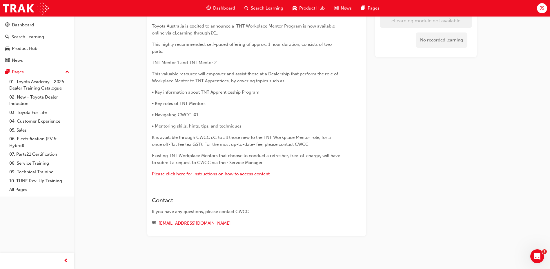
click at [252, 174] on span "Please click here for instructions on how to access content" at bounding box center [211, 173] width 118 height 5
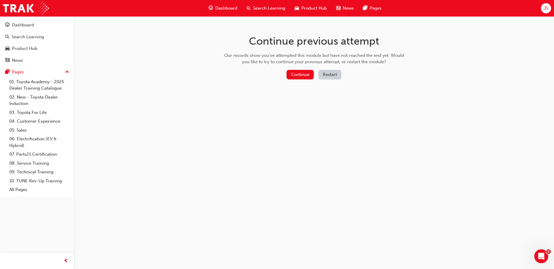
click at [320, 72] on button "Restart" at bounding box center [330, 75] width 23 height 10
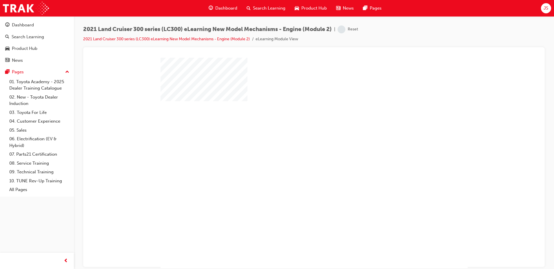
click at [298, 146] on div "play" at bounding box center [298, 146] width 0 height 0
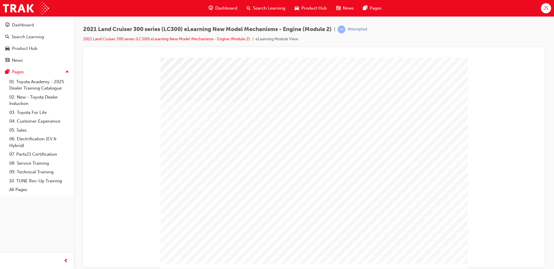
drag, startPoint x: 421, startPoint y: 255, endPoint x: 423, endPoint y: 256, distance: 3.1
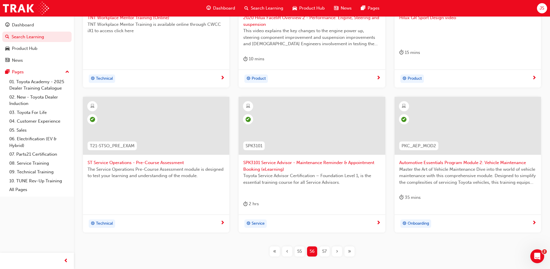
scroll to position [249, 0]
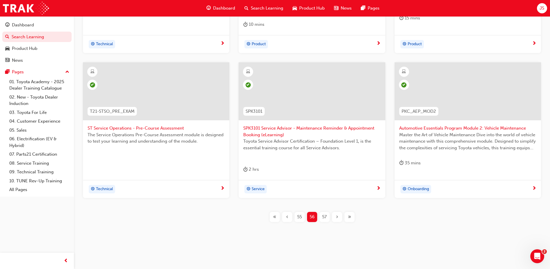
click at [325, 220] on div "57" at bounding box center [325, 217] width 10 height 10
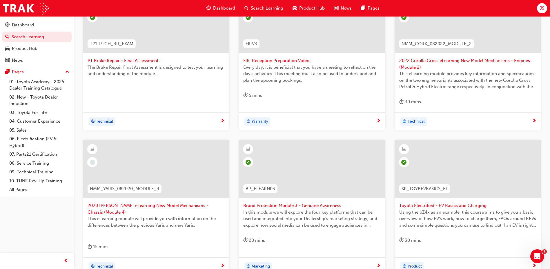
scroll to position [155, 0]
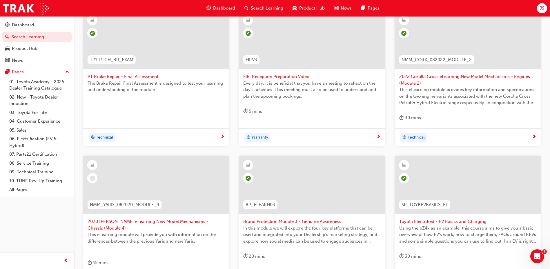
click at [185, 222] on span "2020 [PERSON_NAME] eLearning New Model Mechanisms - Chassis (Module 4)" at bounding box center [156, 224] width 137 height 13
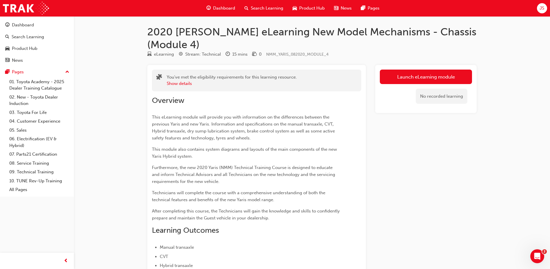
click at [392, 70] on link "Launch eLearning module" at bounding box center [426, 77] width 92 height 15
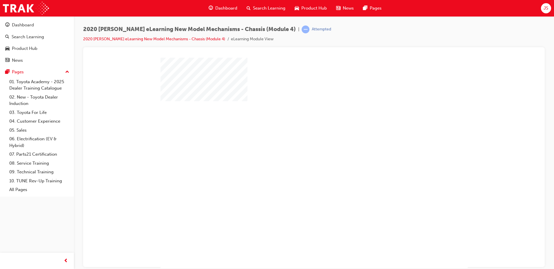
click at [298, 146] on div "play" at bounding box center [298, 146] width 0 height 0
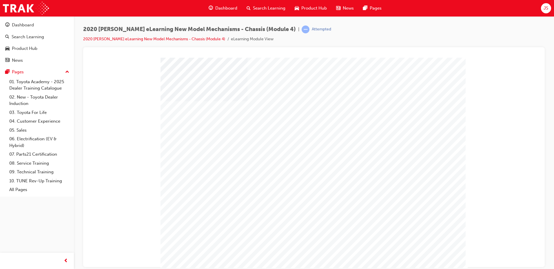
click at [432, 255] on div "" at bounding box center [314, 166] width 307 height 218
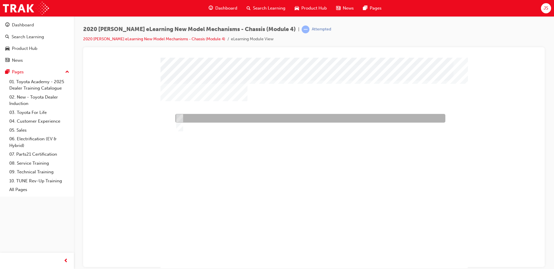
click at [209, 120] on div at bounding box center [309, 118] width 270 height 9
radio input "true"
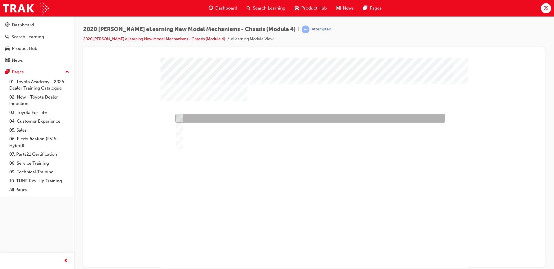
click at [185, 119] on div at bounding box center [309, 118] width 270 height 9
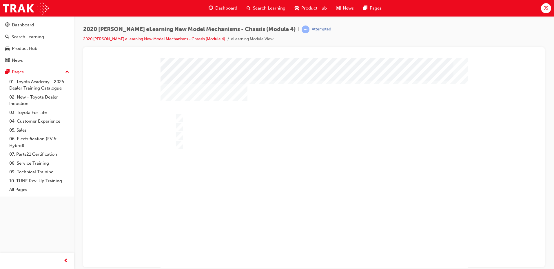
click at [183, 131] on div at bounding box center [314, 166] width 307 height 218
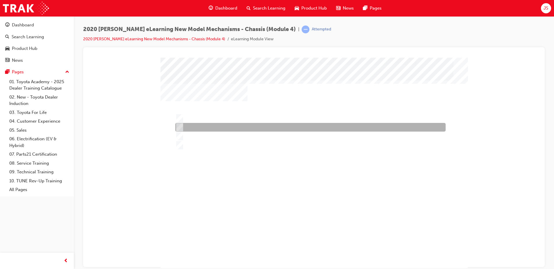
click at [175, 124] on div at bounding box center [309, 127] width 271 height 9
radio input "false"
radio input "true"
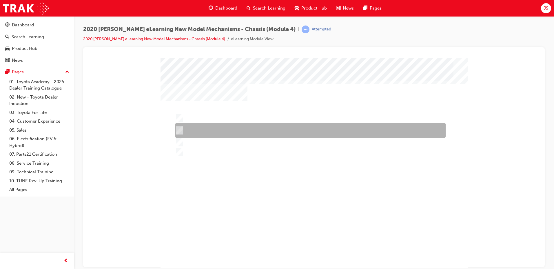
click at [220, 130] on div at bounding box center [309, 130] width 271 height 15
radio input "true"
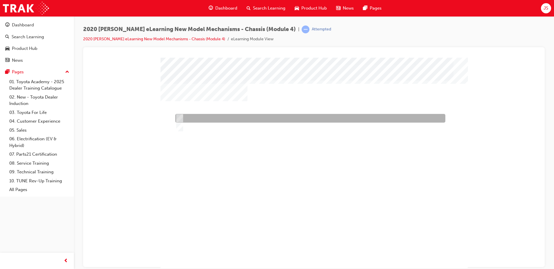
click at [207, 117] on div at bounding box center [309, 118] width 270 height 9
radio input "true"
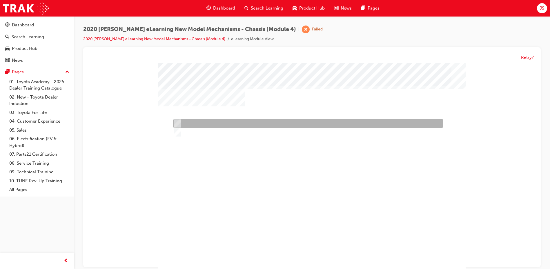
click at [189, 122] on div at bounding box center [307, 123] width 270 height 9
radio input "true"
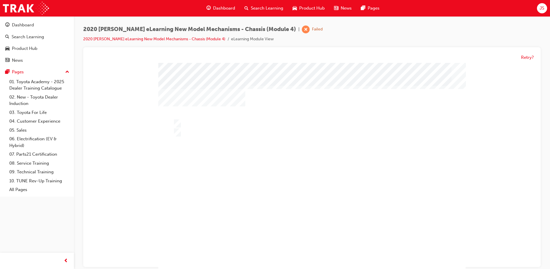
drag, startPoint x: 298, startPoint y: 254, endPoint x: 294, endPoint y: 253, distance: 3.9
click at [295, 253] on div at bounding box center [311, 172] width 307 height 218
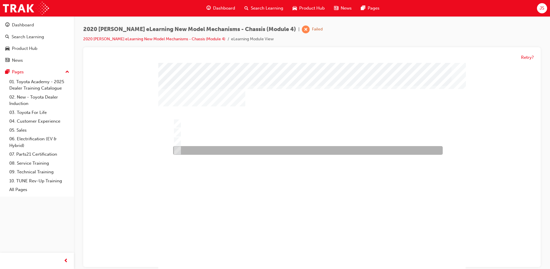
click at [190, 144] on div at bounding box center [307, 141] width 270 height 9
radio input "true"
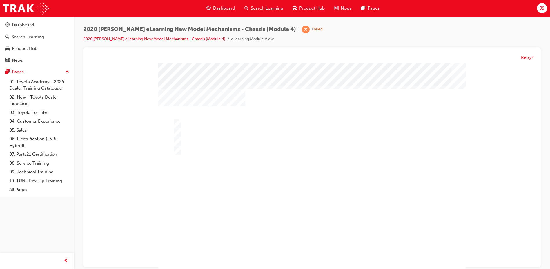
click at [328, 260] on div "" at bounding box center [311, 172] width 307 height 218
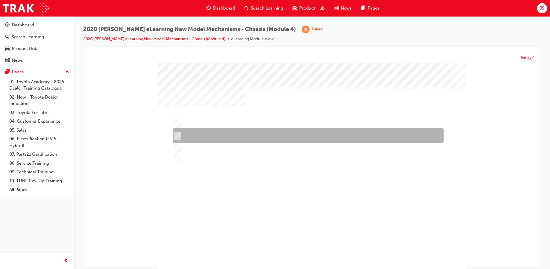
click at [231, 131] on div at bounding box center [307, 135] width 271 height 15
radio input "true"
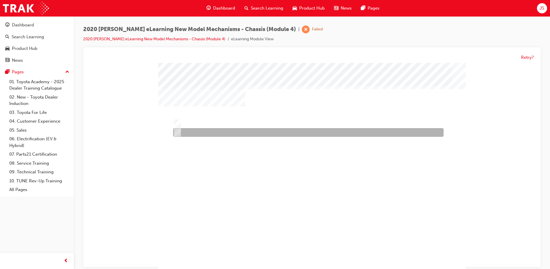
click at [191, 129] on div at bounding box center [307, 132] width 271 height 9
radio input "true"
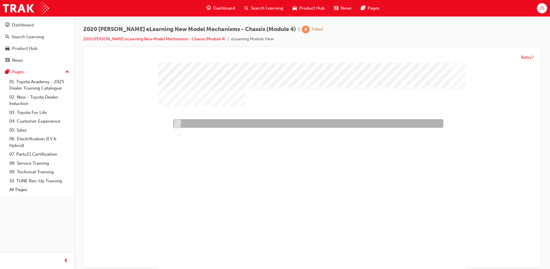
click at [195, 125] on div at bounding box center [307, 123] width 270 height 9
radio input "true"
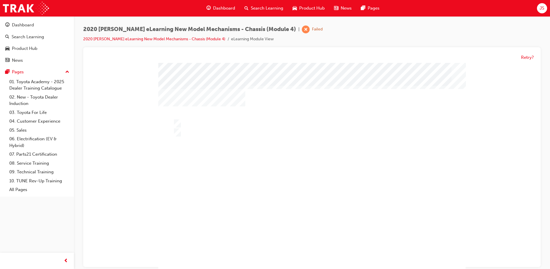
click at [332, 257] on div "" at bounding box center [311, 172] width 307 height 218
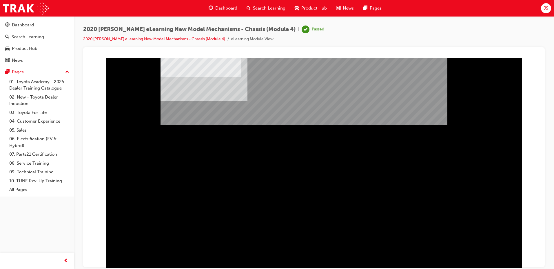
click at [197, 91] on div "Click here" at bounding box center [193, 86] width 40 height 9
click at [170, 41] on link "2020 [PERSON_NAME] eLearning New Model Mechanisms - Chassis (Module 4)" at bounding box center [154, 39] width 142 height 5
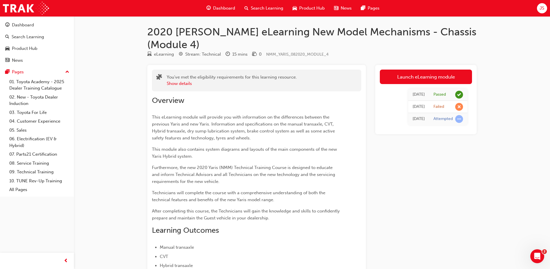
click at [267, 7] on span "Search Learning" at bounding box center [267, 8] width 32 height 7
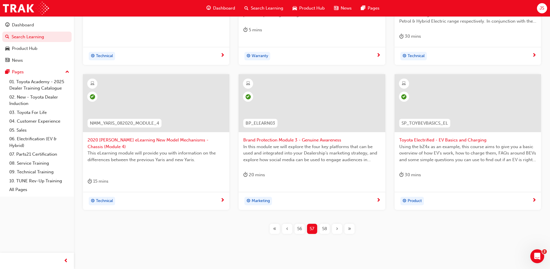
scroll to position [242, 0]
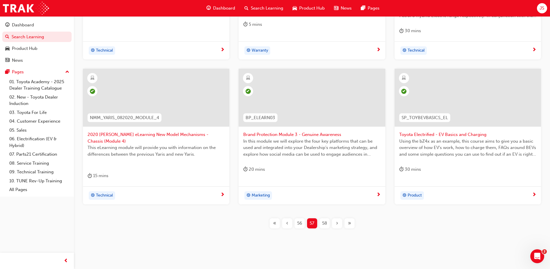
click at [325, 220] on span "58" at bounding box center [324, 223] width 5 height 7
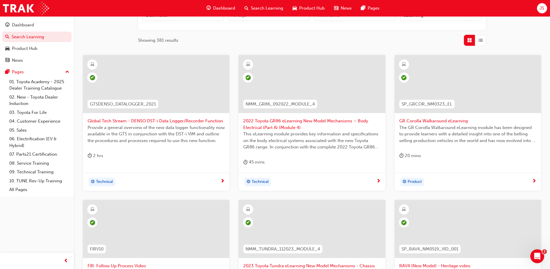
scroll to position [249, 0]
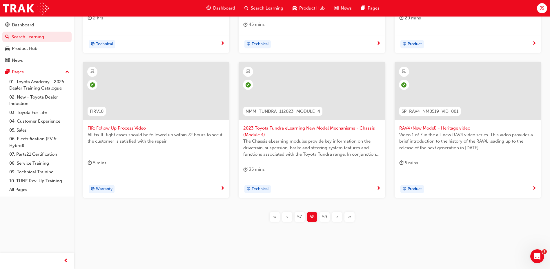
click at [327, 217] on span "59" at bounding box center [324, 217] width 5 height 7
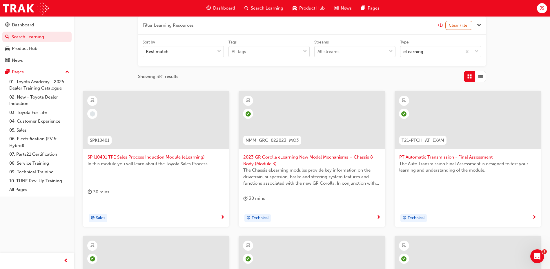
scroll to position [249, 0]
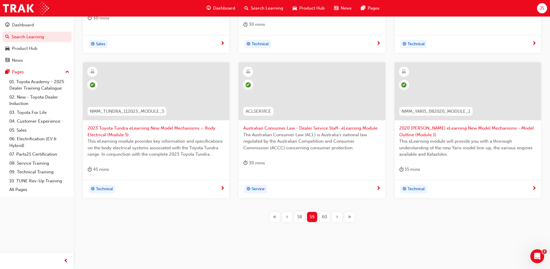
click at [324, 216] on span "60" at bounding box center [324, 217] width 5 height 7
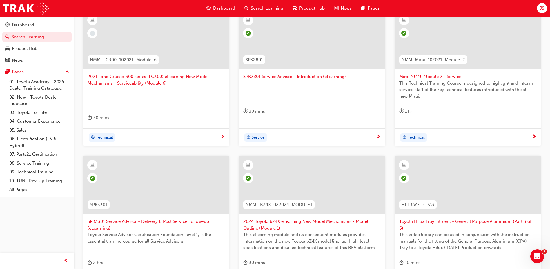
scroll to position [133, 0]
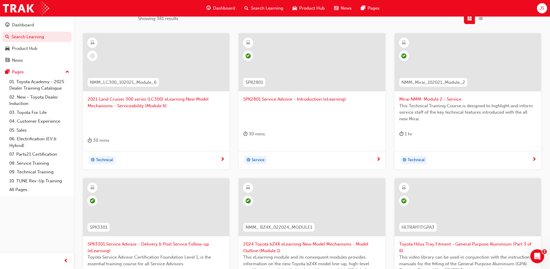
click at [165, 98] on span "2021 Land Cruiser 300 series (LC300) eLearning New Model Mechanisms - Serviceab…" at bounding box center [156, 102] width 137 height 13
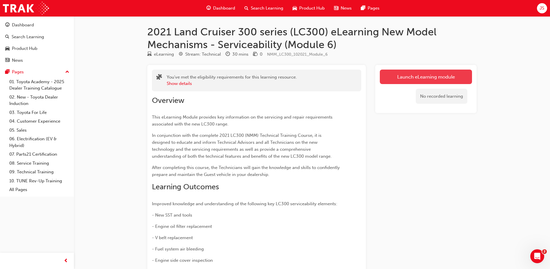
click at [426, 78] on link "Launch eLearning module" at bounding box center [426, 77] width 92 height 15
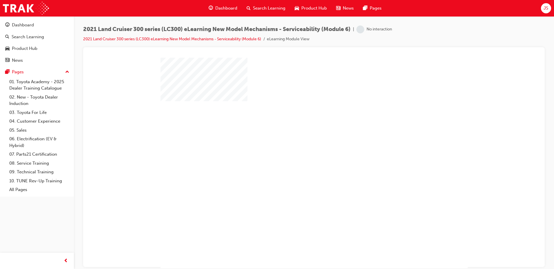
click at [298, 146] on div "play" at bounding box center [298, 146] width 0 height 0
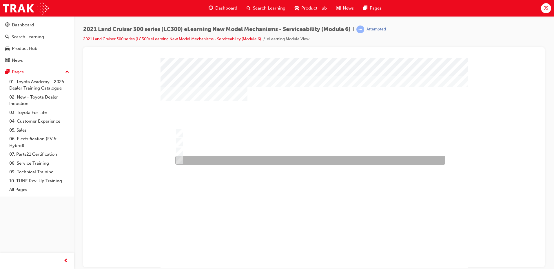
click at [220, 160] on div at bounding box center [309, 160] width 270 height 9
radio input "true"
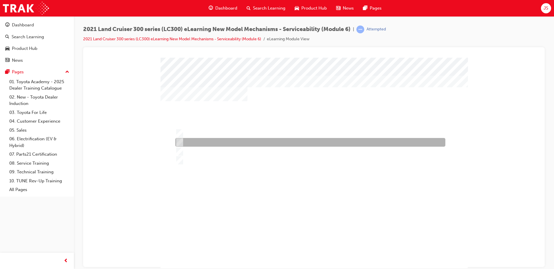
click at [226, 144] on div at bounding box center [309, 142] width 270 height 9
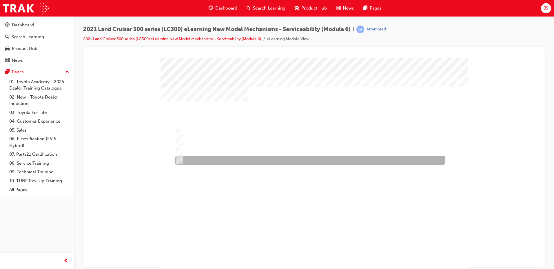
click at [225, 159] on div at bounding box center [309, 160] width 270 height 9
radio input "false"
radio input "true"
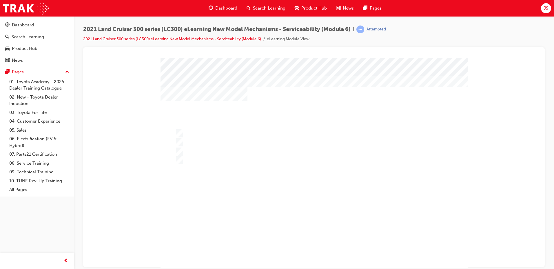
click at [320, 247] on div "" at bounding box center [314, 166] width 307 height 218
click at [212, 142] on div at bounding box center [314, 166] width 307 height 218
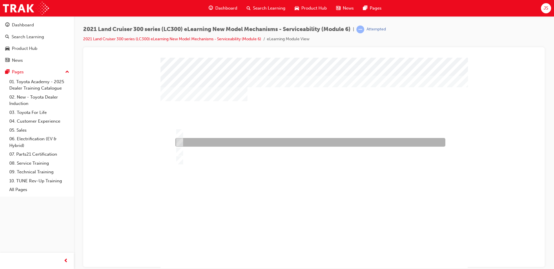
click at [218, 141] on div at bounding box center [309, 142] width 270 height 9
radio input "true"
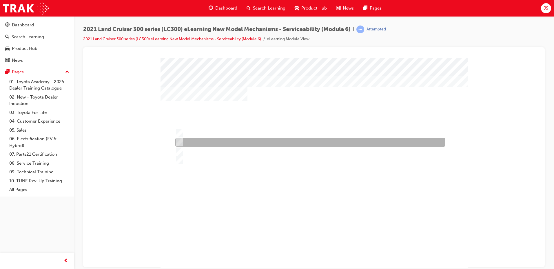
click at [221, 139] on div at bounding box center [309, 142] width 270 height 9
radio input "true"
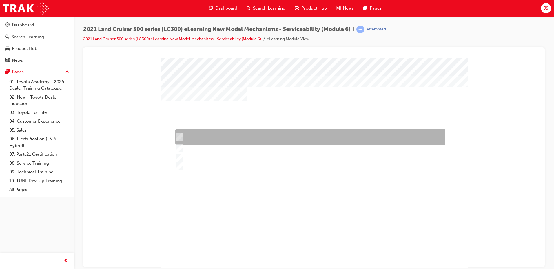
click at [192, 131] on div at bounding box center [309, 137] width 270 height 16
radio input "true"
